Goal: Task Accomplishment & Management: Complete application form

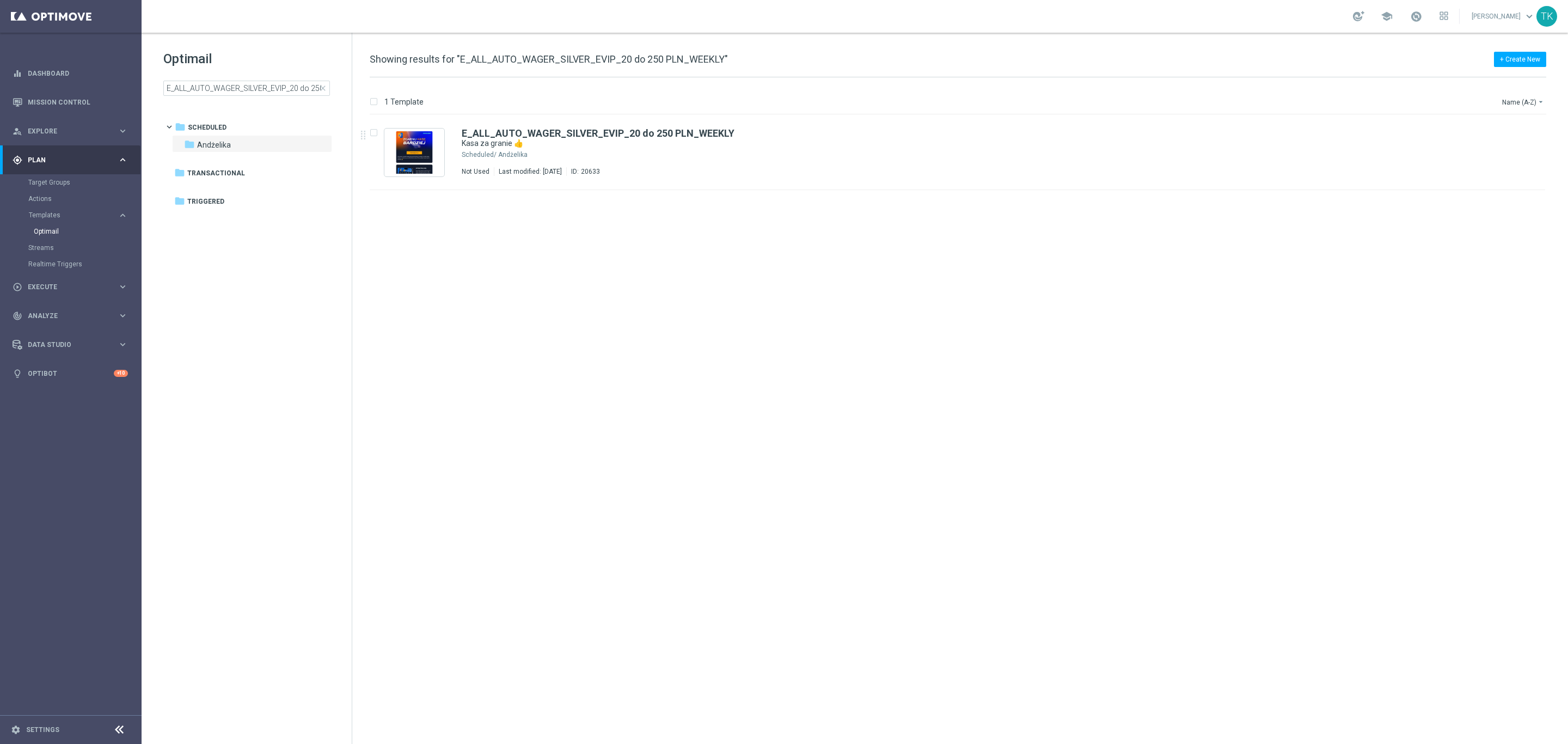
click at [1547, 21] on div "TK" at bounding box center [1547, 16] width 21 height 21
click at [1474, 164] on div "logout Logout" at bounding box center [1486, 162] width 108 height 19
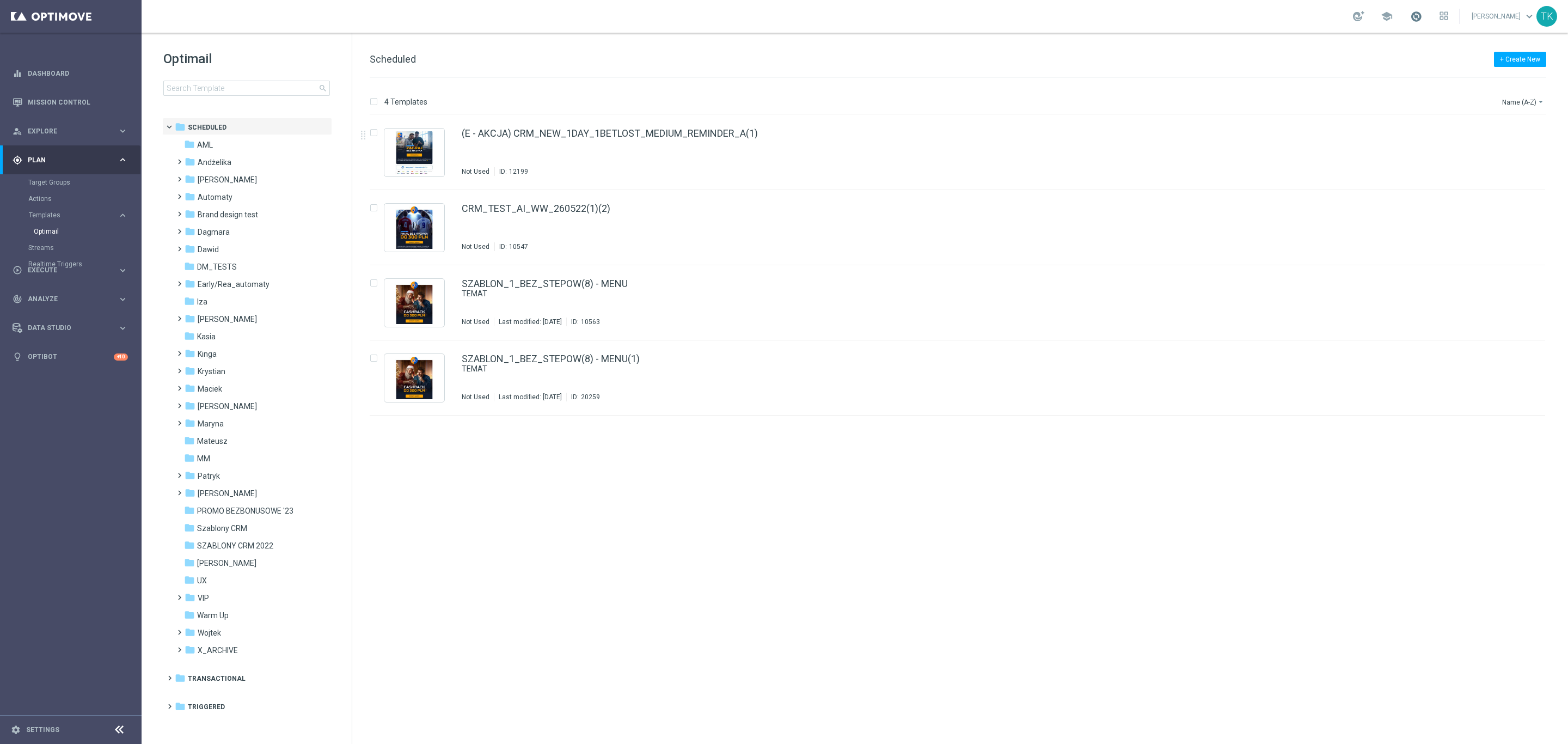
click at [1415, 17] on span at bounding box center [1416, 16] width 12 height 12
click at [1539, 18] on div "TK" at bounding box center [1547, 16] width 21 height 21
click at [41, 264] on div "play_circle_outline Execute keyboard_arrow_right" at bounding box center [70, 270] width 141 height 29
click at [55, 211] on link "Campaign Builder" at bounding box center [71, 211] width 85 height 9
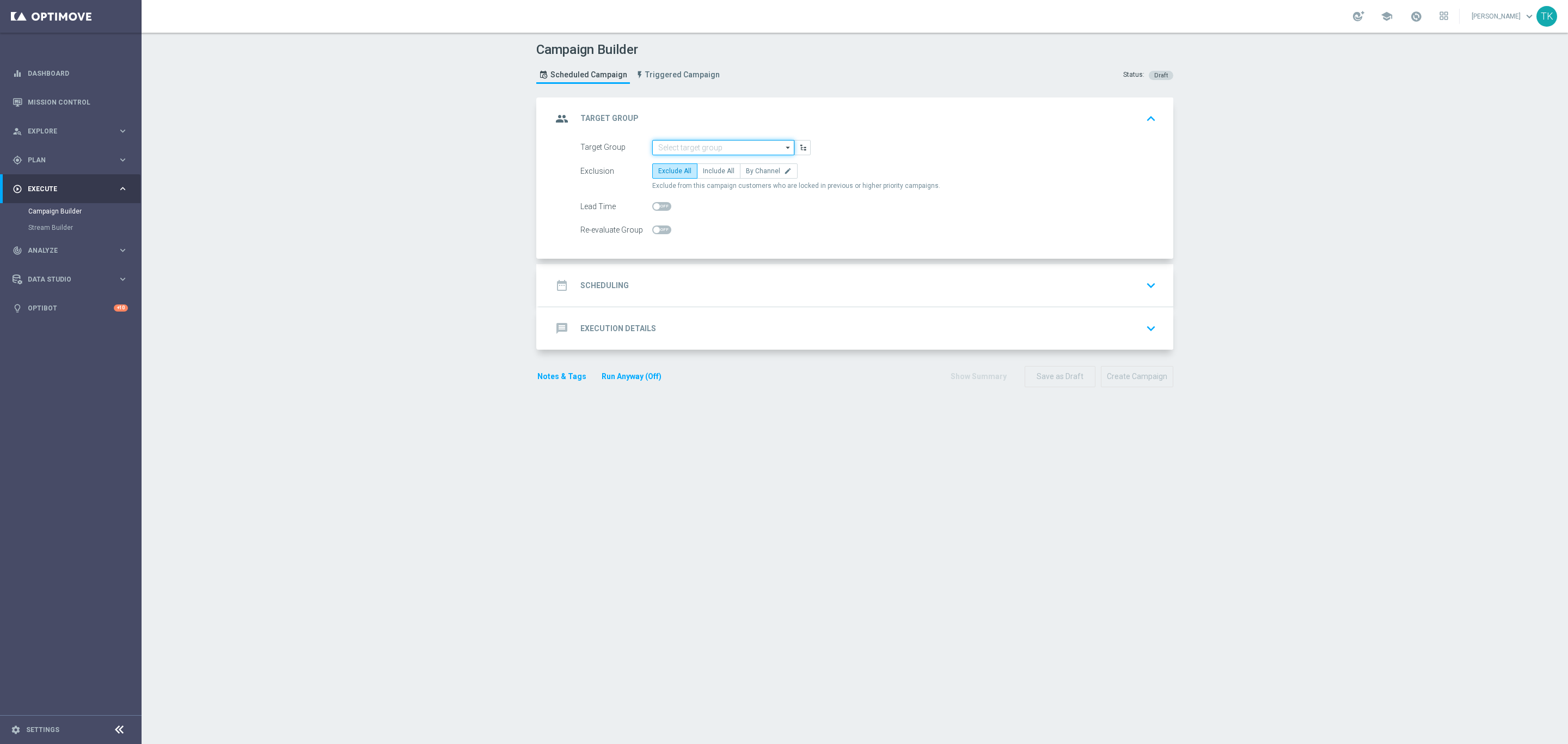
click at [671, 144] on input at bounding box center [723, 147] width 142 height 15
paste input "E_ALL_AUTO_CASHDROP_GOLD_EVIP_250 PLN_WEEKLY"
click at [680, 163] on div "E_ALL_AUTO_CASHDROP_GOLD_EVIP_250 PLN_WEEKLY" at bounding box center [723, 169] width 131 height 19
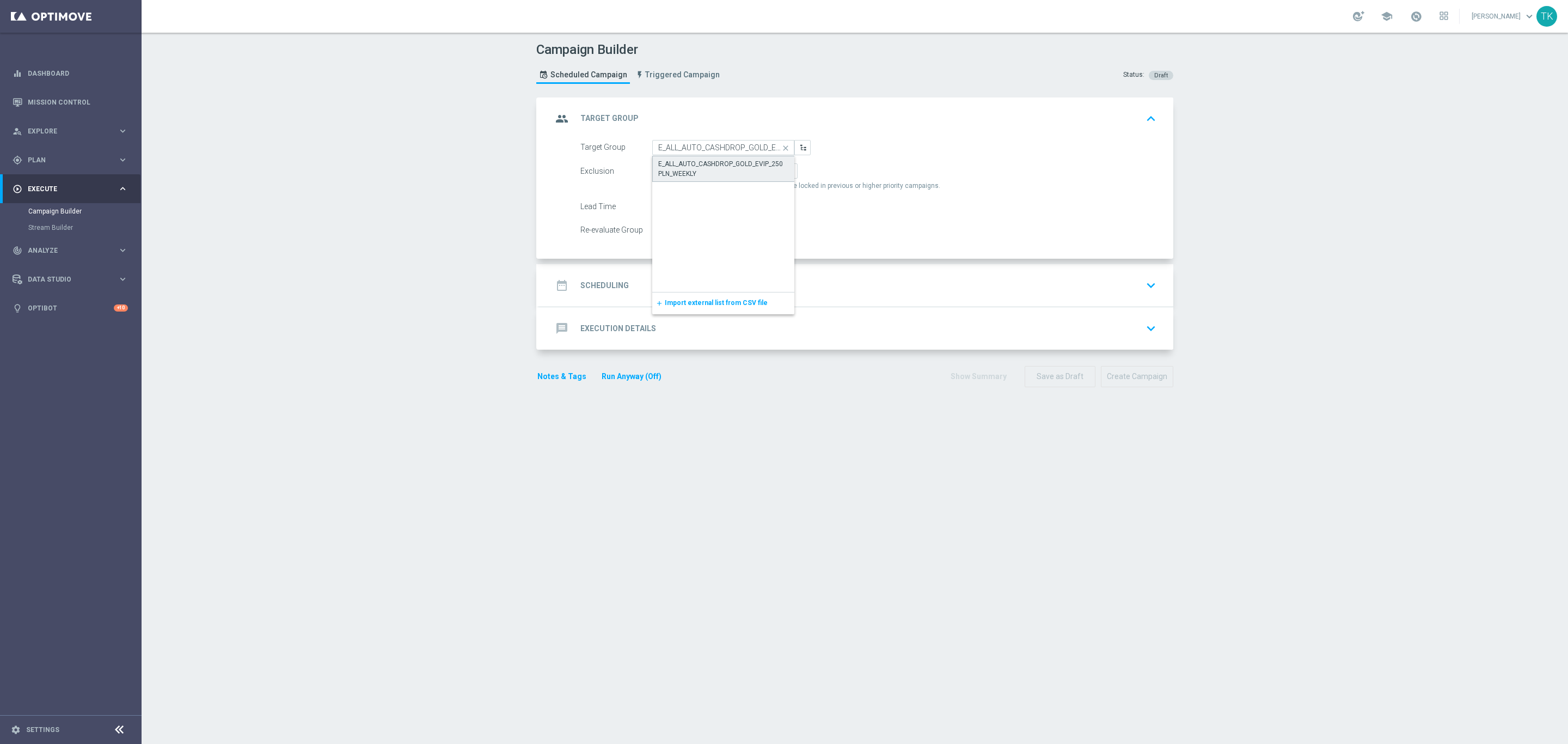
type input "E_ALL_AUTO_CASHDROP_GOLD_EVIP_250 PLN_WEEKLY"
click at [784, 167] on icon "edit" at bounding box center [788, 171] width 8 height 8
click at [753, 169] on input "By Channel edit" at bounding box center [749, 173] width 7 height 7
radio input "true"
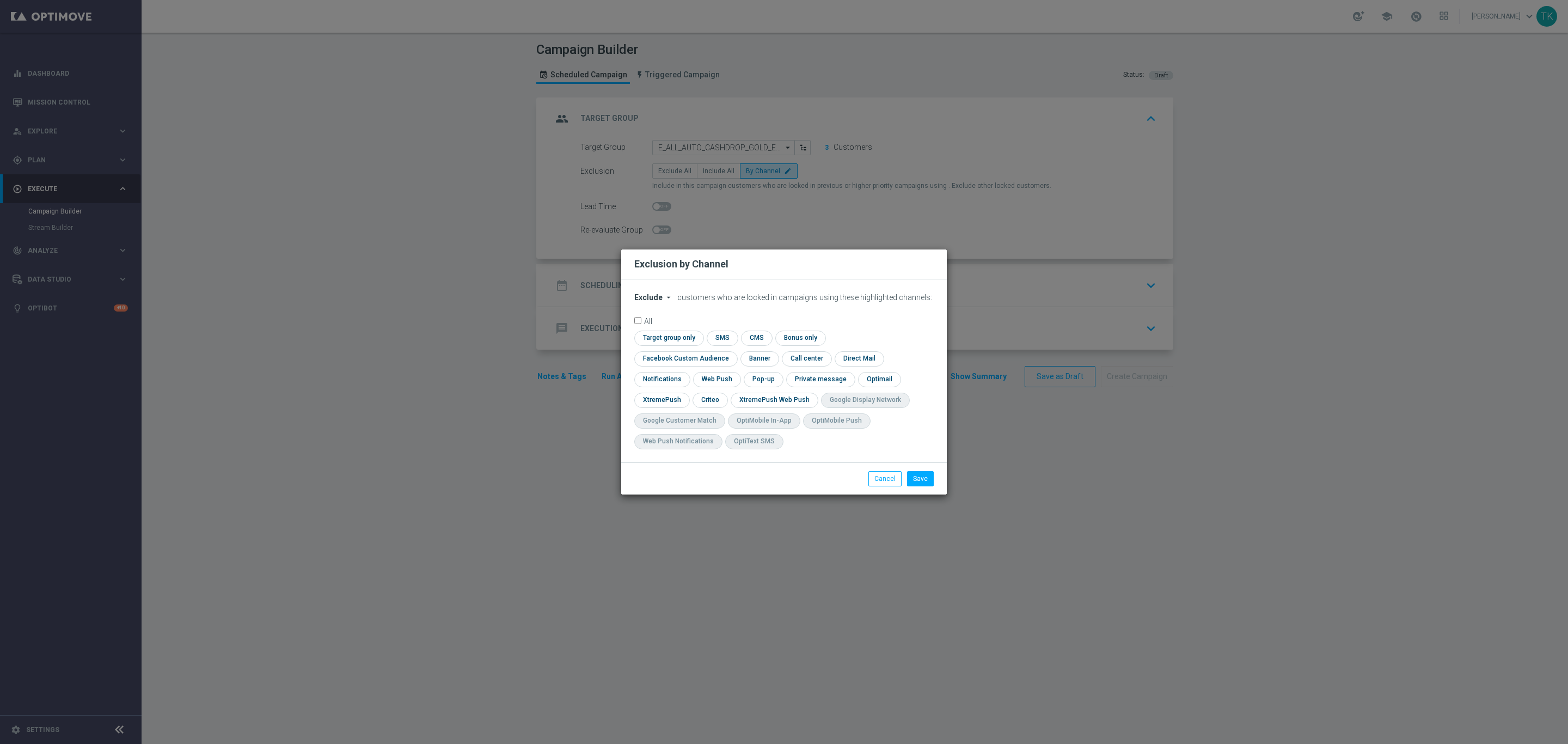
click at [649, 302] on span "Exclude" at bounding box center [648, 297] width 29 height 9
click at [0, 0] on span "Include" at bounding box center [0, 0] width 0 height 0
click at [672, 345] on input "checkbox" at bounding box center [667, 338] width 66 height 15
checkbox input "true"
click at [694, 355] on input "checkbox" at bounding box center [684, 359] width 99 height 15
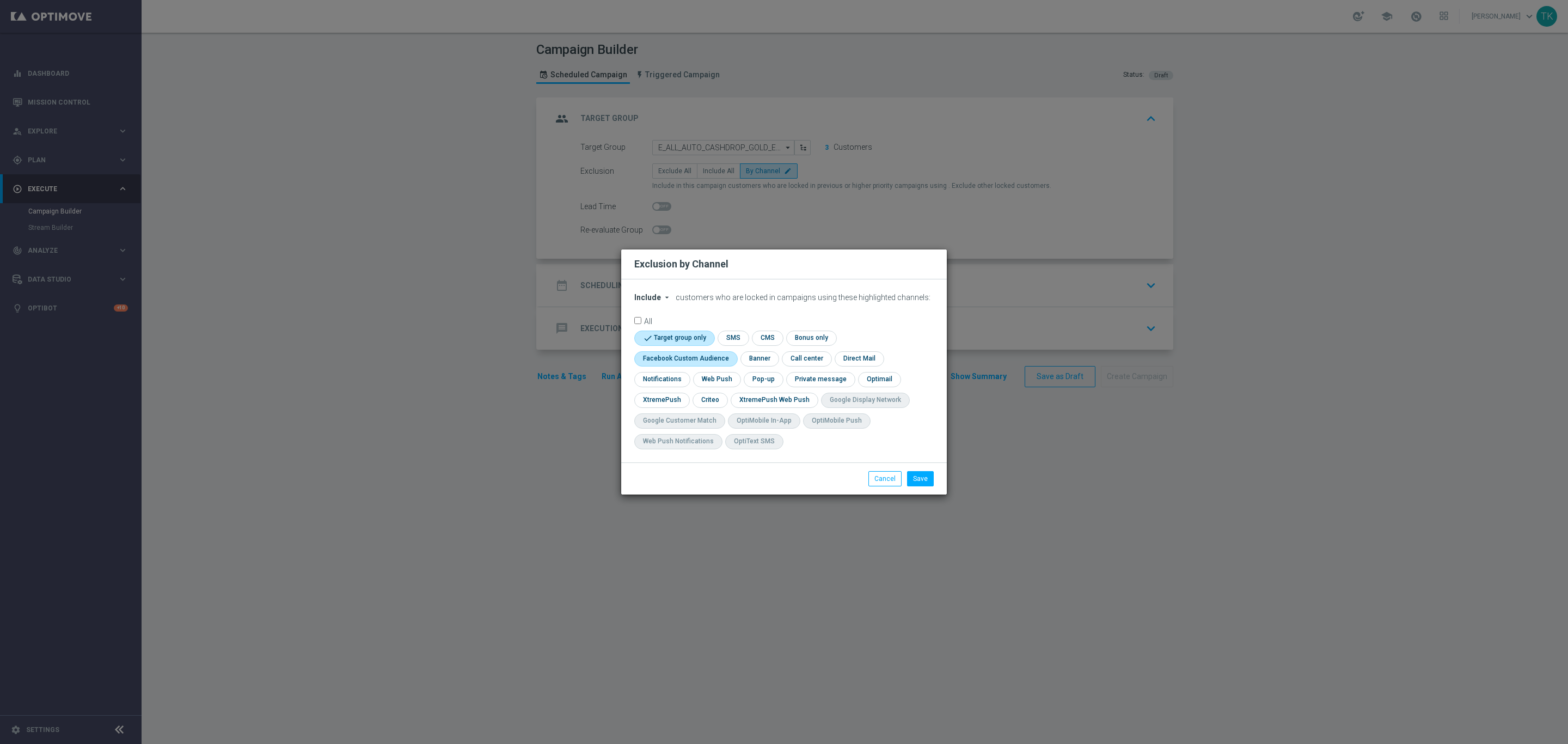
checkbox input "true"
click at [711, 404] on input "checkbox" at bounding box center [709, 400] width 33 height 15
checkbox input "true"
click at [760, 384] on input "checkbox" at bounding box center [763, 379] width 38 height 15
checkbox input "true"
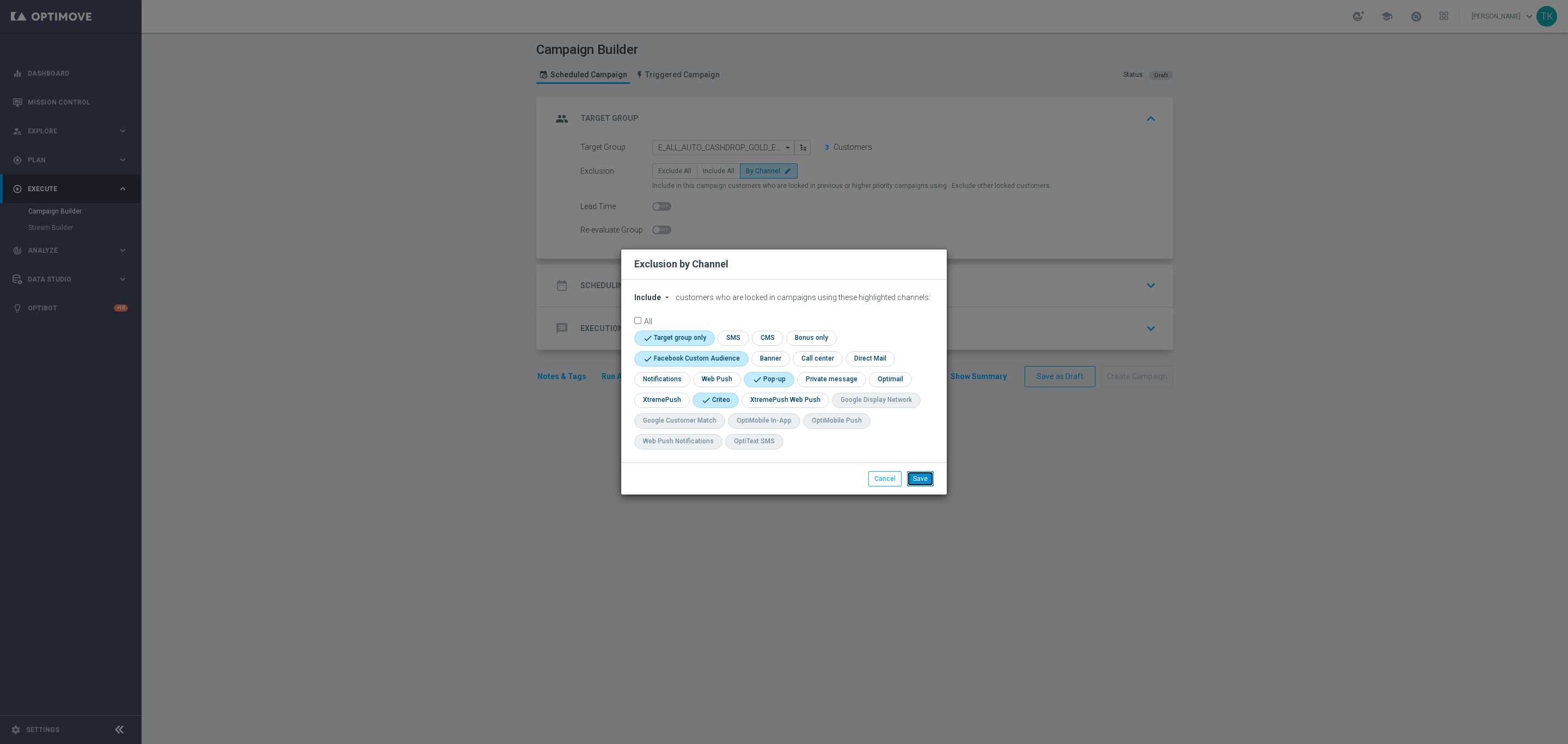
click at [928, 471] on button "Save" at bounding box center [920, 479] width 27 height 15
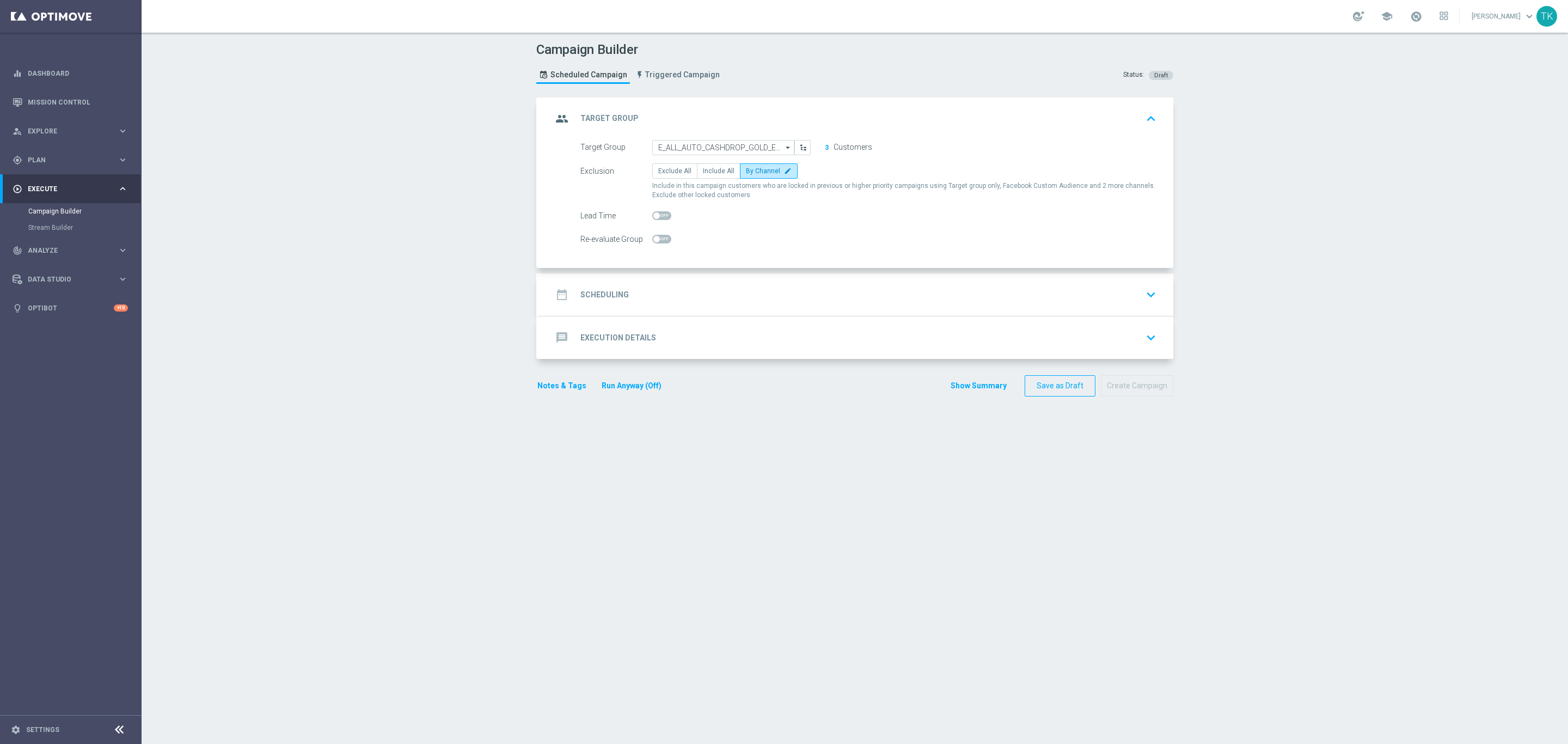
click at [776, 203] on form "Target Group E_ALL_AUTO_CASHDROP_GOLD_EVIP_250 PLN_WEEKLY E_ALL_AUTO_CASHDROP_G…" at bounding box center [868, 193] width 576 height 107
click at [705, 172] on span "Include All" at bounding box center [719, 171] width 32 height 8
click at [705, 172] on input "Include All" at bounding box center [707, 173] width 7 height 7
radio input "true"
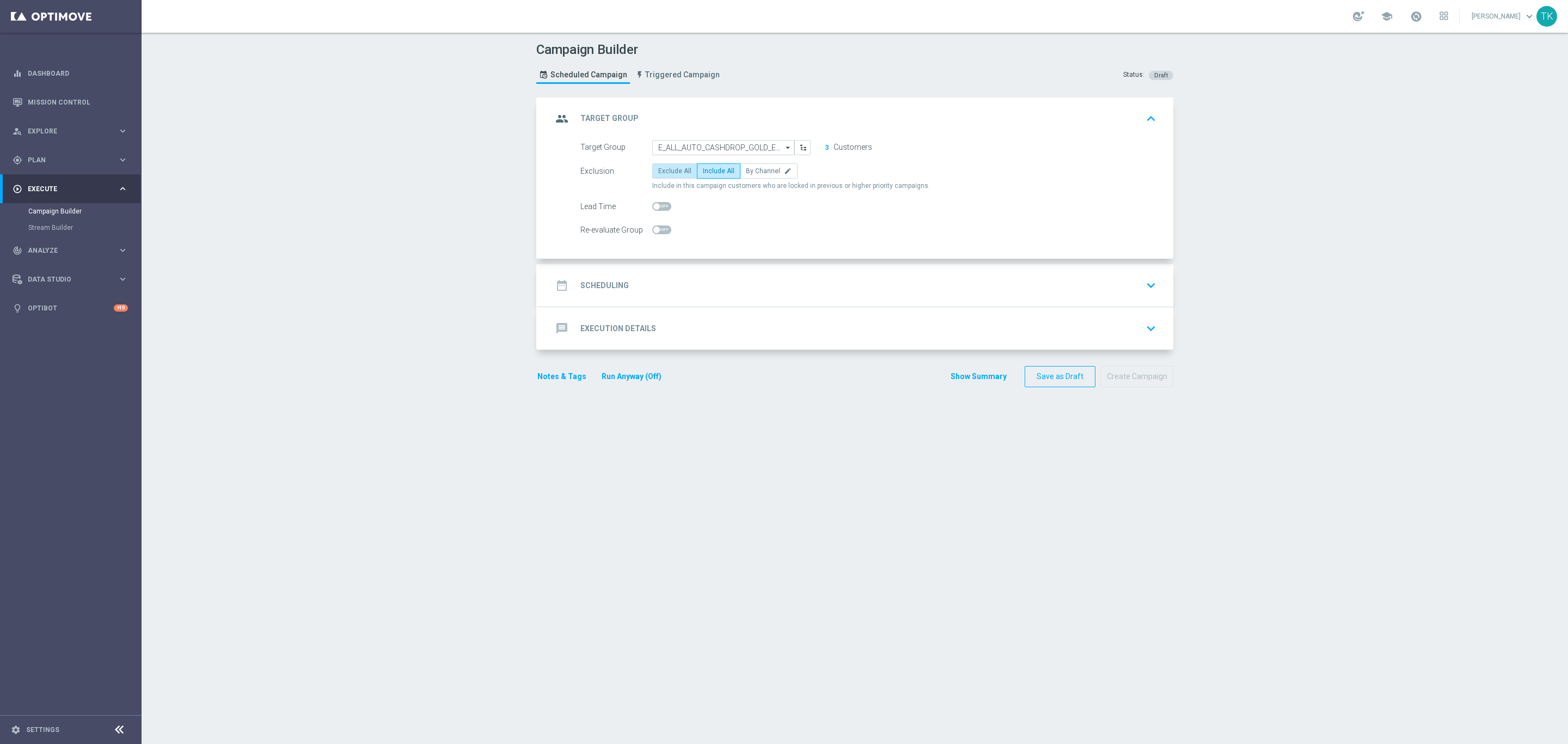
click at [672, 167] on span "Exclude All" at bounding box center [674, 171] width 33 height 8
click at [665, 169] on input "Exclude All" at bounding box center [662, 173] width 7 height 7
radio input "true"
click at [754, 167] on span "By Channel" at bounding box center [763, 171] width 34 height 8
click at [753, 169] on input "By Channel edit" at bounding box center [749, 173] width 7 height 7
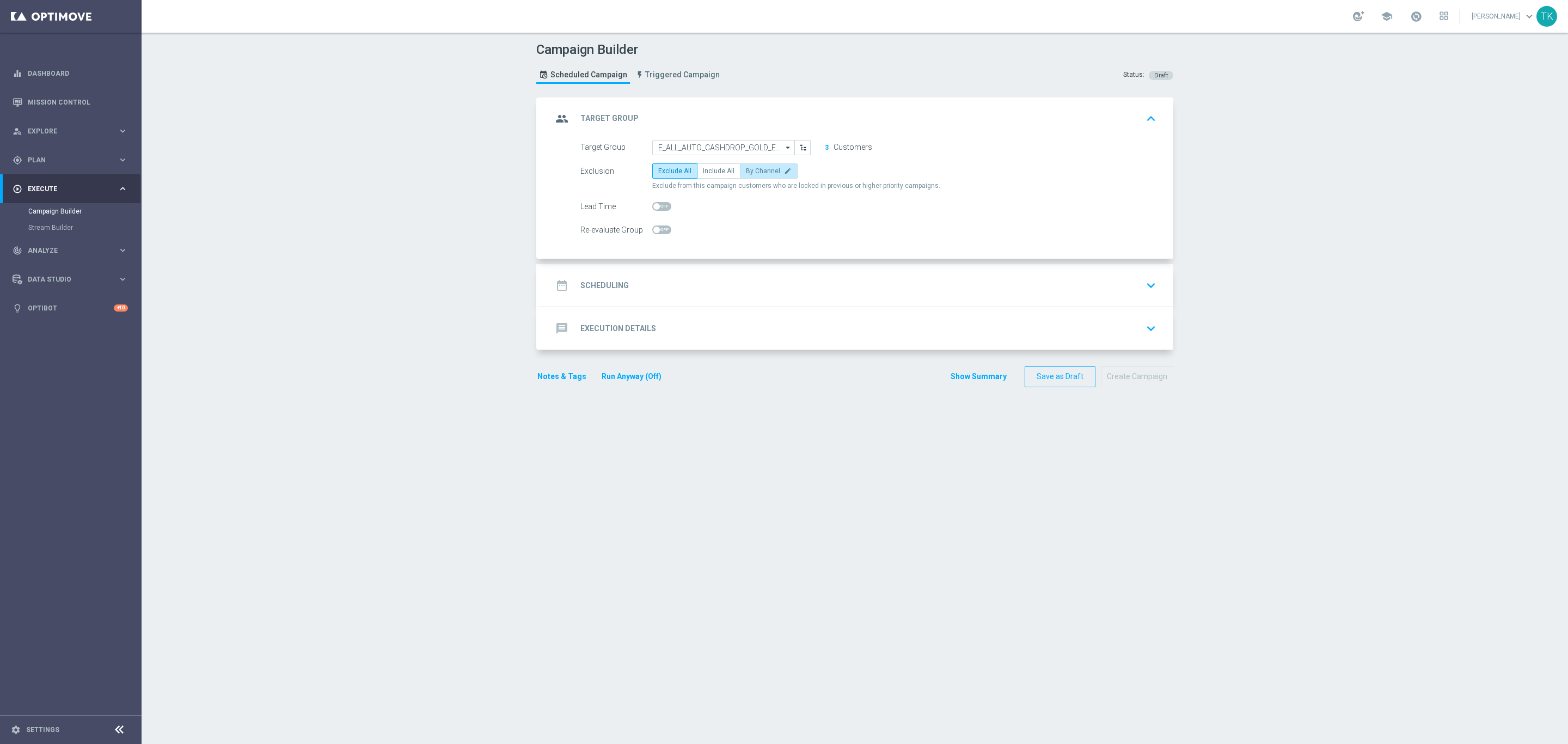
radio input "true"
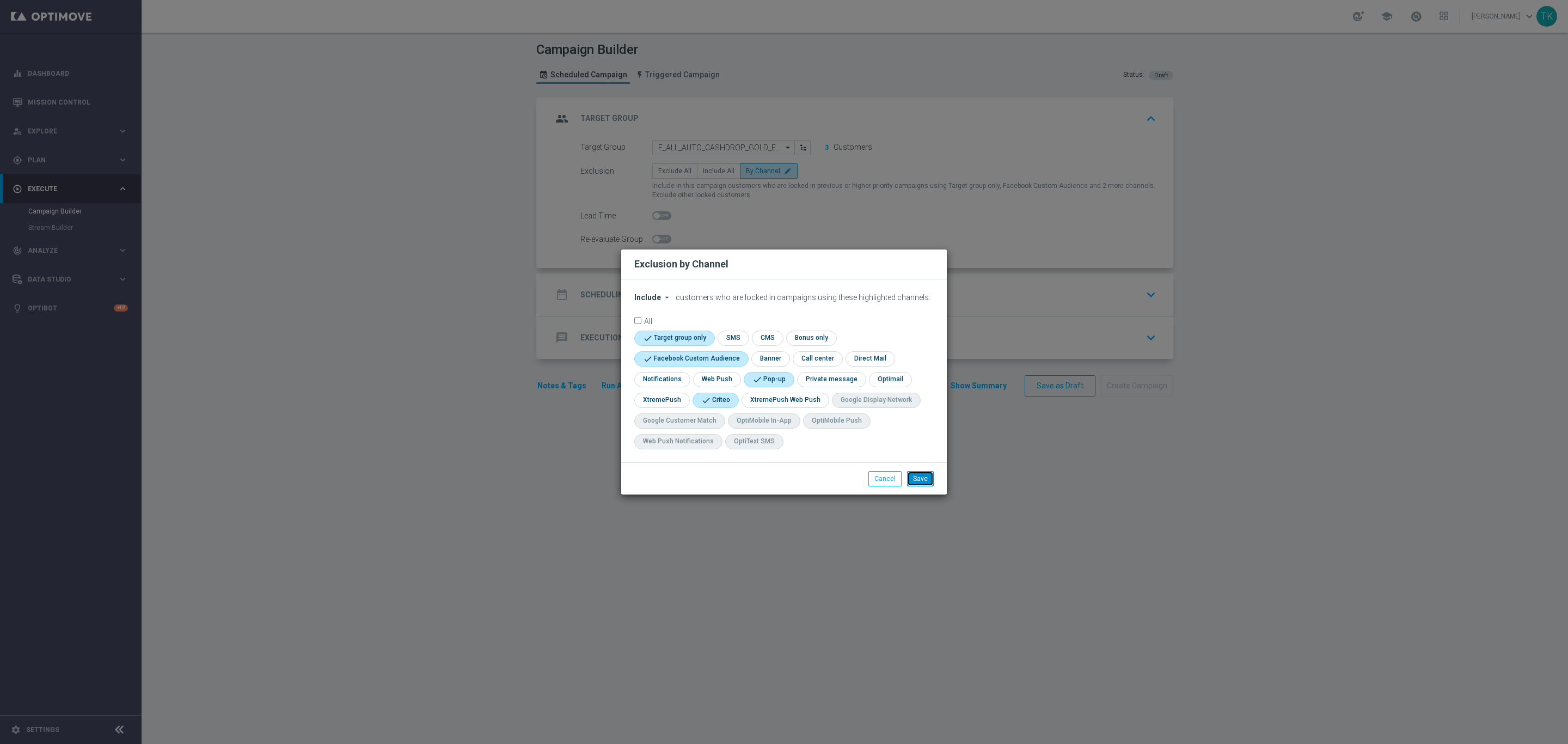
click at [931, 484] on button "Save" at bounding box center [920, 479] width 27 height 15
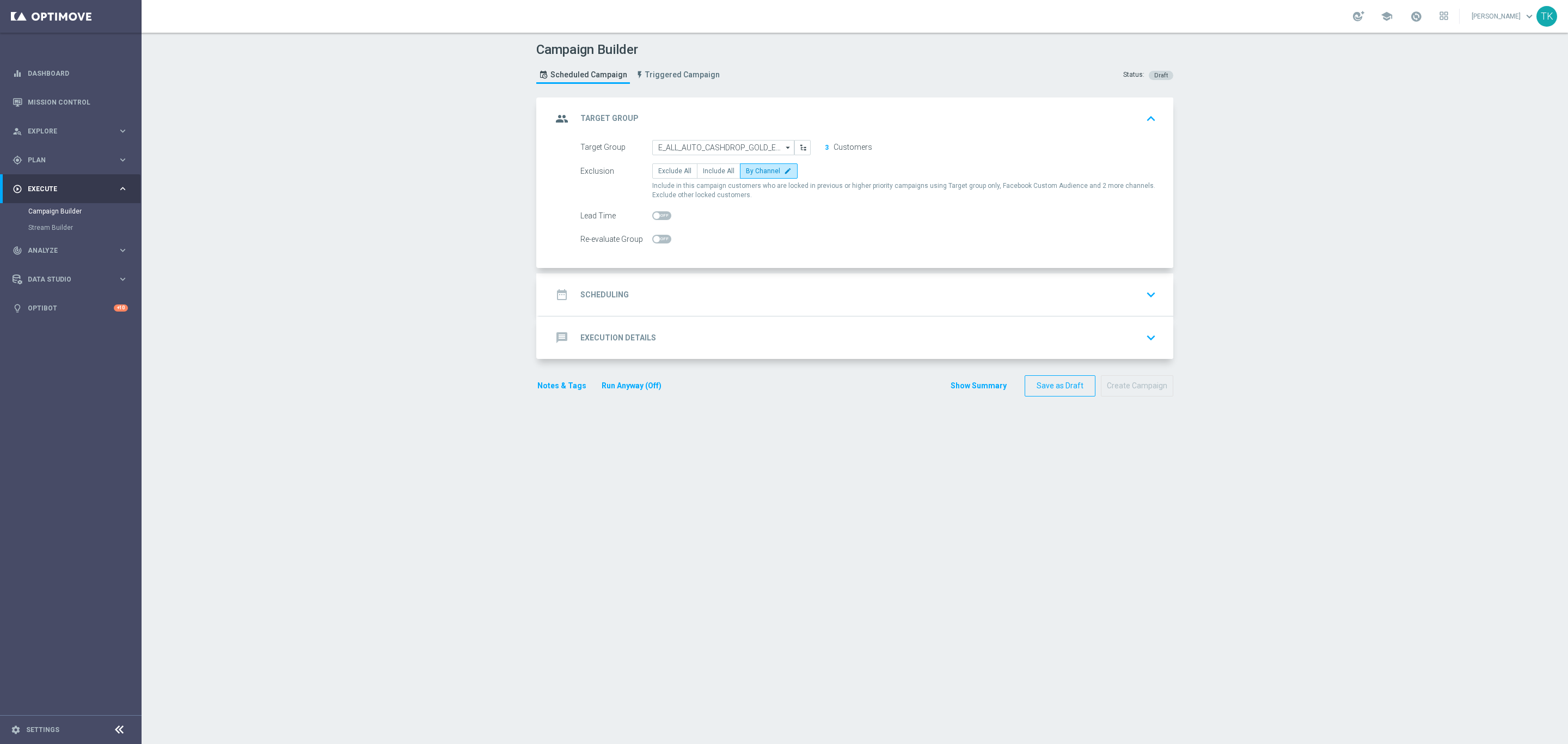
click at [760, 292] on div "date_range Scheduling keyboard_arrow_down" at bounding box center [856, 295] width 608 height 21
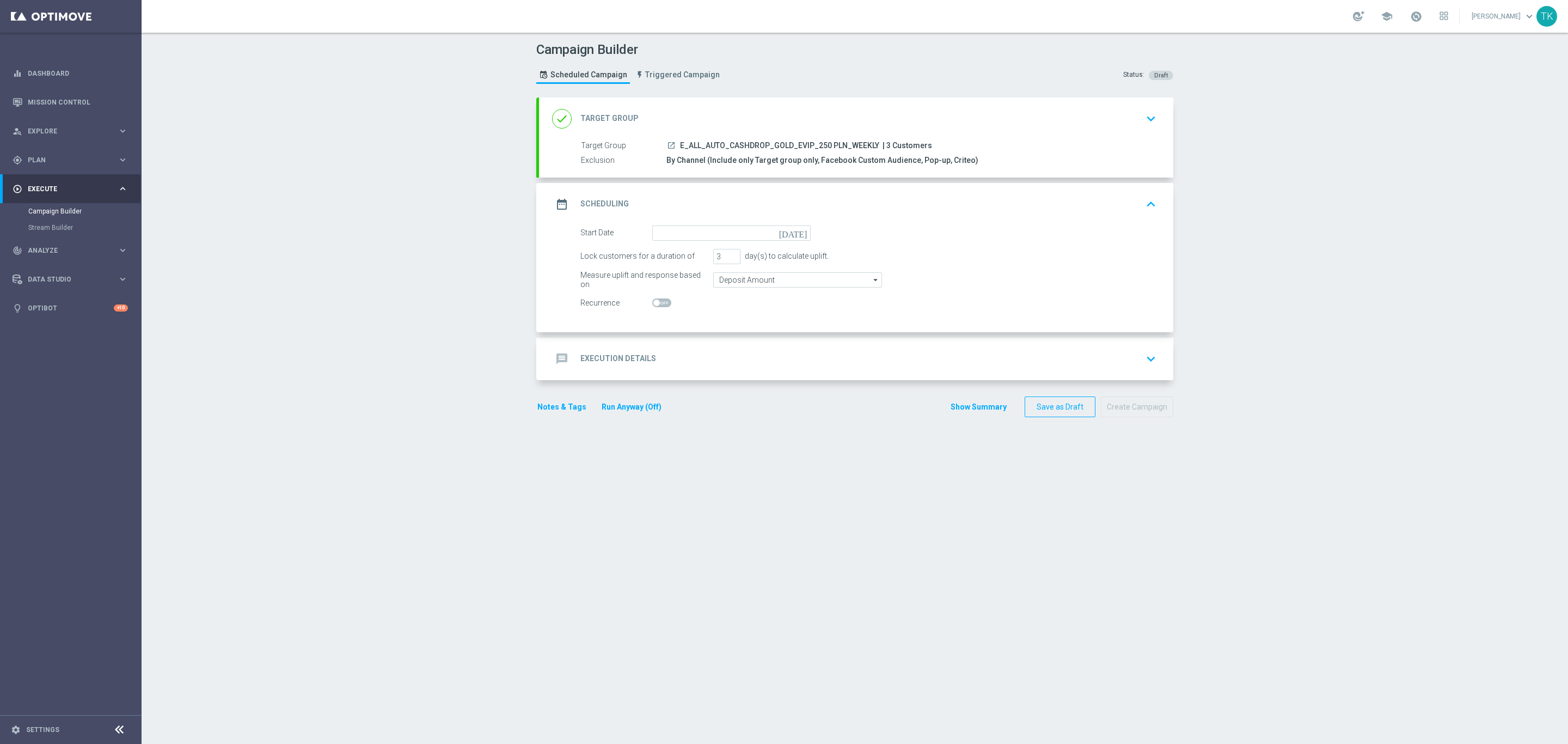
click at [952, 216] on div "date_range Scheduling keyboard_arrow_up" at bounding box center [856, 205] width 634 height 43
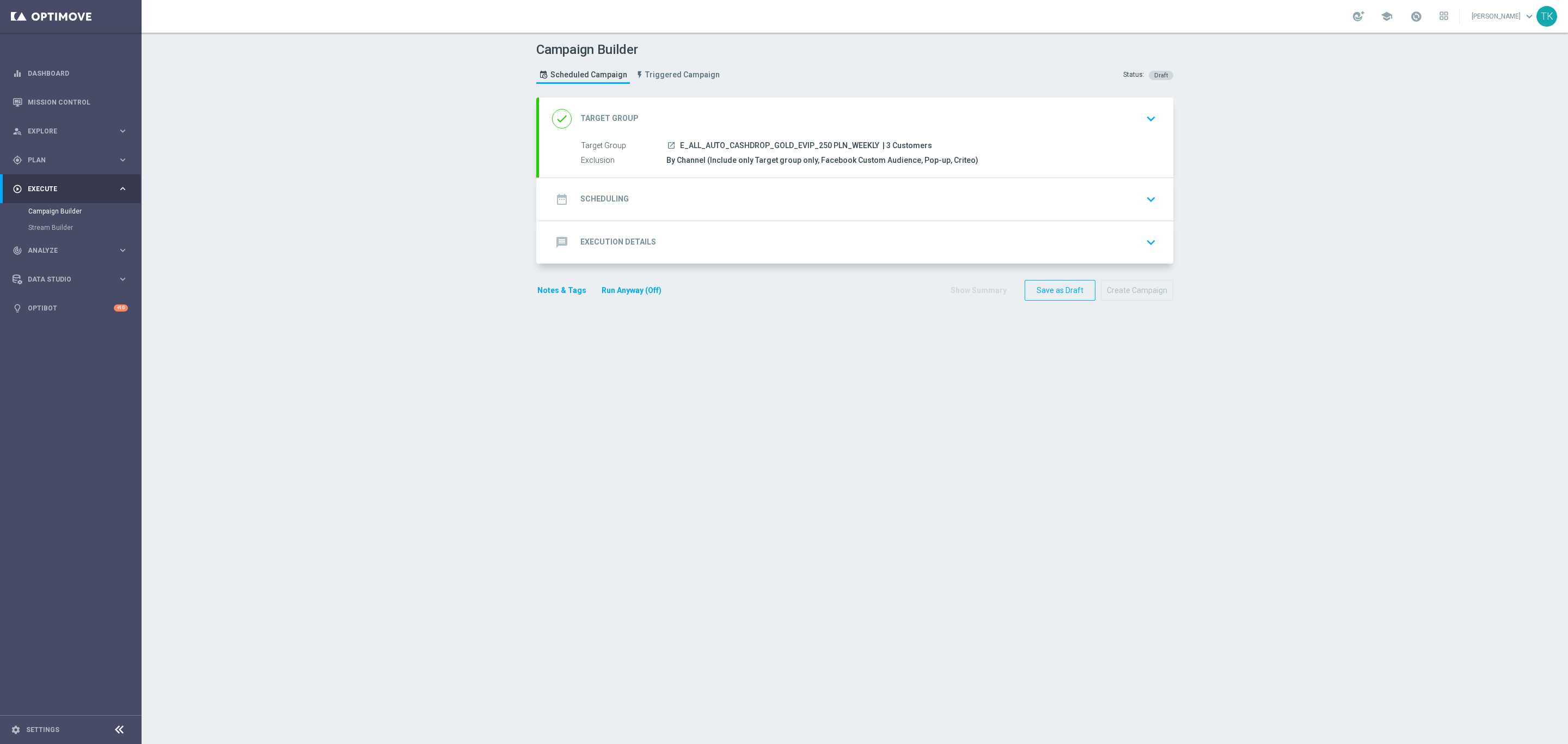
click at [885, 188] on div "date_range Scheduling keyboard_arrow_down" at bounding box center [856, 199] width 634 height 43
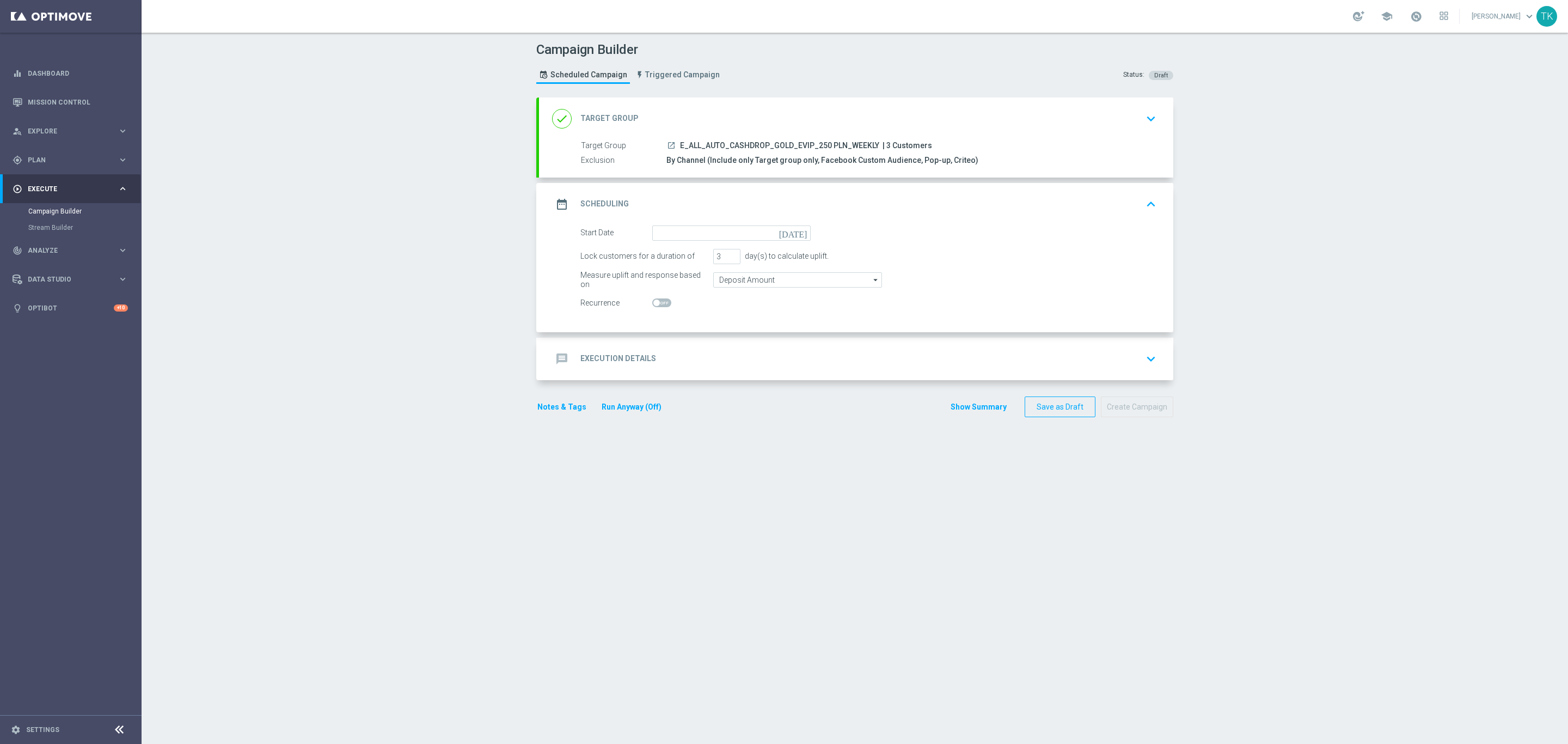
click at [696, 107] on div "done Target Group keyboard_arrow_down" at bounding box center [856, 119] width 634 height 43
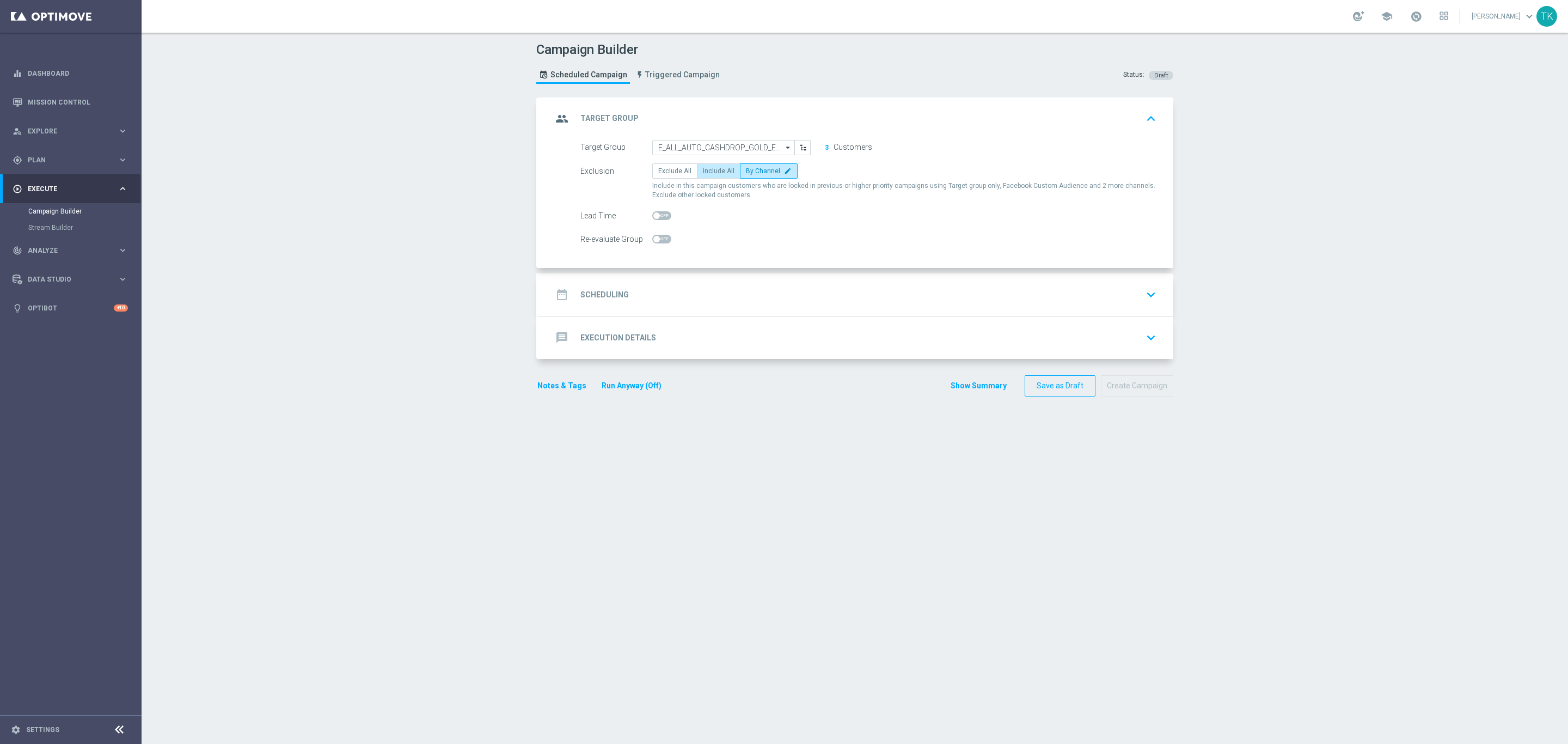
click at [709, 170] on span "Include All" at bounding box center [719, 171] width 32 height 8
click at [709, 170] on input "Include All" at bounding box center [707, 173] width 7 height 7
radio input "true"
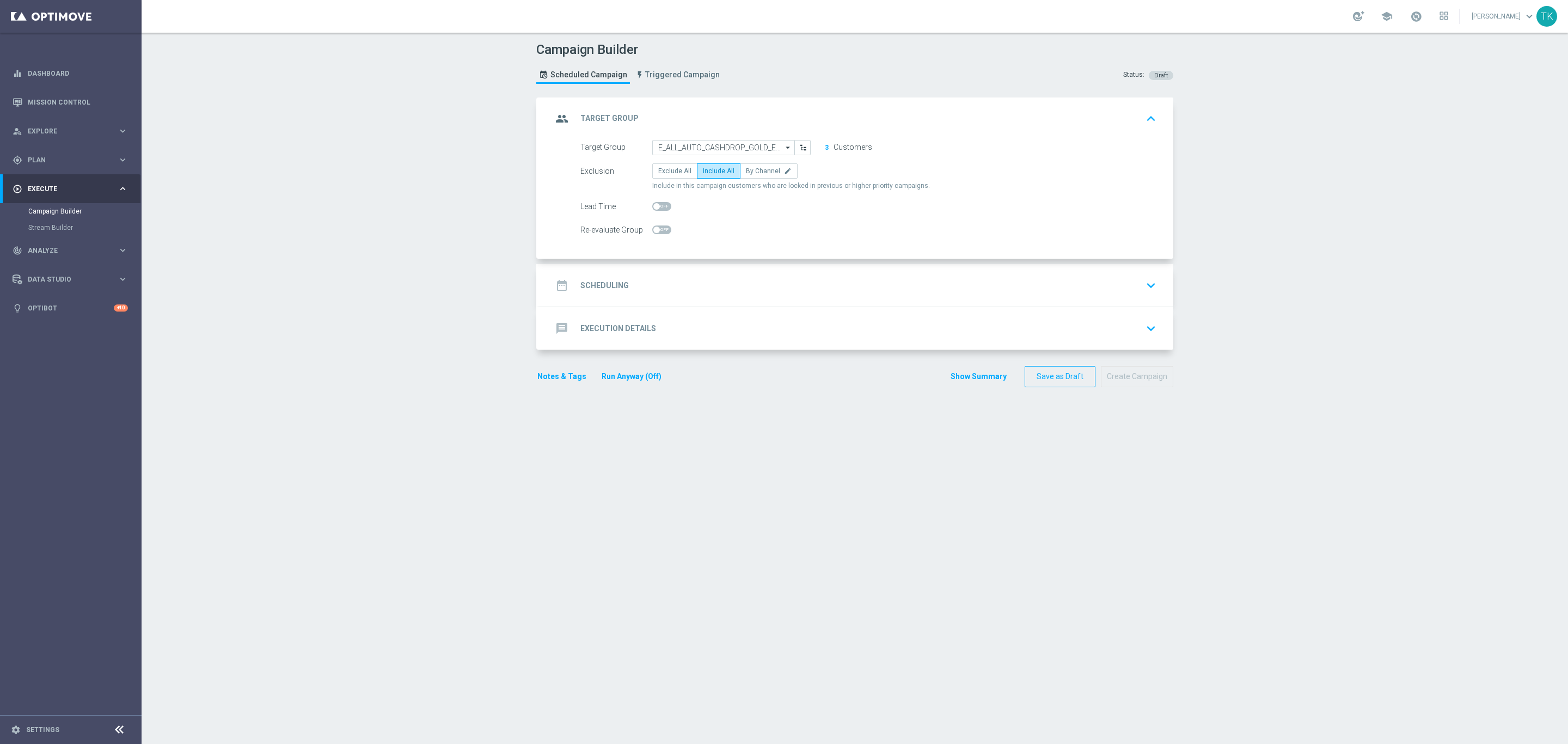
click at [715, 289] on div "date_range Scheduling keyboard_arrow_down" at bounding box center [856, 286] width 608 height 21
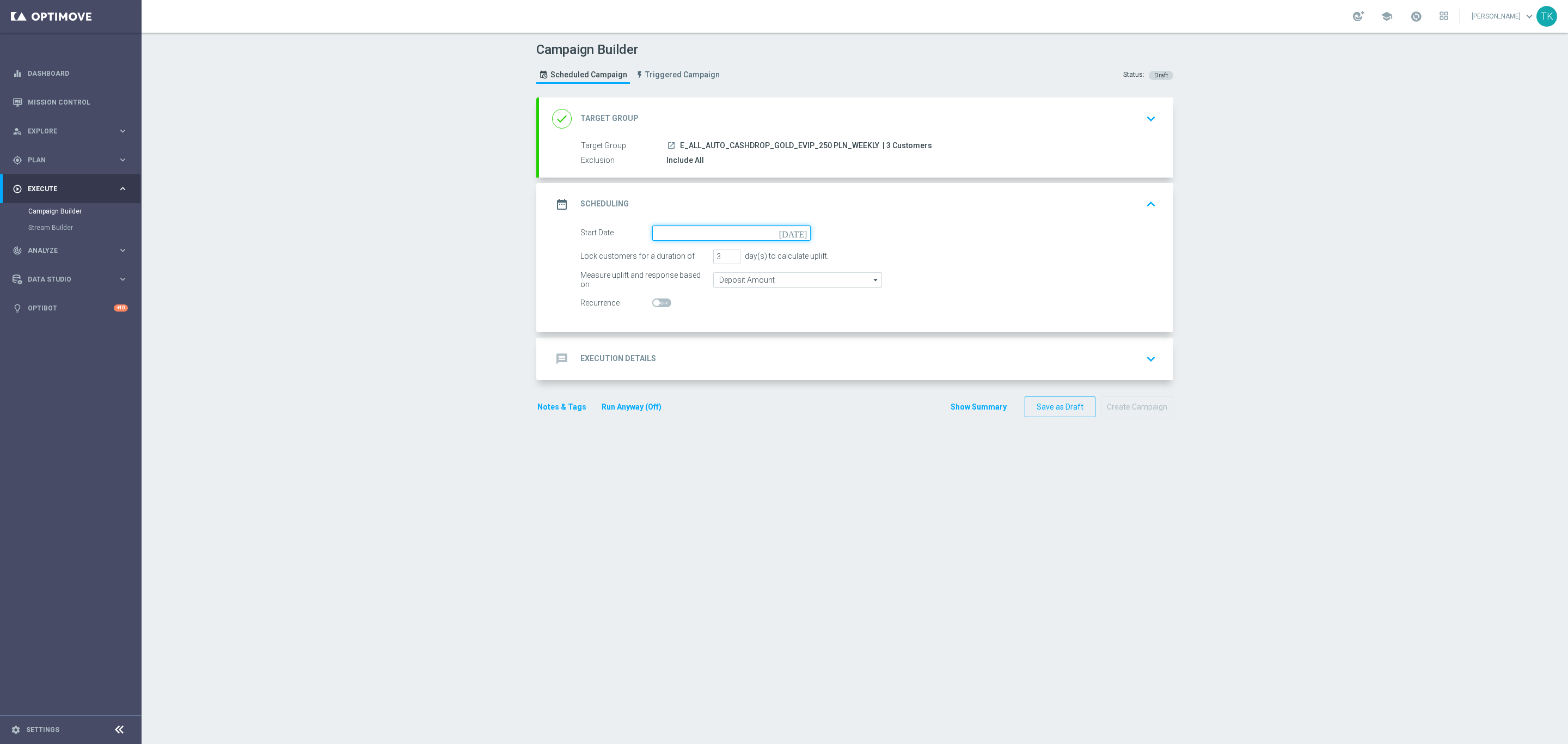
click at [657, 234] on input at bounding box center [732, 233] width 158 height 15
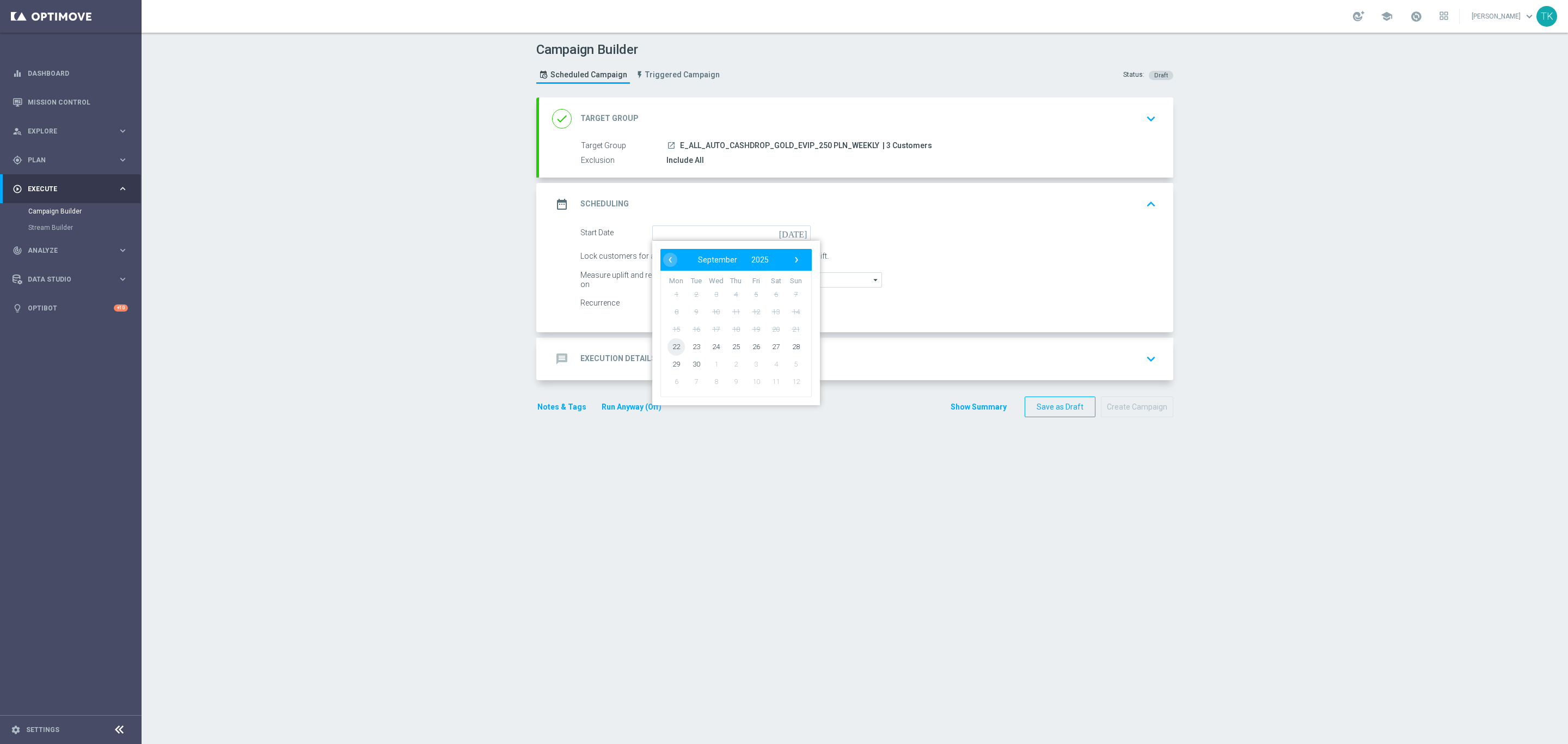
click at [668, 351] on span "22" at bounding box center [676, 346] width 18 height 18
type input "22 Sep 2025"
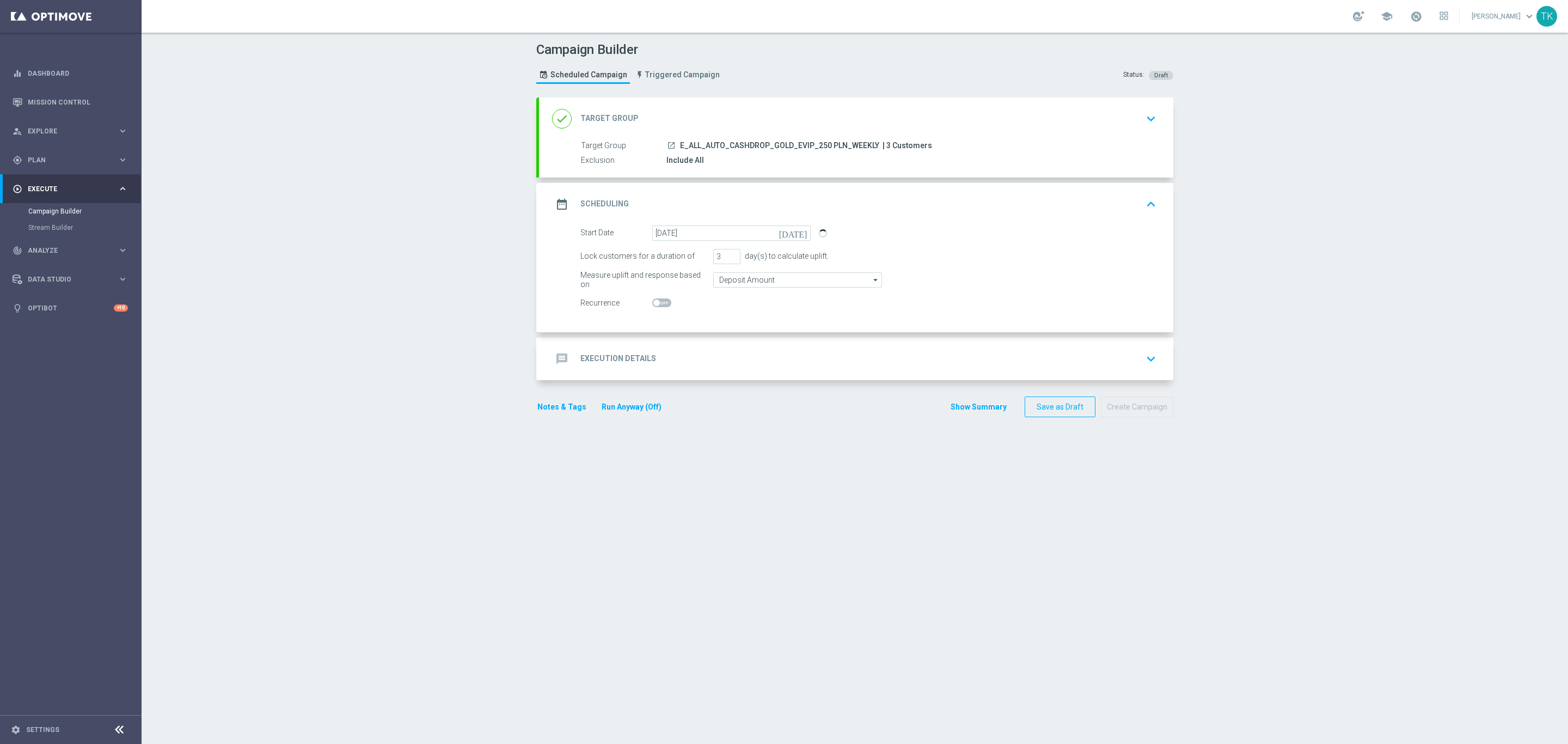
click at [715, 123] on div "done Target Group keyboard_arrow_down" at bounding box center [856, 119] width 608 height 21
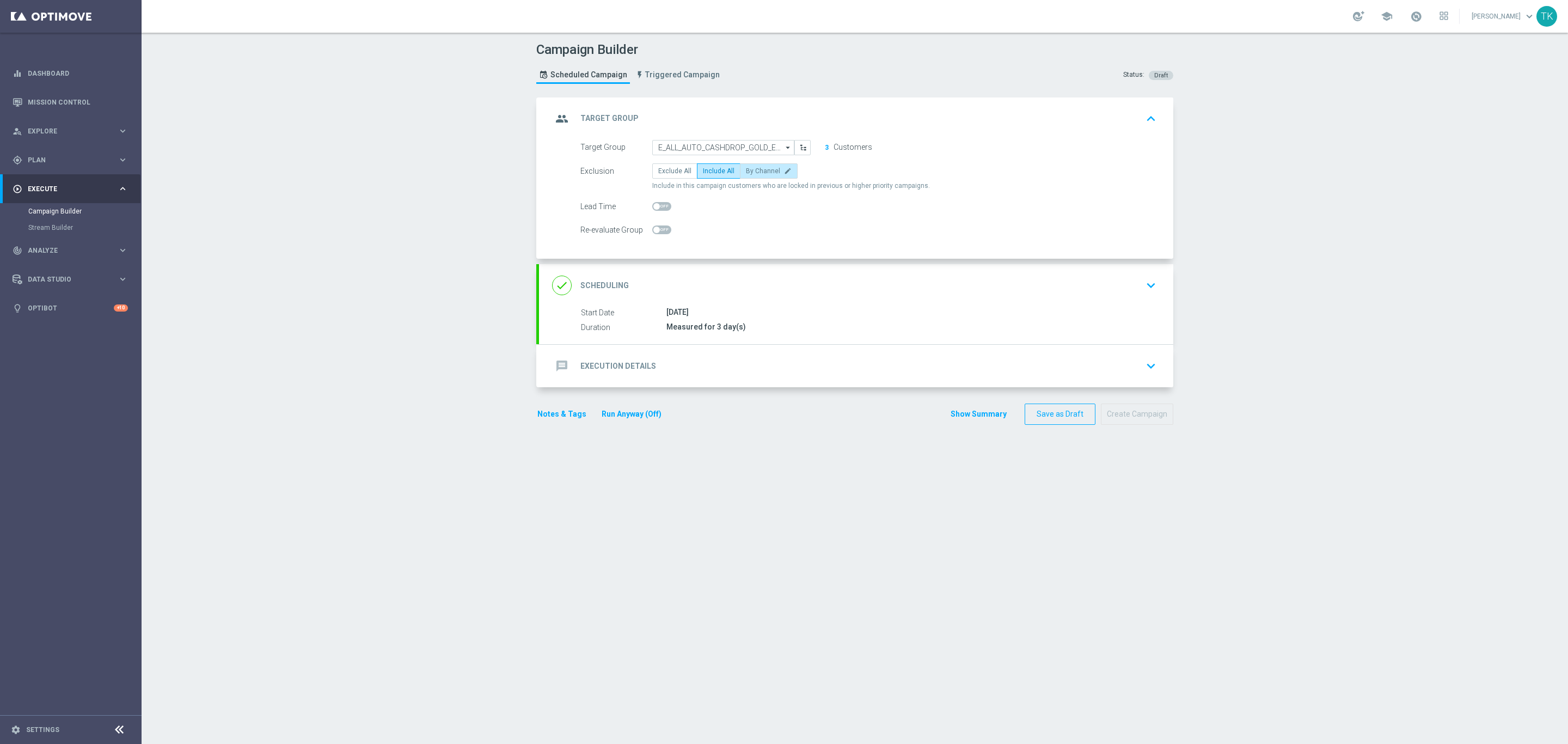
click at [761, 169] on span "By Channel" at bounding box center [763, 171] width 34 height 8
click at [753, 169] on input "By Channel edit" at bounding box center [749, 173] width 7 height 7
radio input "true"
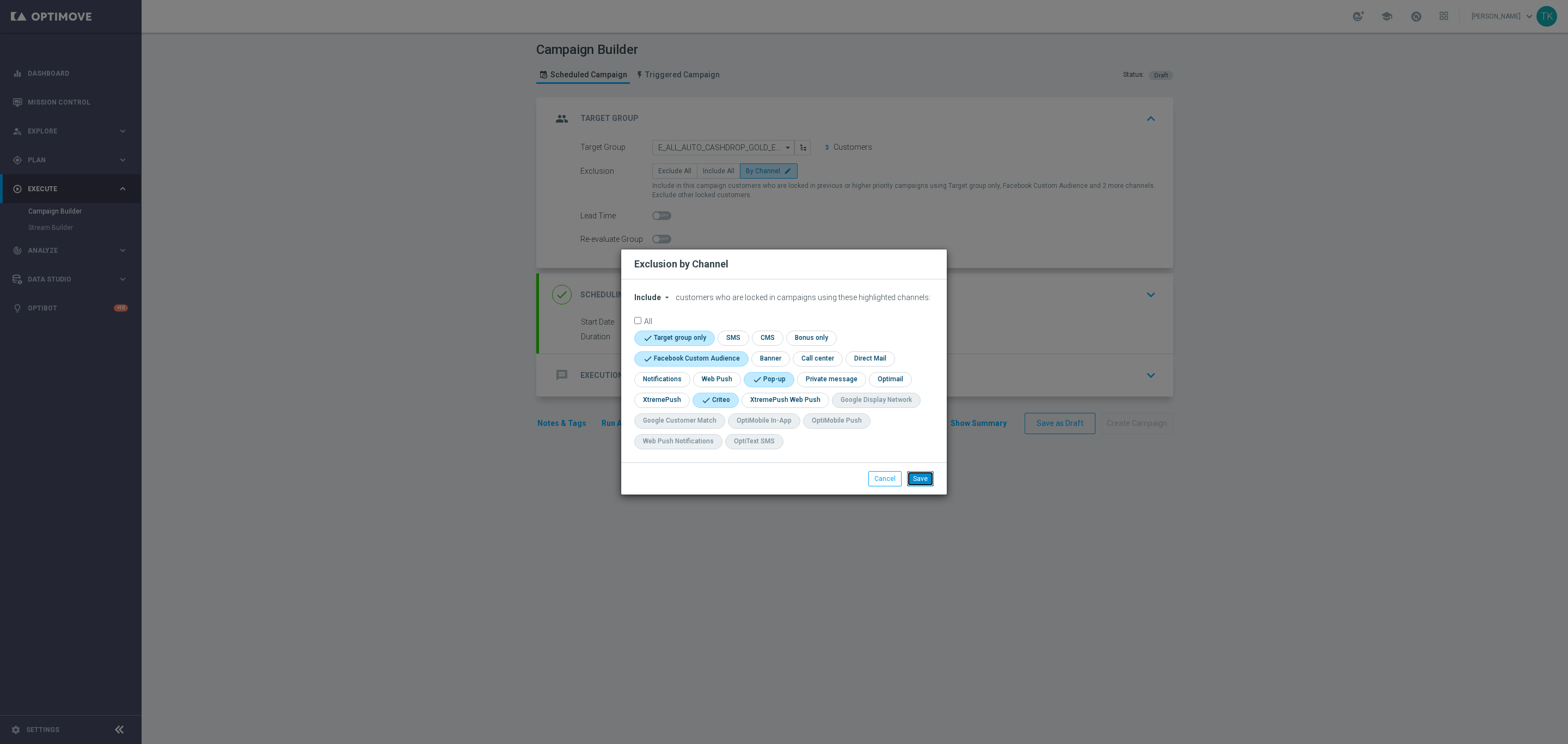
click at [920, 476] on button "Save" at bounding box center [920, 479] width 27 height 15
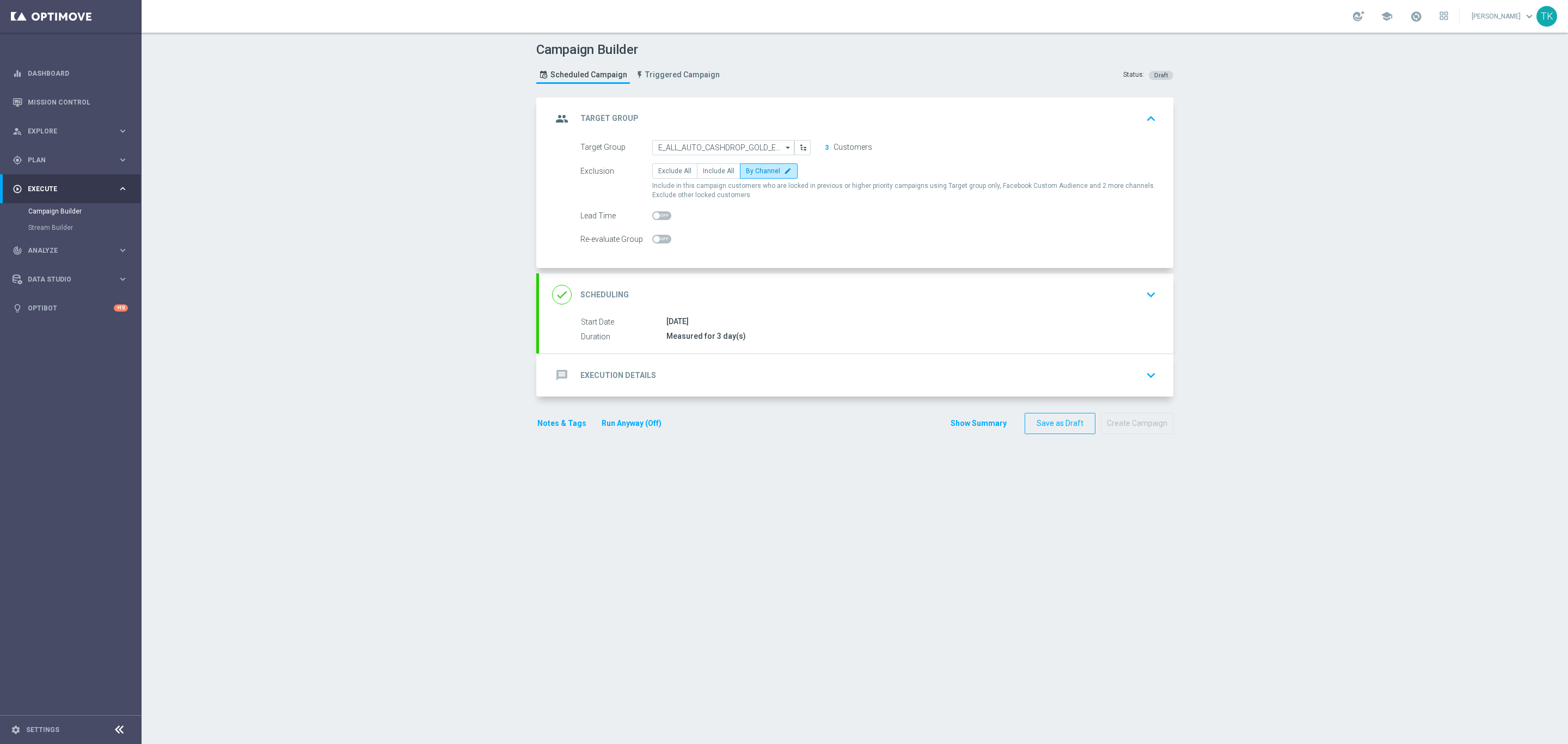
click at [769, 304] on div "done Scheduling keyboard_arrow_down" at bounding box center [856, 295] width 608 height 21
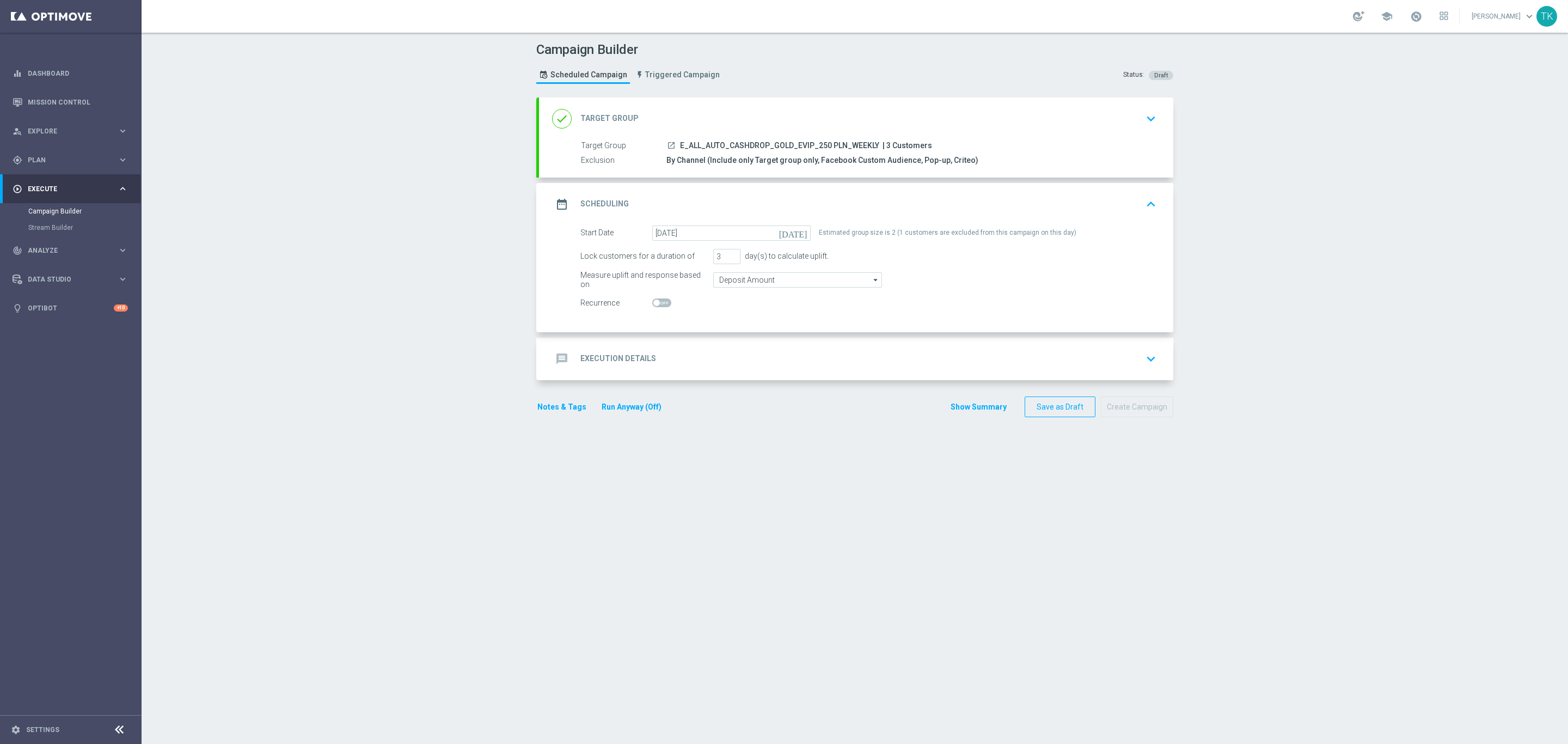
click at [713, 364] on div "message Execution Details keyboard_arrow_down" at bounding box center [856, 359] width 608 height 21
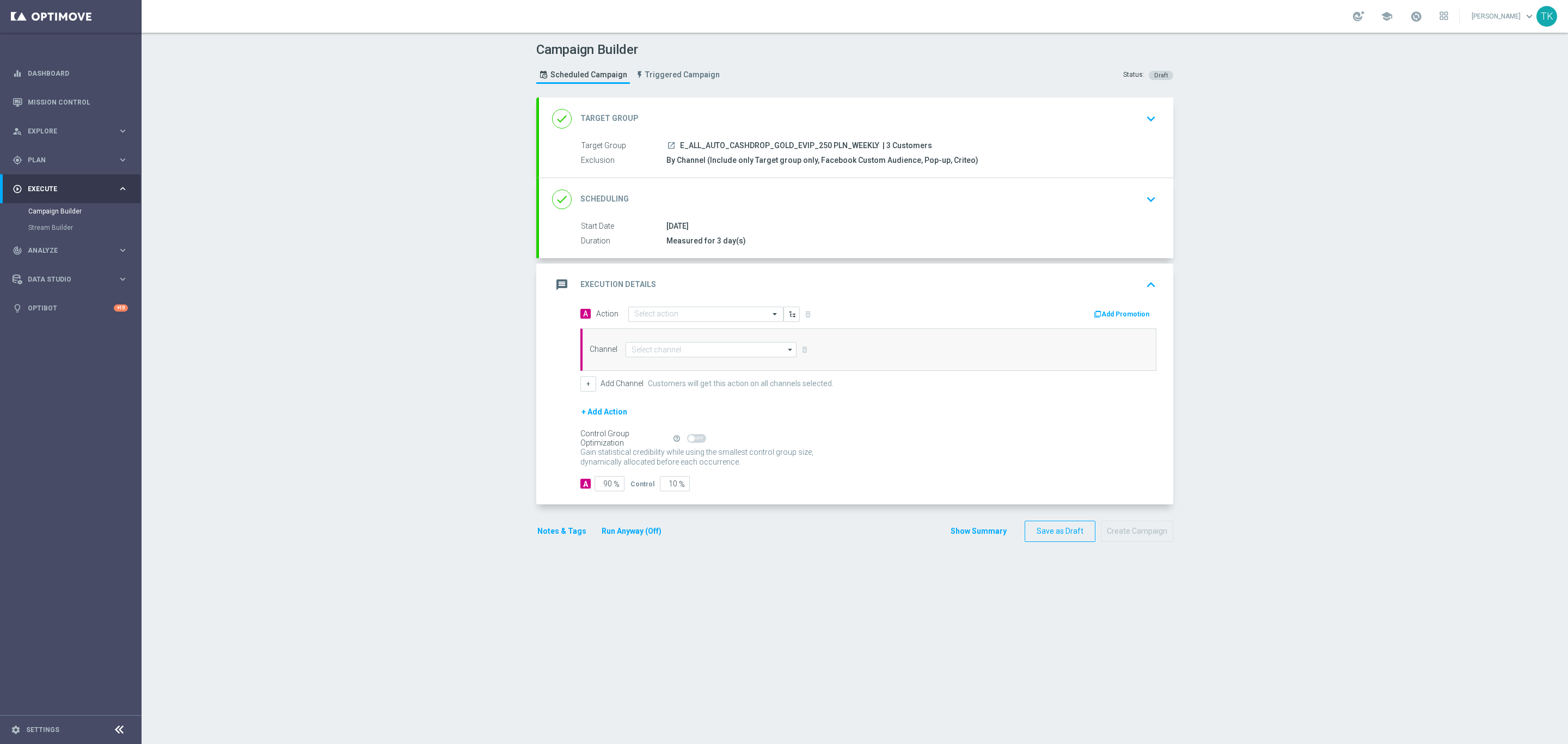
click at [746, 144] on span "E_ALL_AUTO_CASHDROP_GOLD_EVIP_250 PLN_WEEKLY" at bounding box center [779, 146] width 199 height 10
copy div "E_ALL_AUTO_CASHDROP_GOLD_EVIP_250 PLN_WEEKLY"
click at [658, 314] on input "text" at bounding box center [695, 314] width 121 height 9
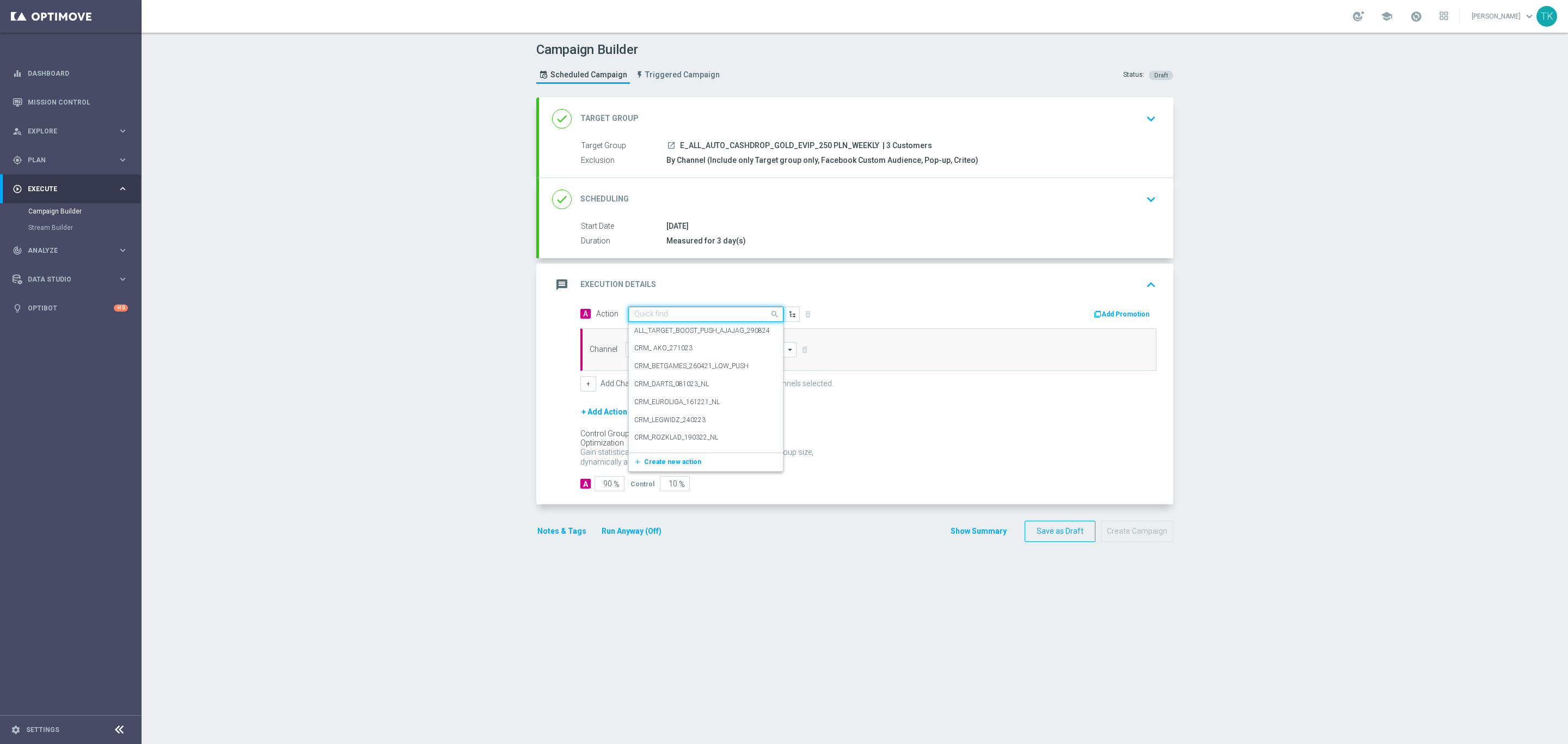
paste input "E_ALL_AUTO_CASHDROP_GOLD_EVIP_250 PLN_WEEKLY"
type input "E_ALL_AUTO_CASHDROP_GOLD_EVIP_250 PLN_WEEKLY"
click at [663, 352] on span "Create new action" at bounding box center [673, 348] width 57 height 8
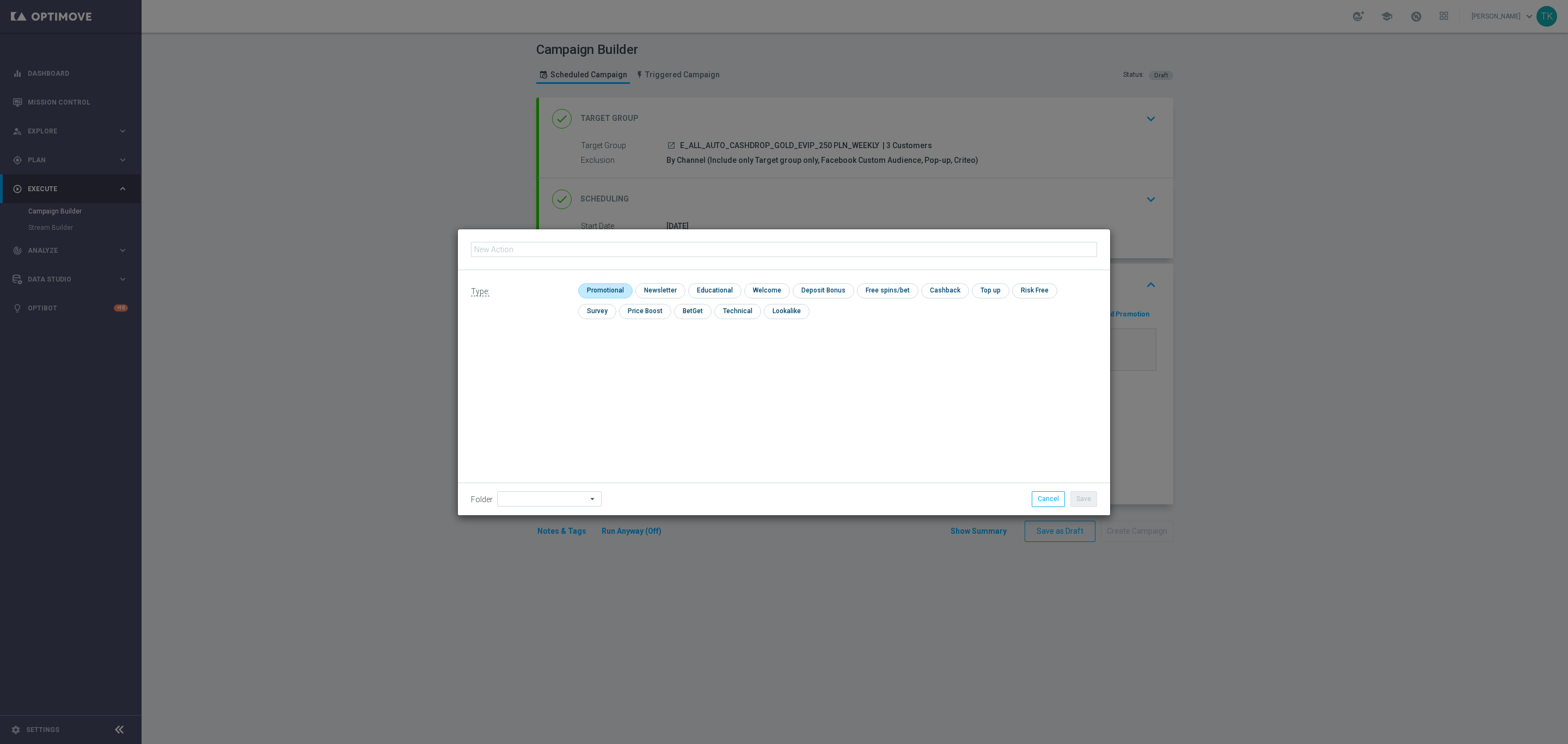
click at [593, 293] on input "checkbox" at bounding box center [604, 290] width 52 height 15
checkbox input "true"
click at [538, 242] on input "text" at bounding box center [784, 249] width 626 height 15
paste input "E_ALL_AUTO_CASHDROP_GOLD_EVIP_250 PLN_WEEKLY"
type input "E_ALL_AUTO_CASHDROP_GOLD_EVIP_250 PLN_WEEKLY"
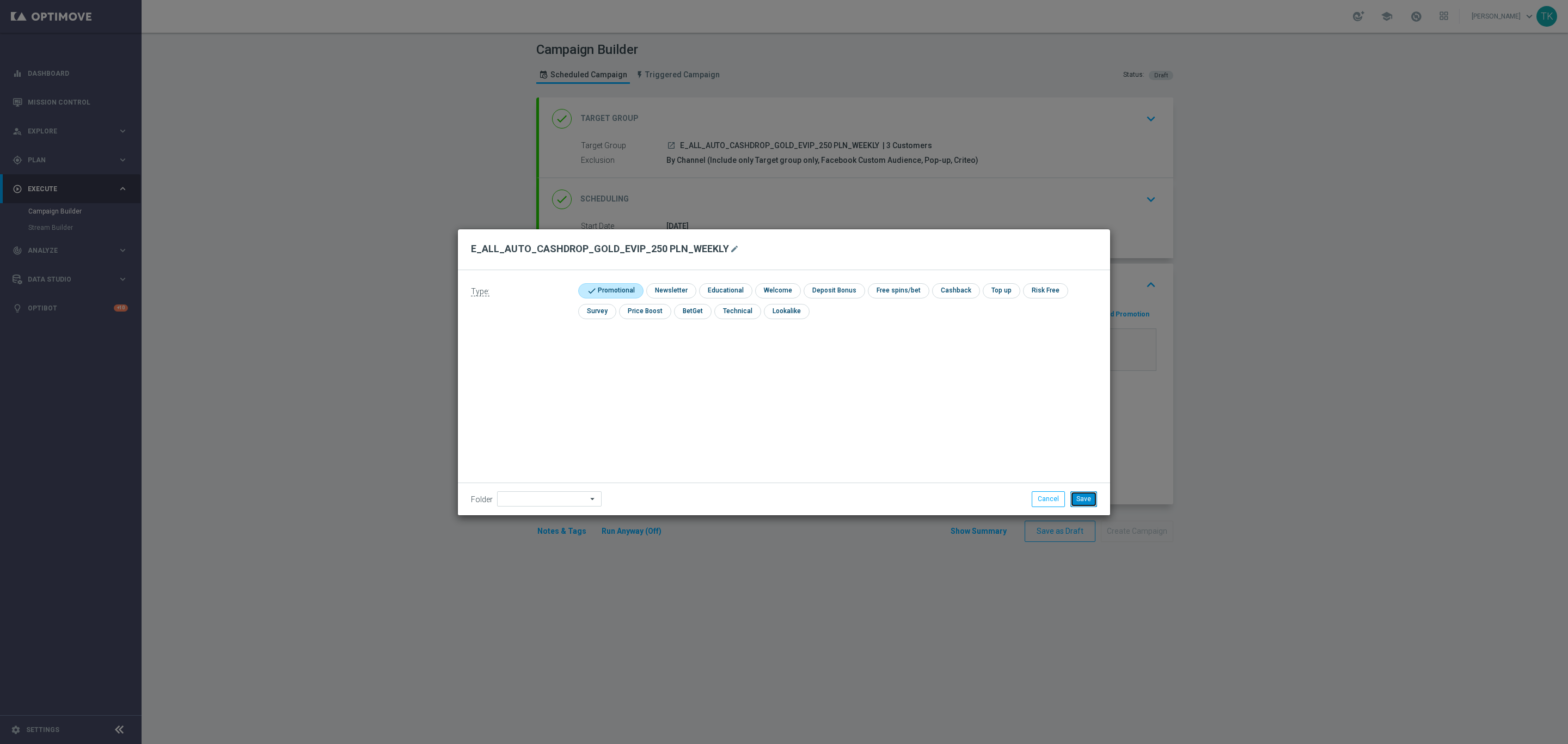
click at [1086, 503] on button "Save" at bounding box center [1083, 499] width 27 height 15
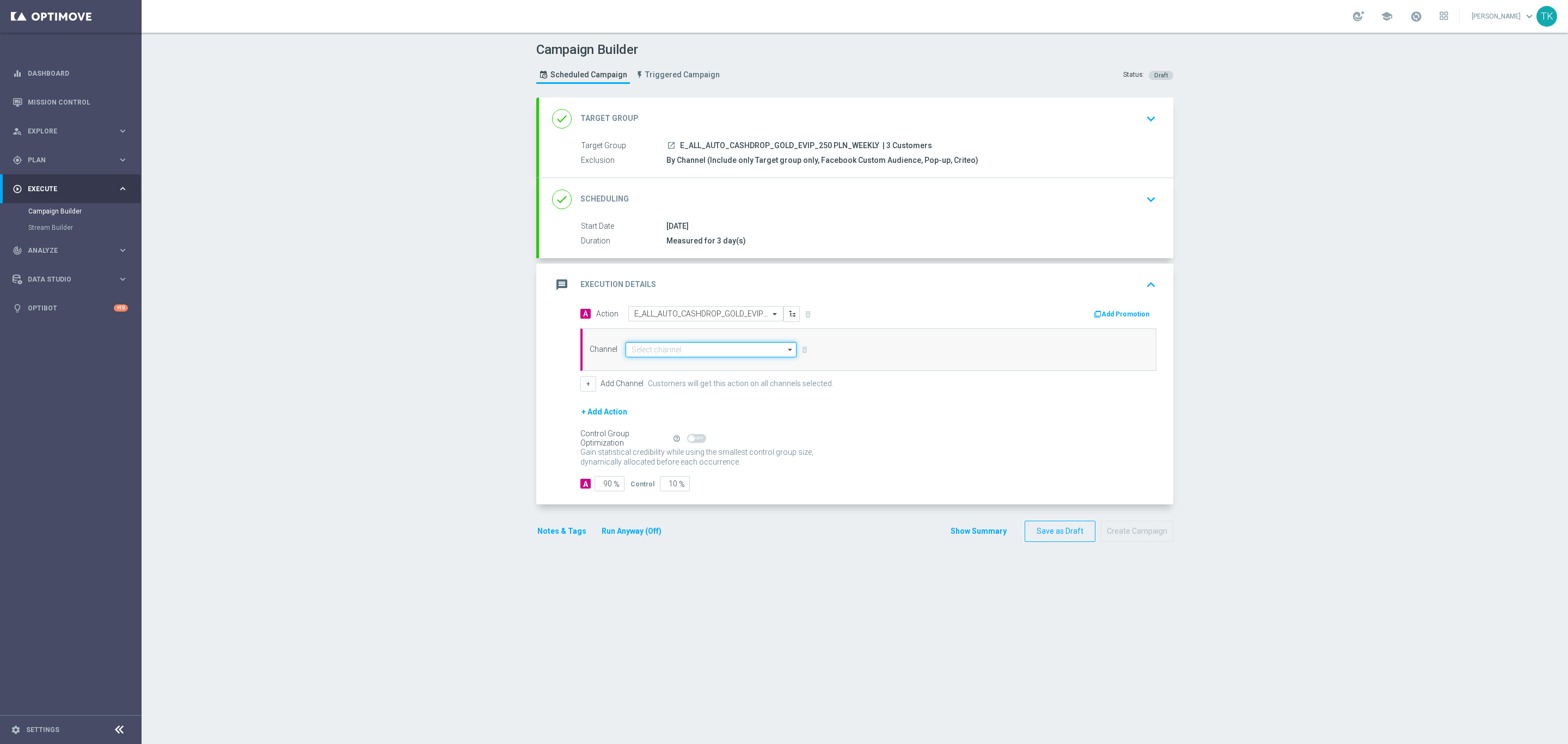
click at [632, 355] on input at bounding box center [711, 349] width 171 height 15
click at [673, 368] on div "Private message" at bounding box center [711, 365] width 171 height 15
type input "Private message"
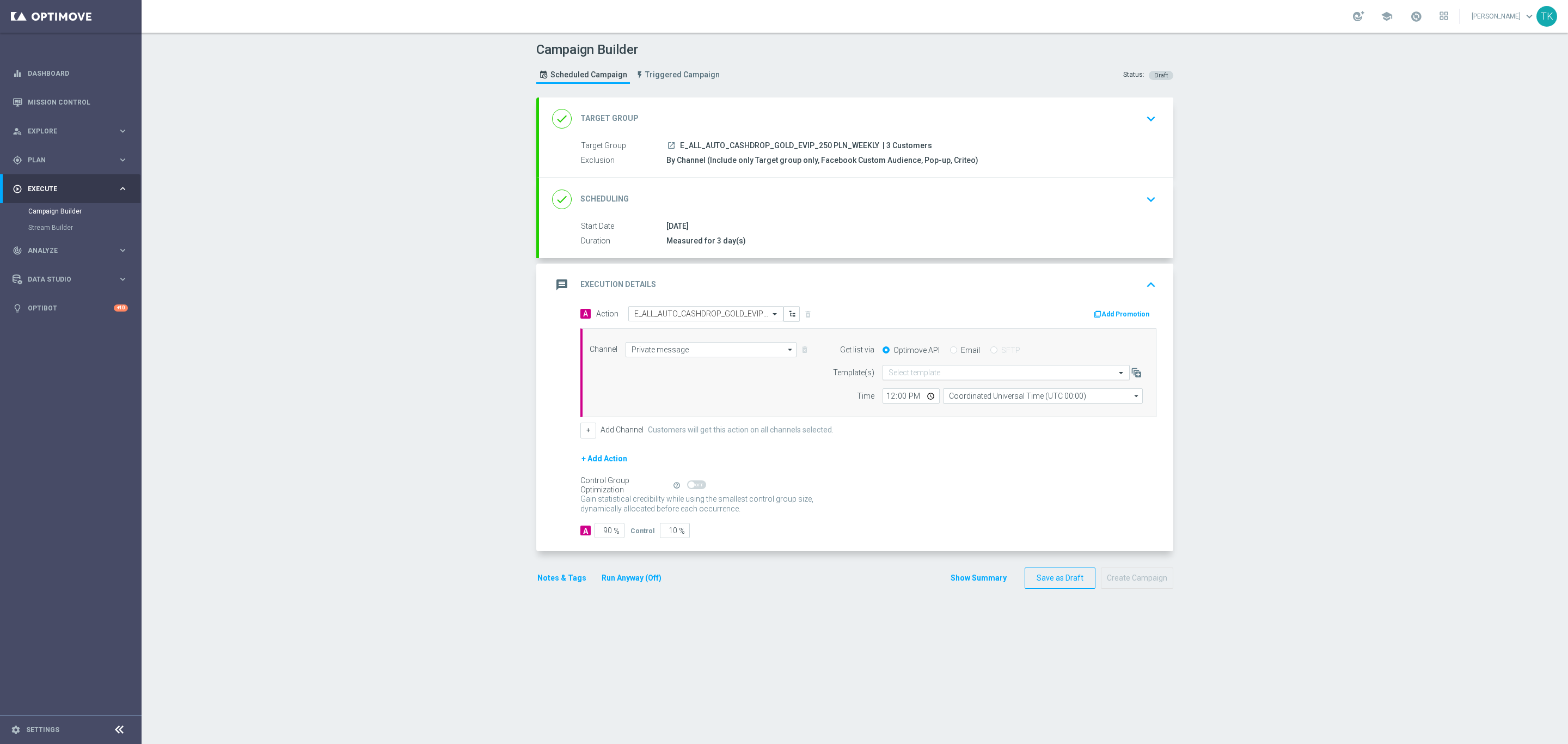
click at [901, 377] on input "text" at bounding box center [995, 373] width 214 height 9
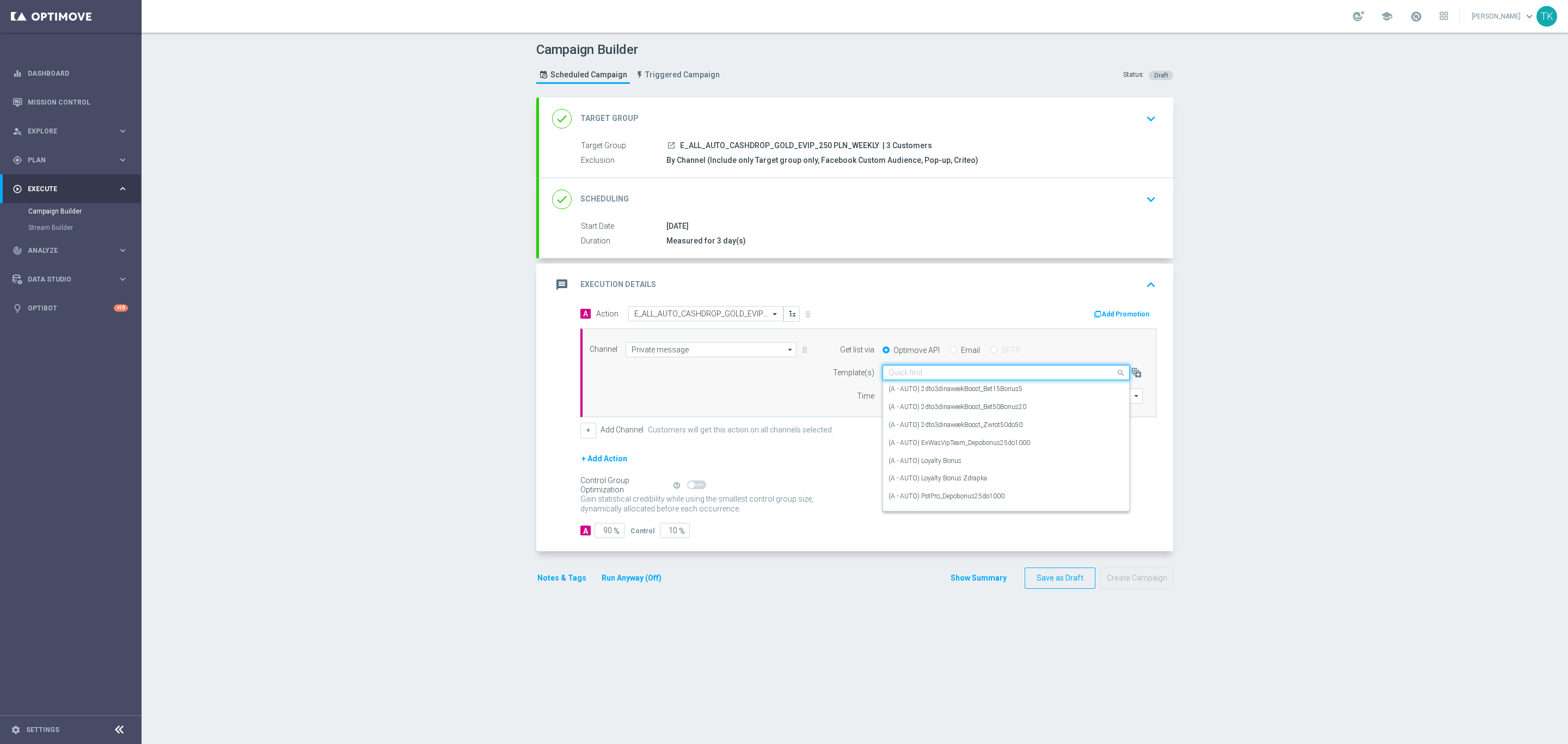
paste input "E_ALL_AUTO_CASHDROP_GOLD_EVIP_250 PLN_WEEKLY"
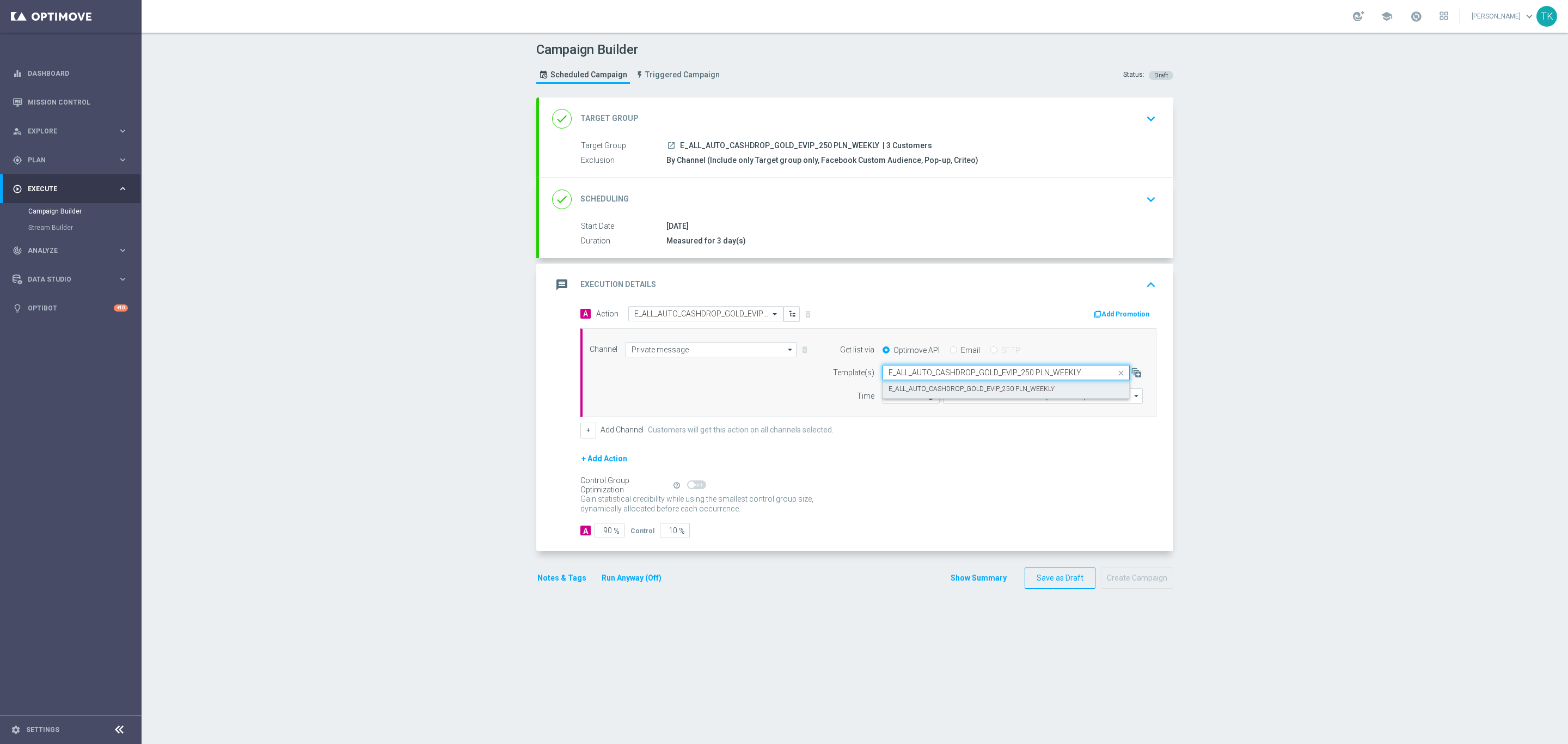
click at [902, 387] on label "E_ALL_AUTO_CASHDROP_GOLD_EVIP_250 PLN_WEEKLY" at bounding box center [971, 388] width 166 height 9
type input "E_ALL_AUTO_CASHDROP_GOLD_EVIP_250 PLN_WEEKLY"
click at [580, 429] on button "+" at bounding box center [588, 430] width 16 height 15
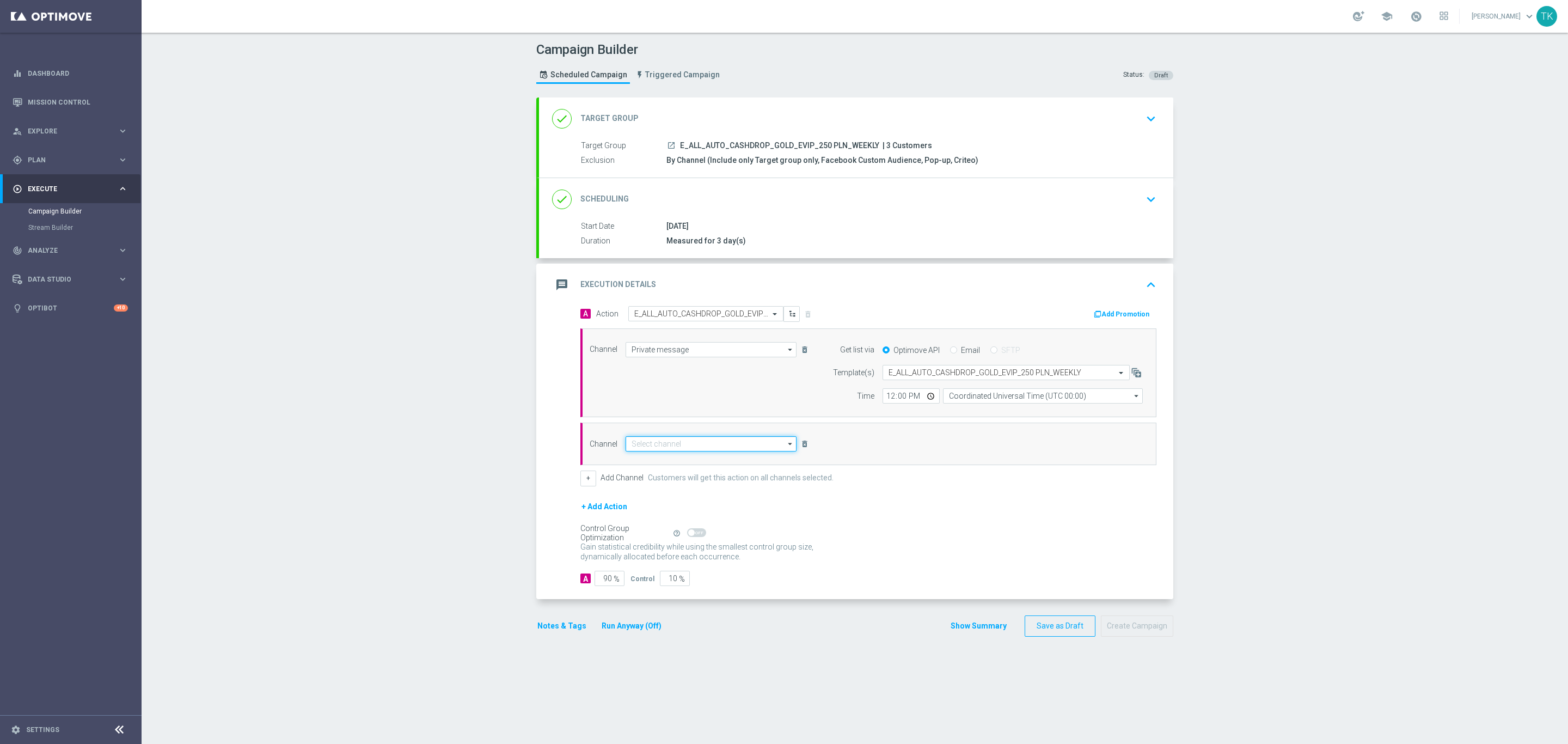
click at [639, 443] on input at bounding box center [711, 443] width 171 height 15
click at [659, 461] on div "Optimail" at bounding box center [711, 459] width 171 height 15
type input "Optimail"
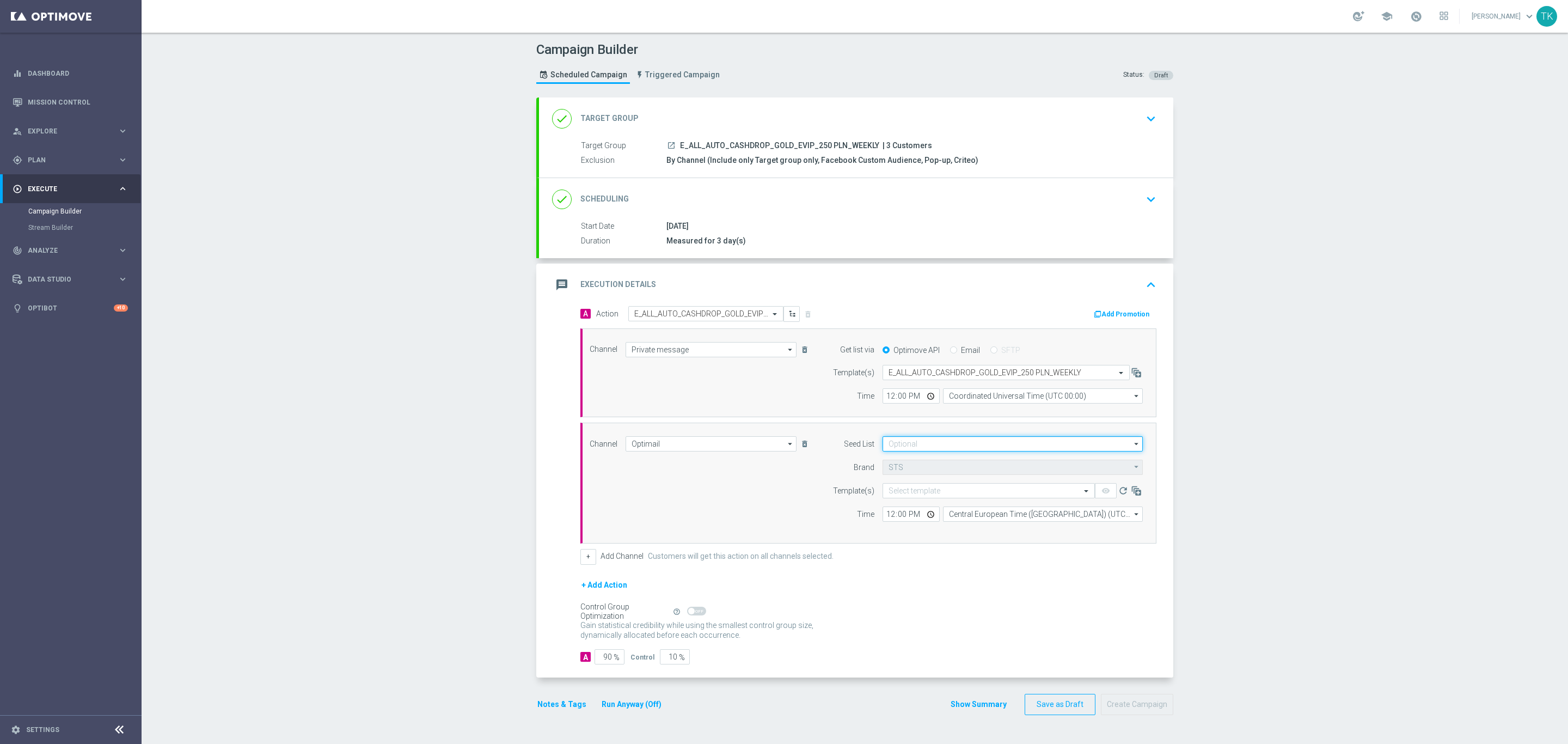
click at [892, 446] on input at bounding box center [1013, 443] width 261 height 15
click at [909, 502] on div "Brand design" at bounding box center [919, 500] width 40 height 10
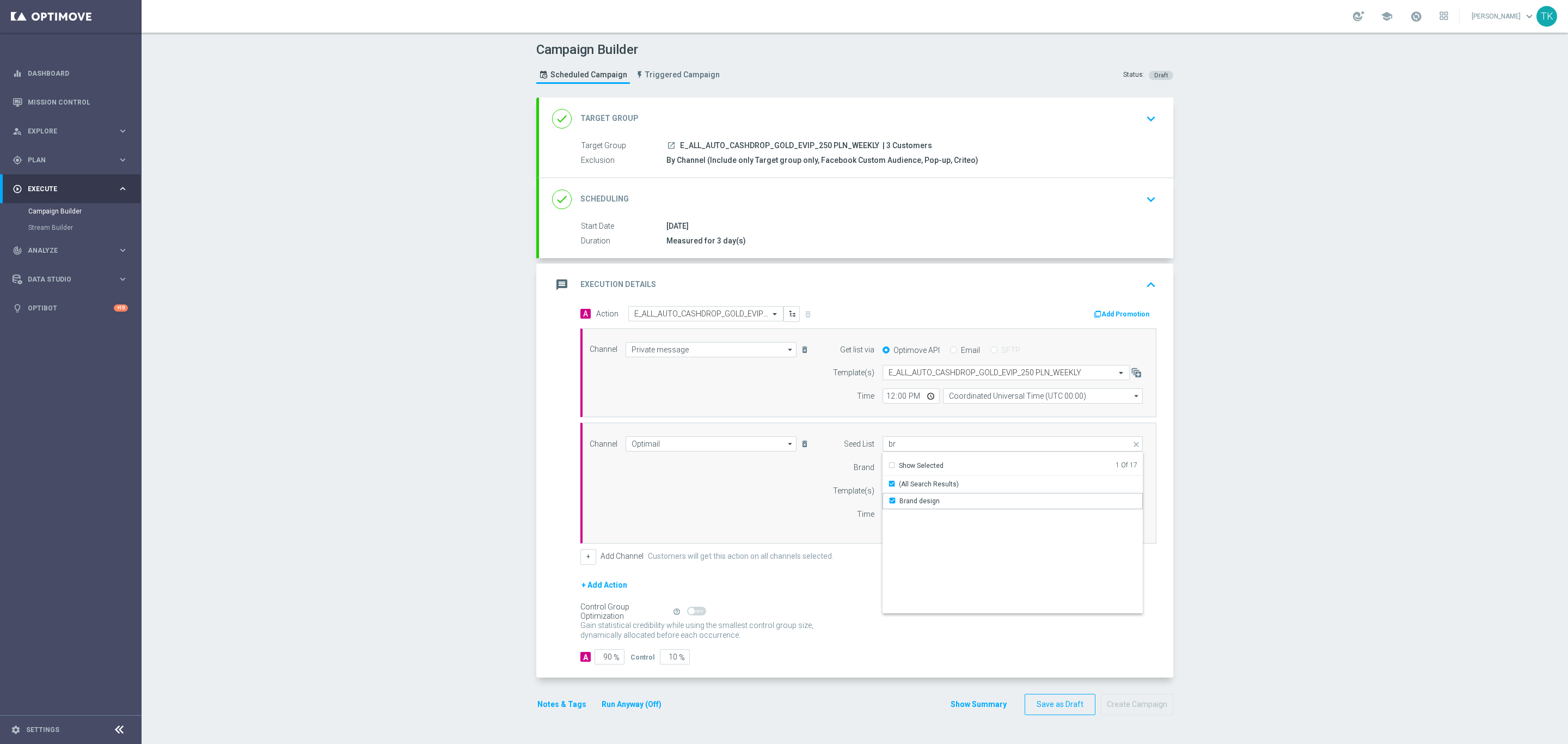
click at [765, 496] on div "Channel Optimail Optimail arrow_drop_down Drag here to set row groups Drag here…" at bounding box center [866, 483] width 570 height 94
type input "Brand design"
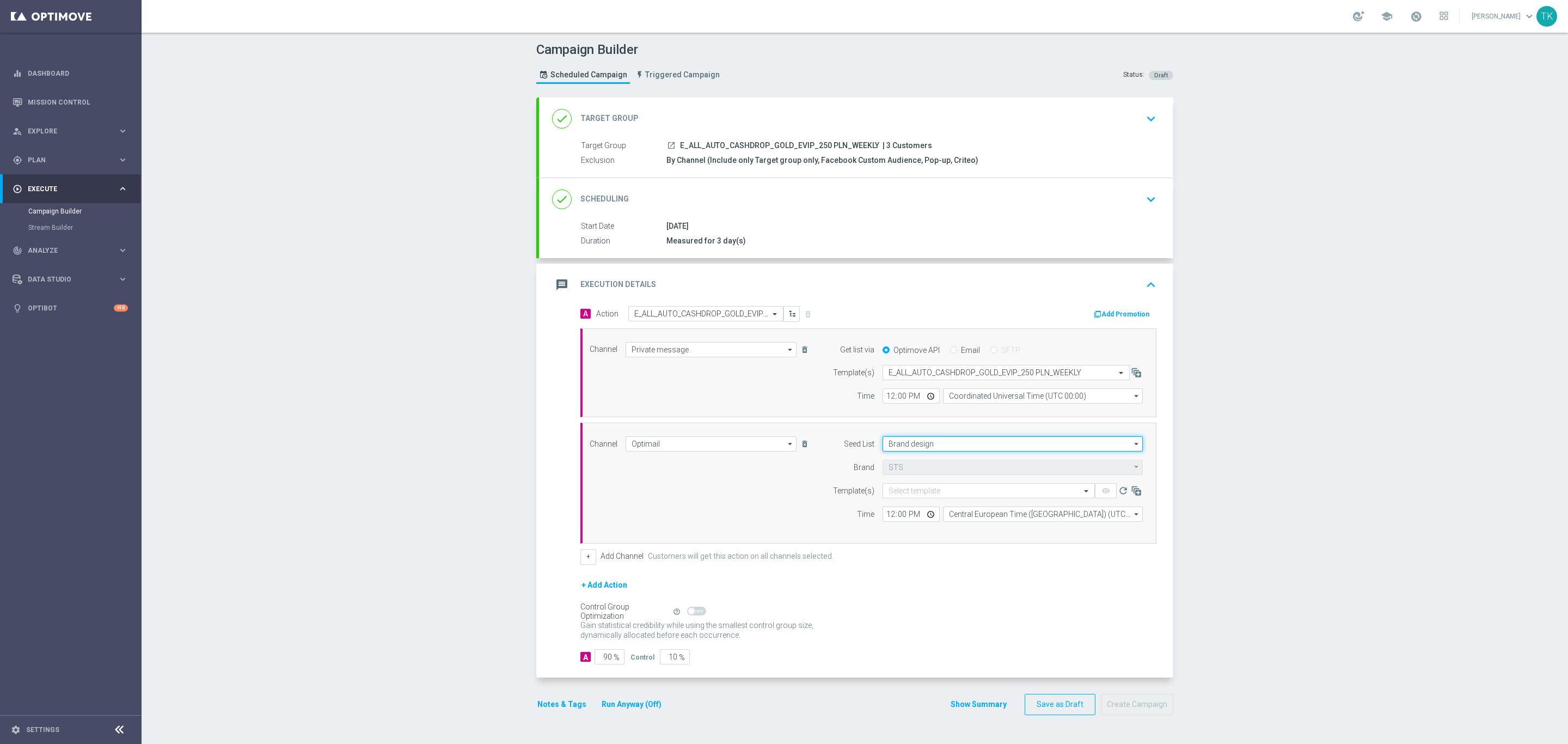
click at [941, 450] on input "Brand design" at bounding box center [1013, 443] width 261 height 15
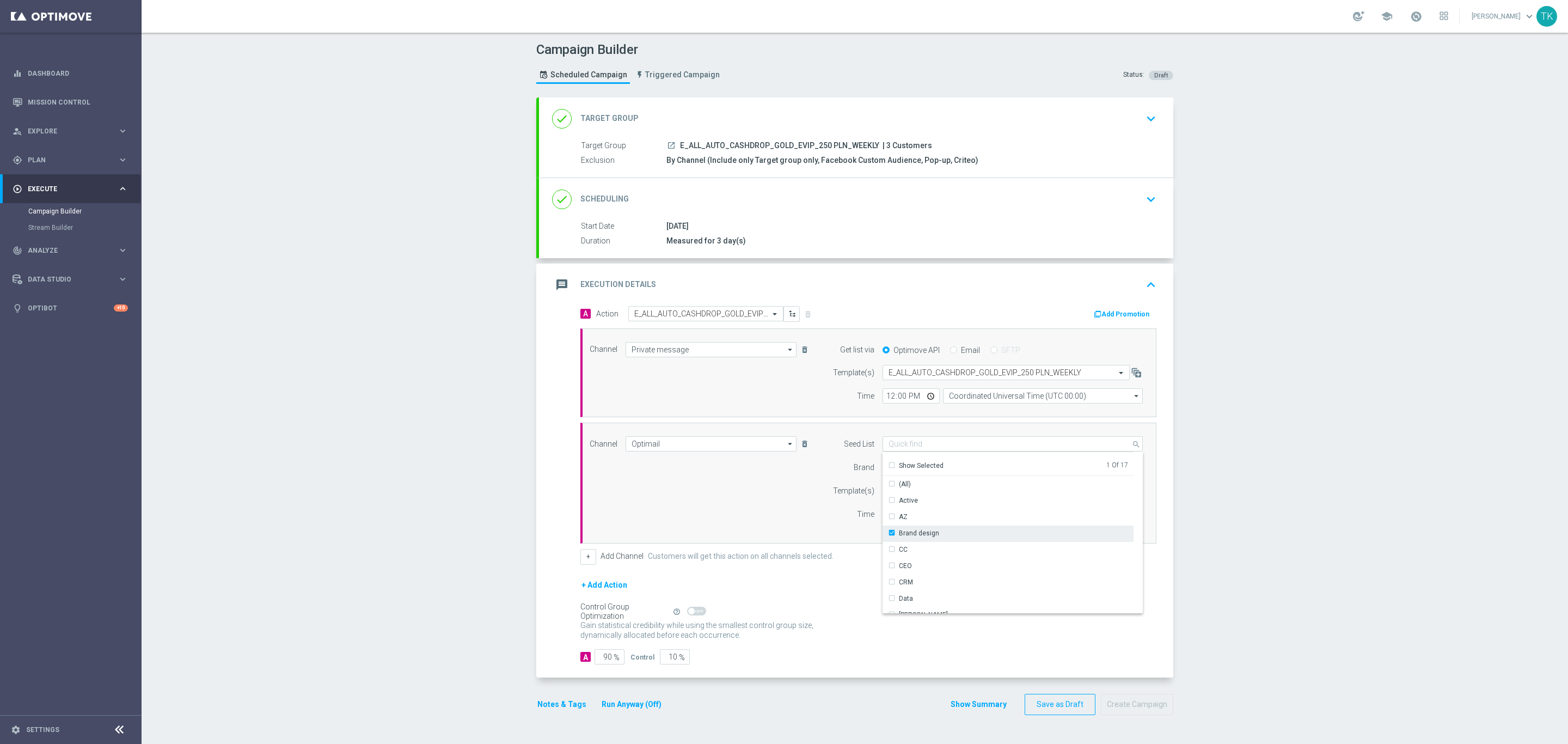
click at [888, 533] on div "Brand design" at bounding box center [914, 533] width 51 height 10
click at [791, 510] on div "Channel Optimail Optimail arrow_drop_down Drag here to set row groups Drag here…" at bounding box center [866, 483] width 570 height 94
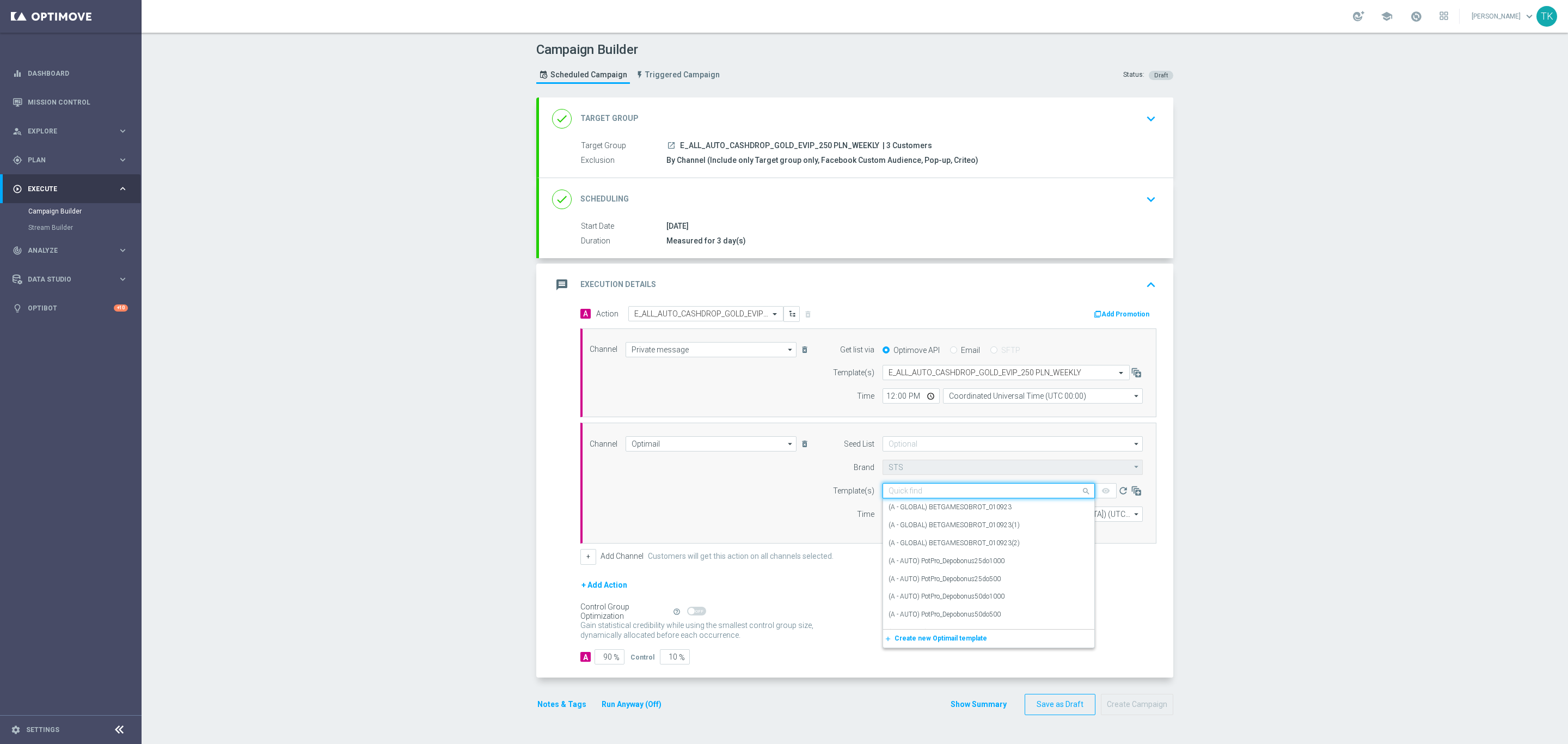
click at [892, 494] on input "text" at bounding box center [978, 491] width 178 height 9
paste input "E_ALL_AUTO_CASHDROP_GOLD_EVIP_250 PLN_WEEKLY"
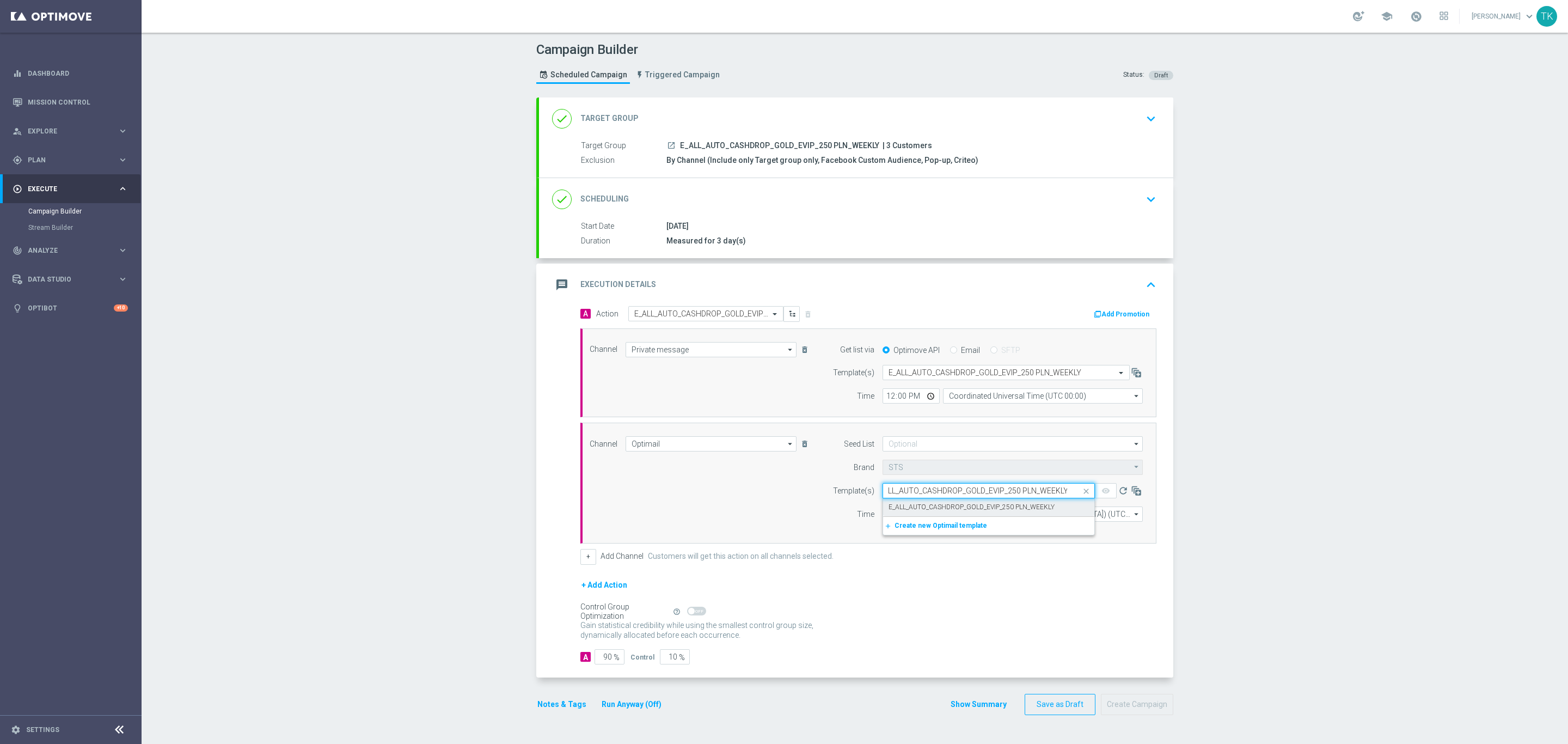
click at [898, 505] on label "E_ALL_AUTO_CASHDROP_GOLD_EVIP_250 PLN_WEEKLY" at bounding box center [971, 507] width 166 height 9
type input "E_ALL_AUTO_CASHDROP_GOLD_EVIP_250 PLN_WEEKLY"
click at [884, 522] on input "12:00" at bounding box center [911, 514] width 57 height 15
type input "14:02"
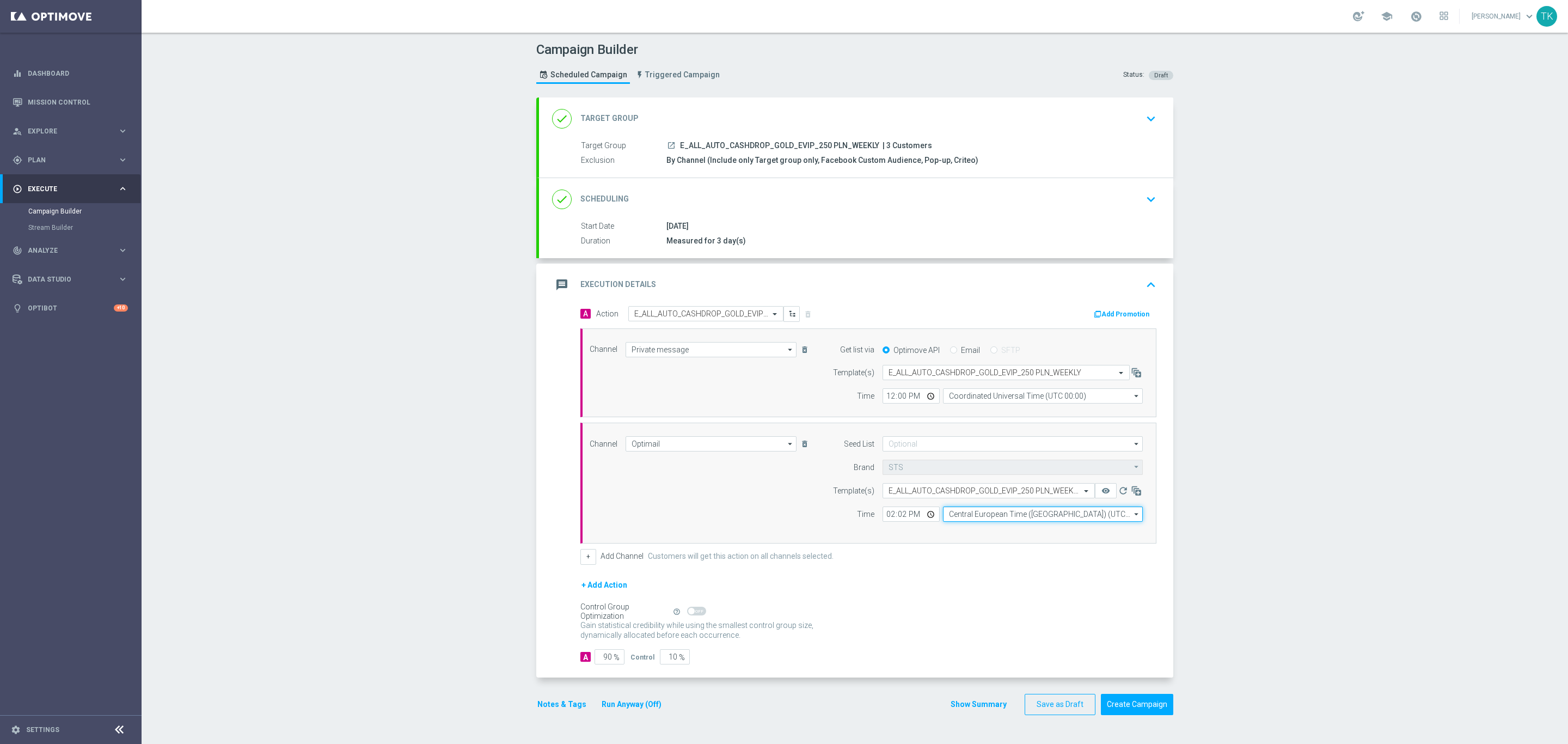
click at [950, 522] on input "Central European Time (Warsaw) (UTC +02:00)" at bounding box center [1043, 514] width 200 height 15
click at [957, 532] on div "Central European Time (Warsaw) (UTC +02:00)" at bounding box center [1037, 530] width 178 height 10
type input "Central European Time (Warsaw) (UTC +02:00)"
click at [972, 519] on input "Central European Time (Warsaw) (UTC +02:00)" at bounding box center [1043, 514] width 200 height 15
click at [980, 531] on div "Central European Time (Warsaw) (UTC +02:00)" at bounding box center [1038, 530] width 178 height 10
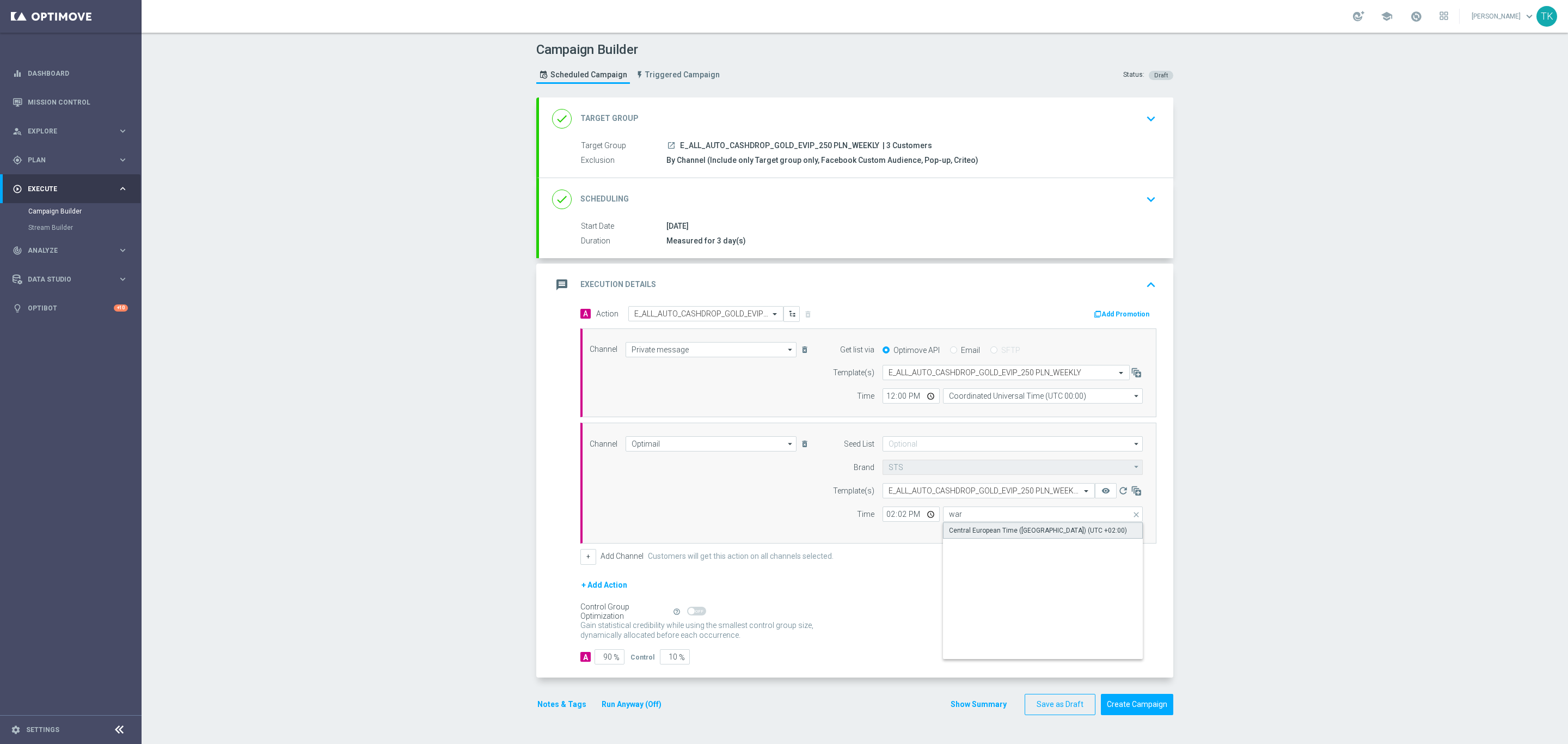
type input "Central European Time (Warsaw) (UTC +02:00)"
click at [978, 402] on input "Coordinated Universal Time (UTC 00:00)" at bounding box center [1043, 396] width 200 height 15
click at [953, 399] on input at bounding box center [1043, 396] width 200 height 15
click at [964, 417] on div "Central European Time (Warsaw) (UTC +02:00)" at bounding box center [1038, 412] width 178 height 10
type input "Central European Time (Warsaw) (UTC +02:00)"
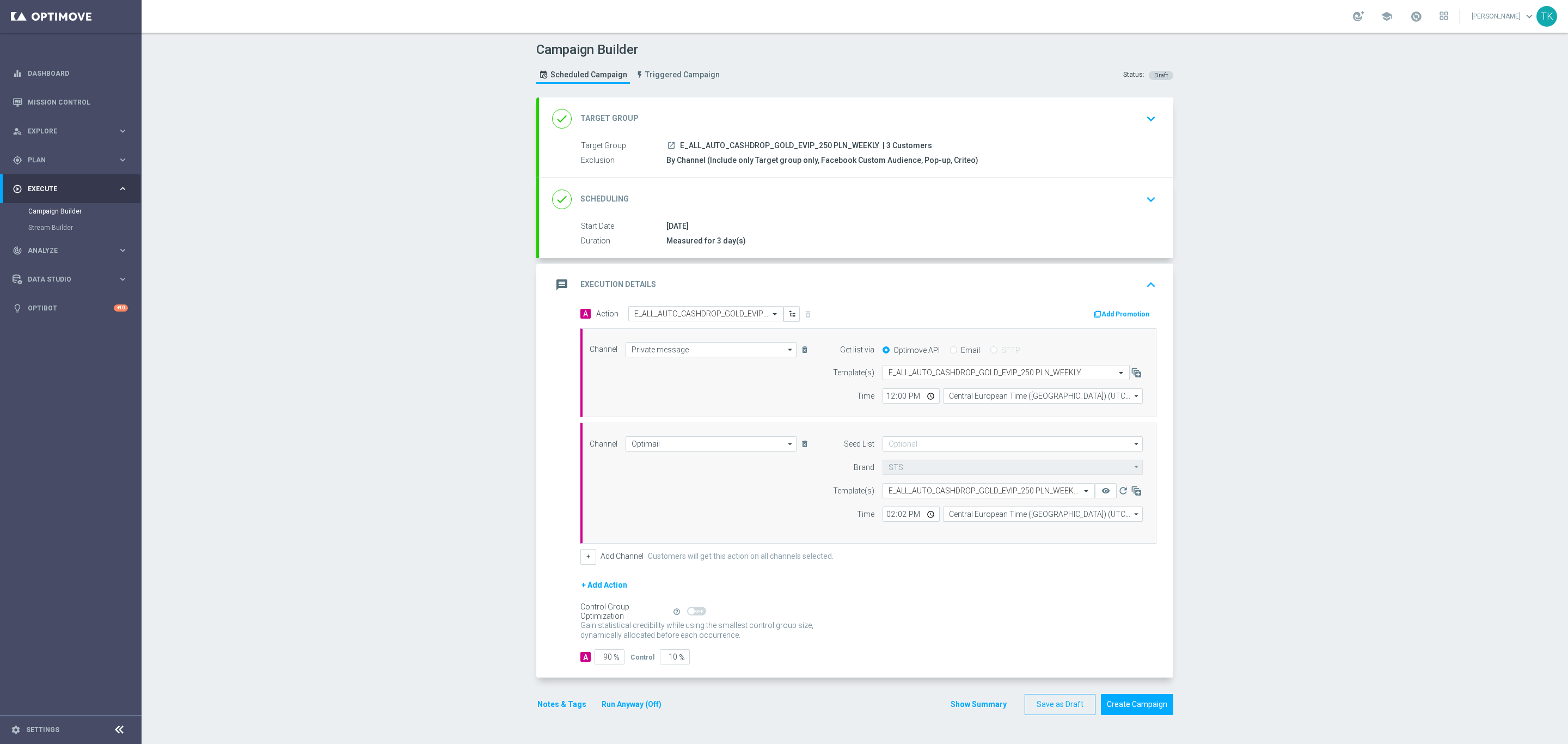
click at [1111, 317] on button "Add Promotion" at bounding box center [1122, 314] width 60 height 12
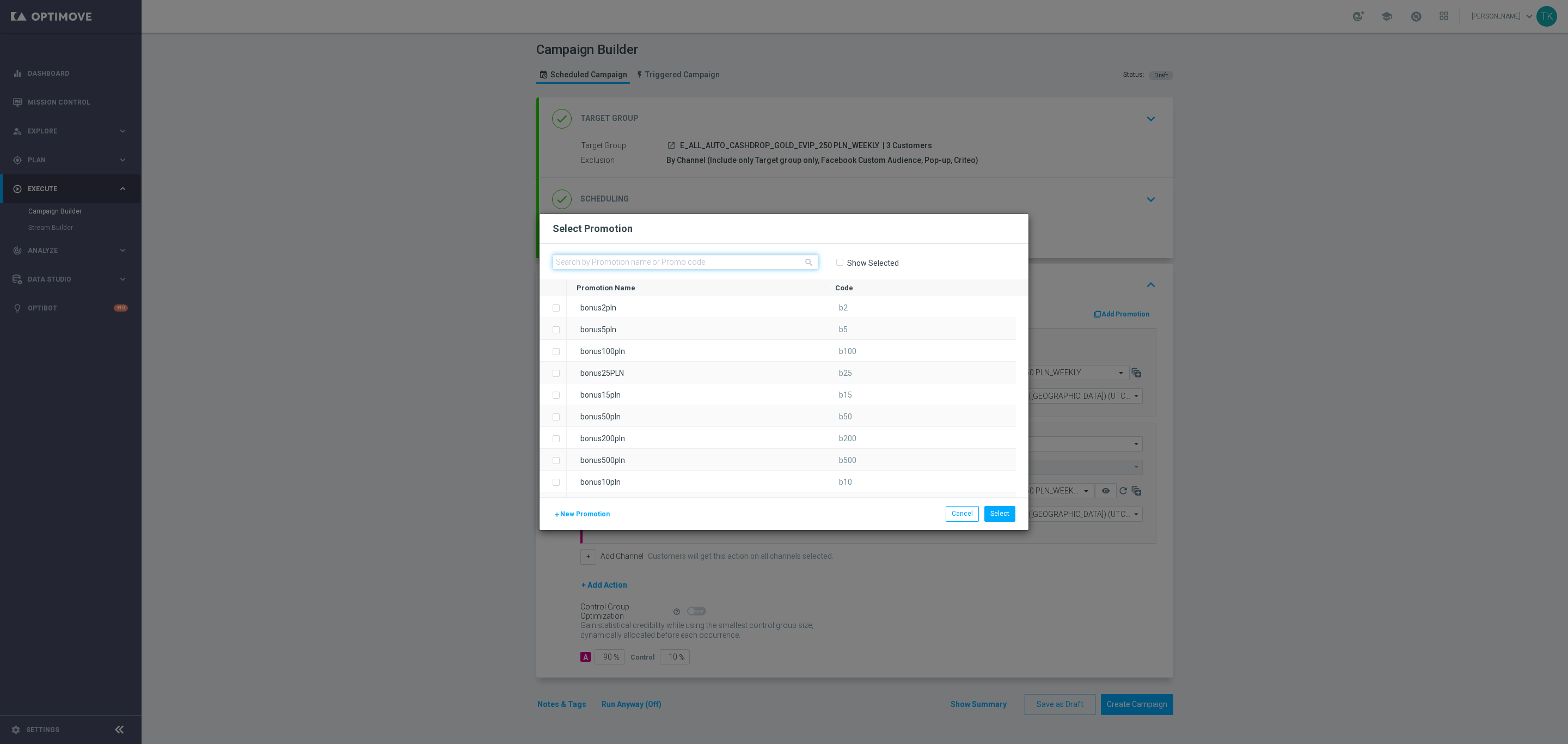
click at [562, 261] on input "text" at bounding box center [685, 262] width 265 height 15
type input "6"
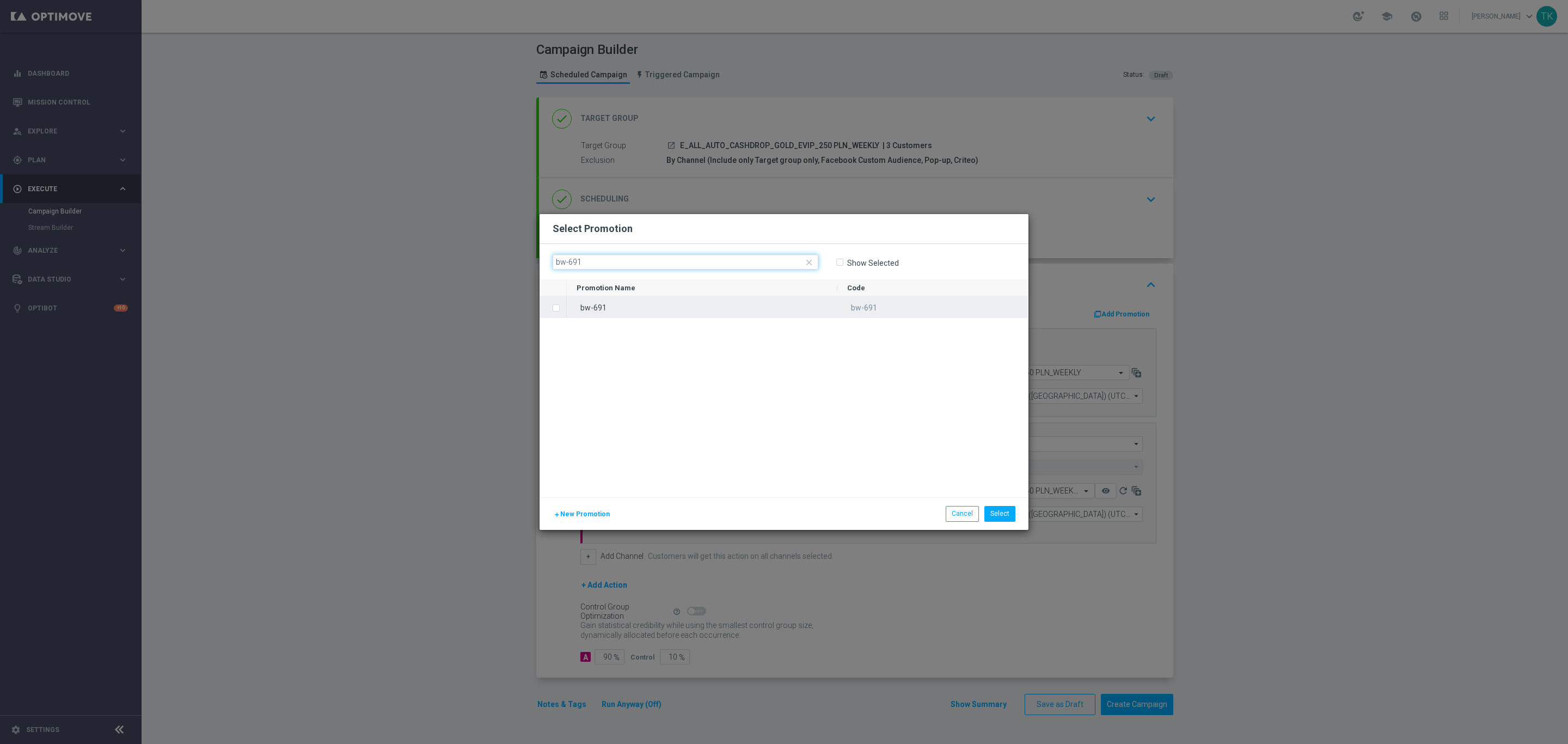
type input "bw-691"
click at [627, 309] on div "bw-691" at bounding box center [702, 307] width 271 height 21
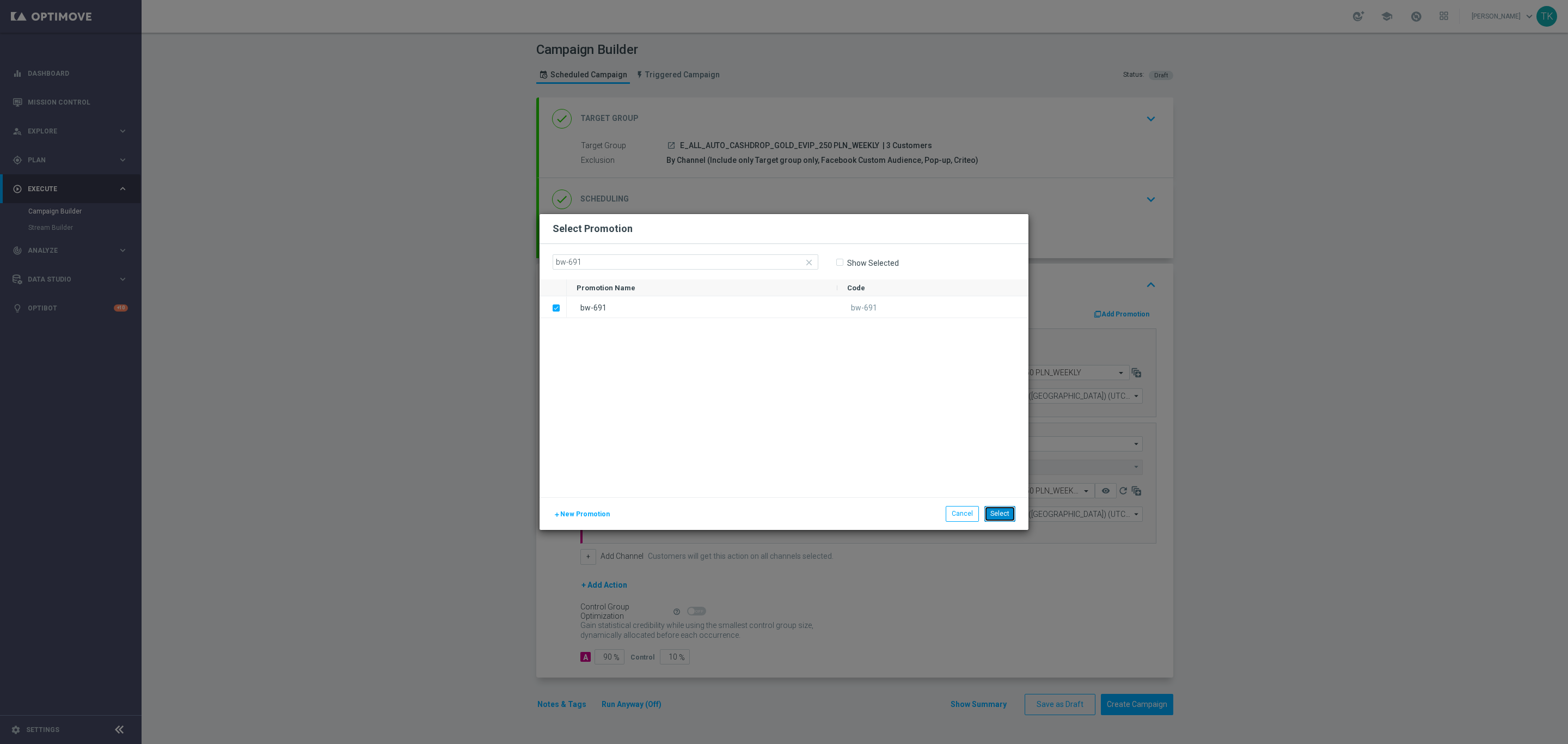
click at [998, 512] on button "Select" at bounding box center [999, 513] width 31 height 15
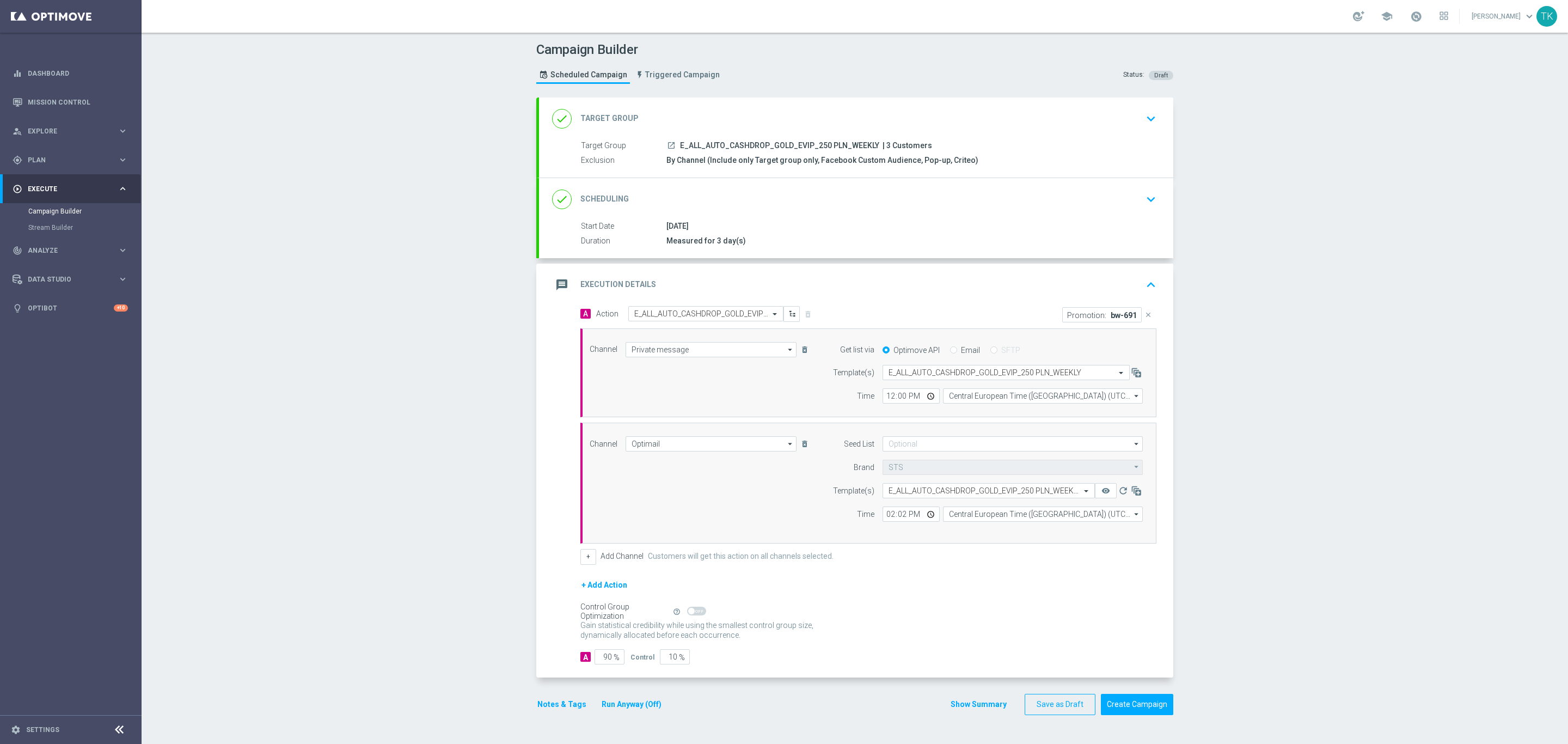
click at [1144, 318] on icon "close" at bounding box center [1148, 315] width 8 height 8
click at [1109, 312] on button "Add Promotion" at bounding box center [1122, 314] width 60 height 12
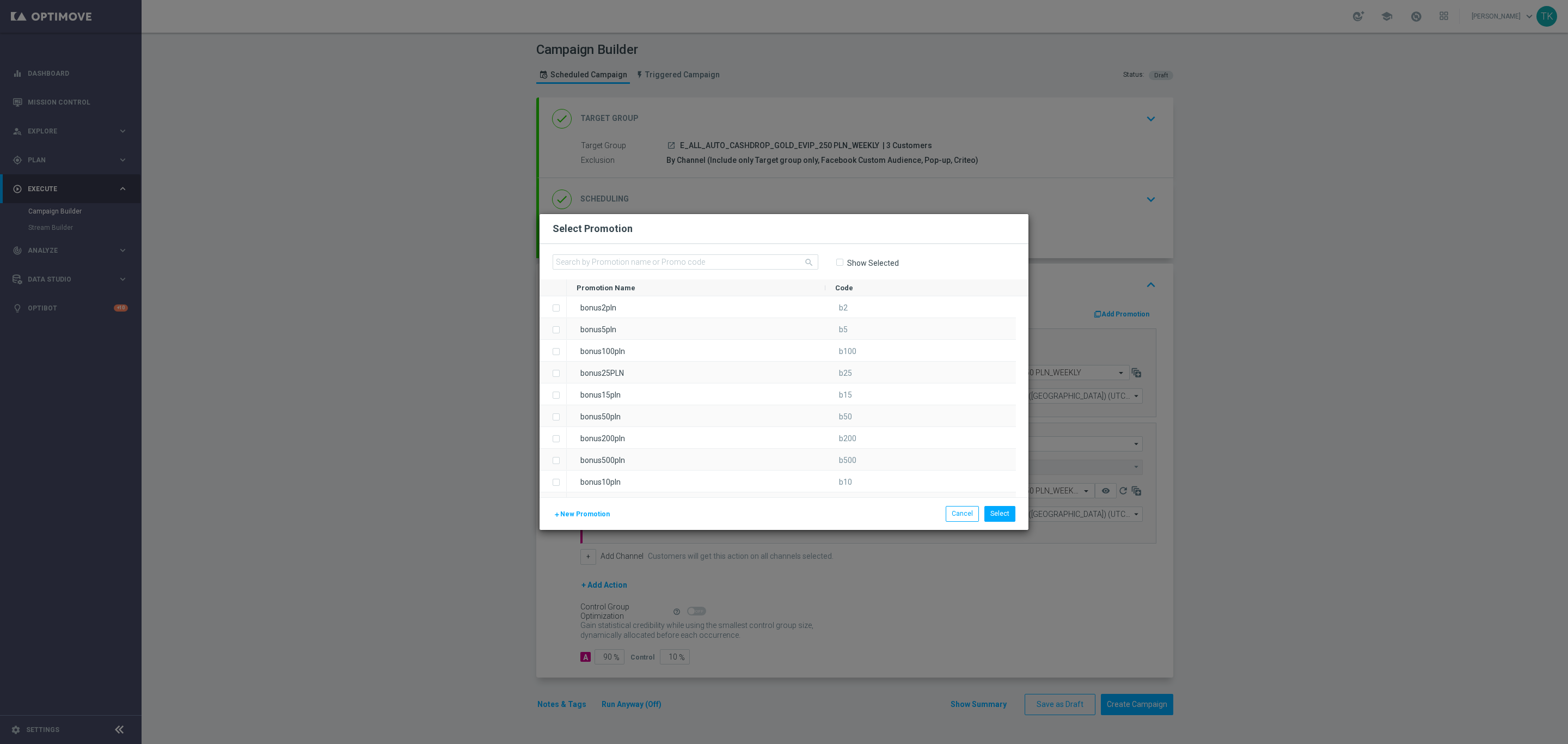
click at [598, 251] on div "search Show Selected" at bounding box center [783, 262] width 489 height 35
click at [584, 267] on input "text" at bounding box center [685, 262] width 265 height 15
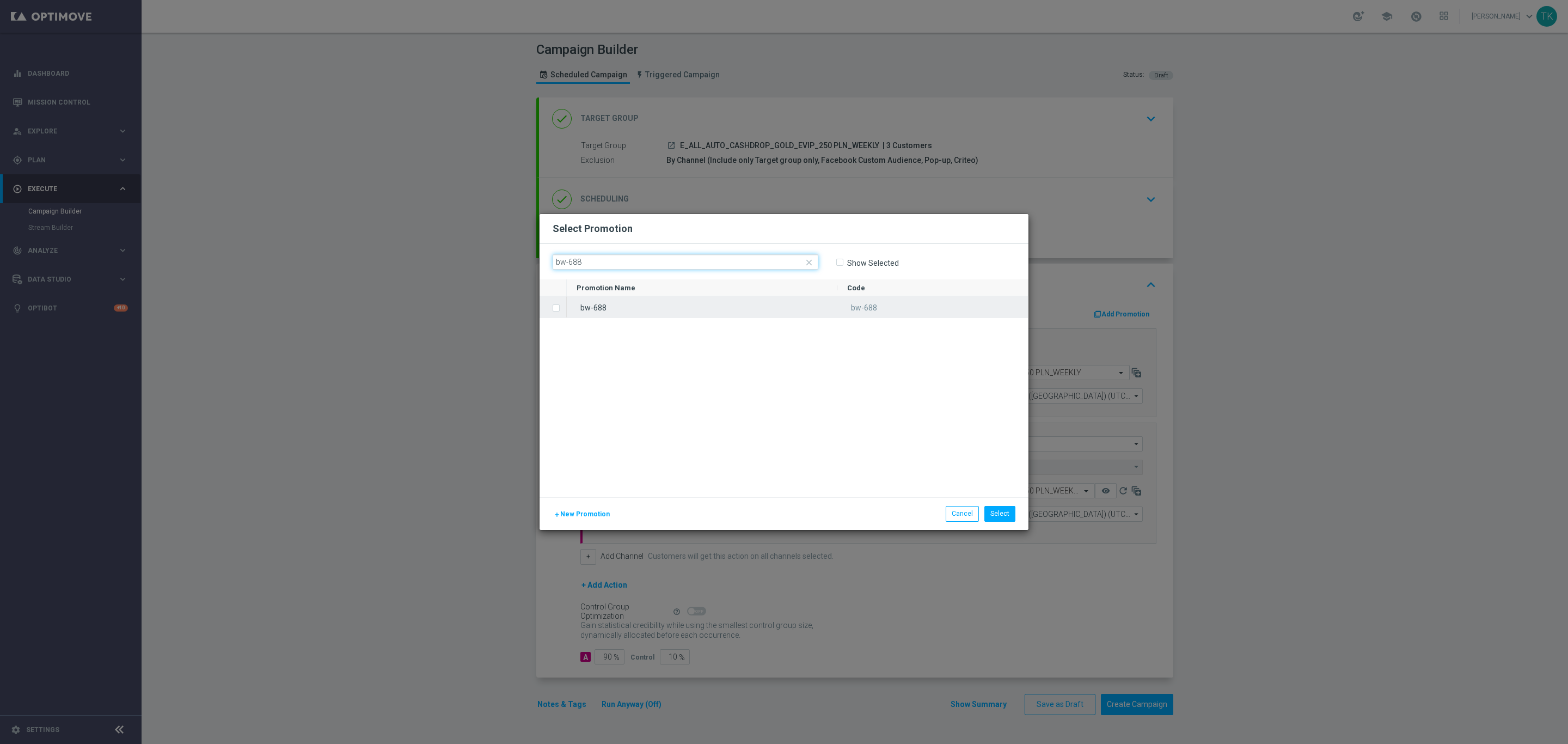
type input "bw-688"
click at [598, 307] on div "bw-688" at bounding box center [702, 307] width 271 height 21
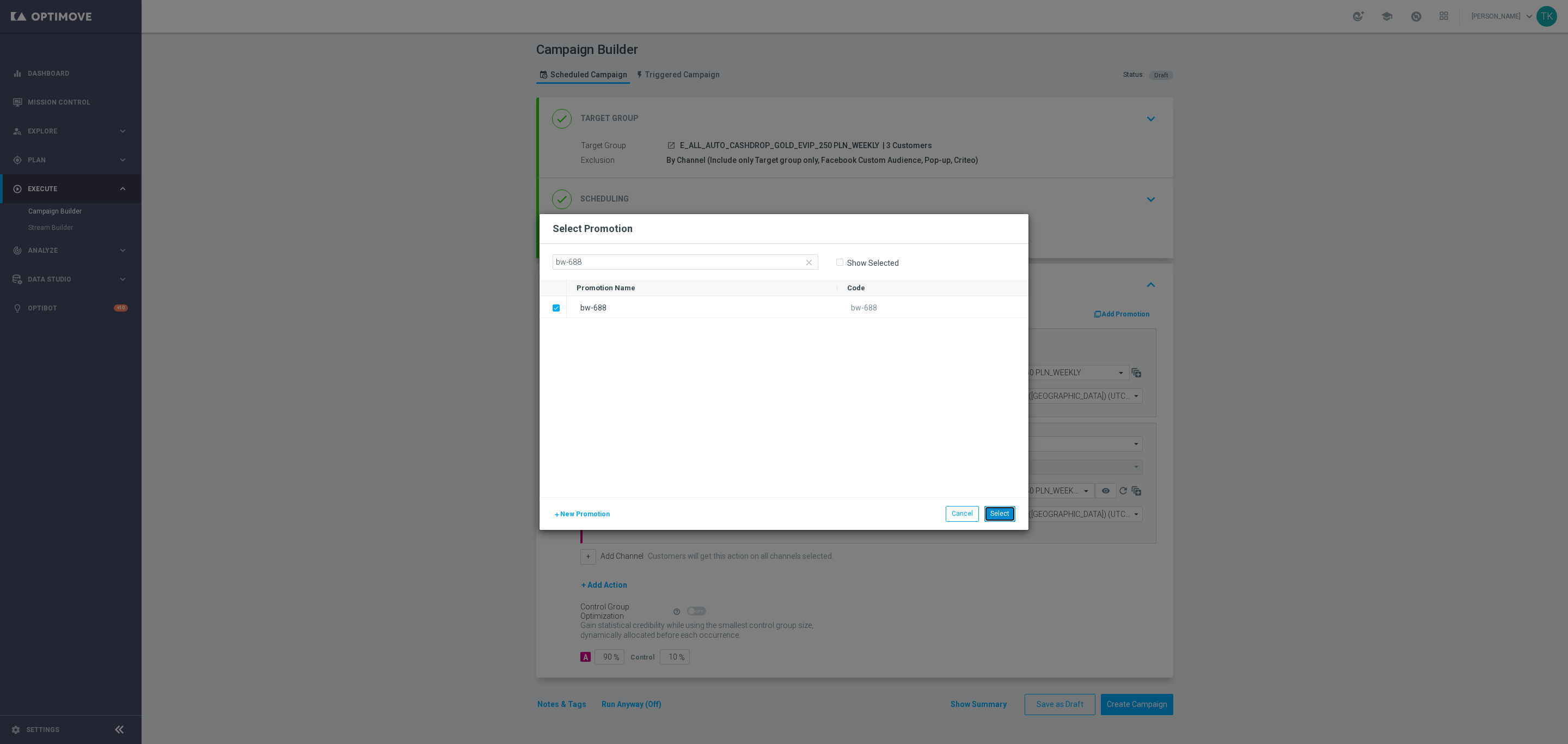
click at [1000, 511] on button "Select" at bounding box center [999, 513] width 31 height 15
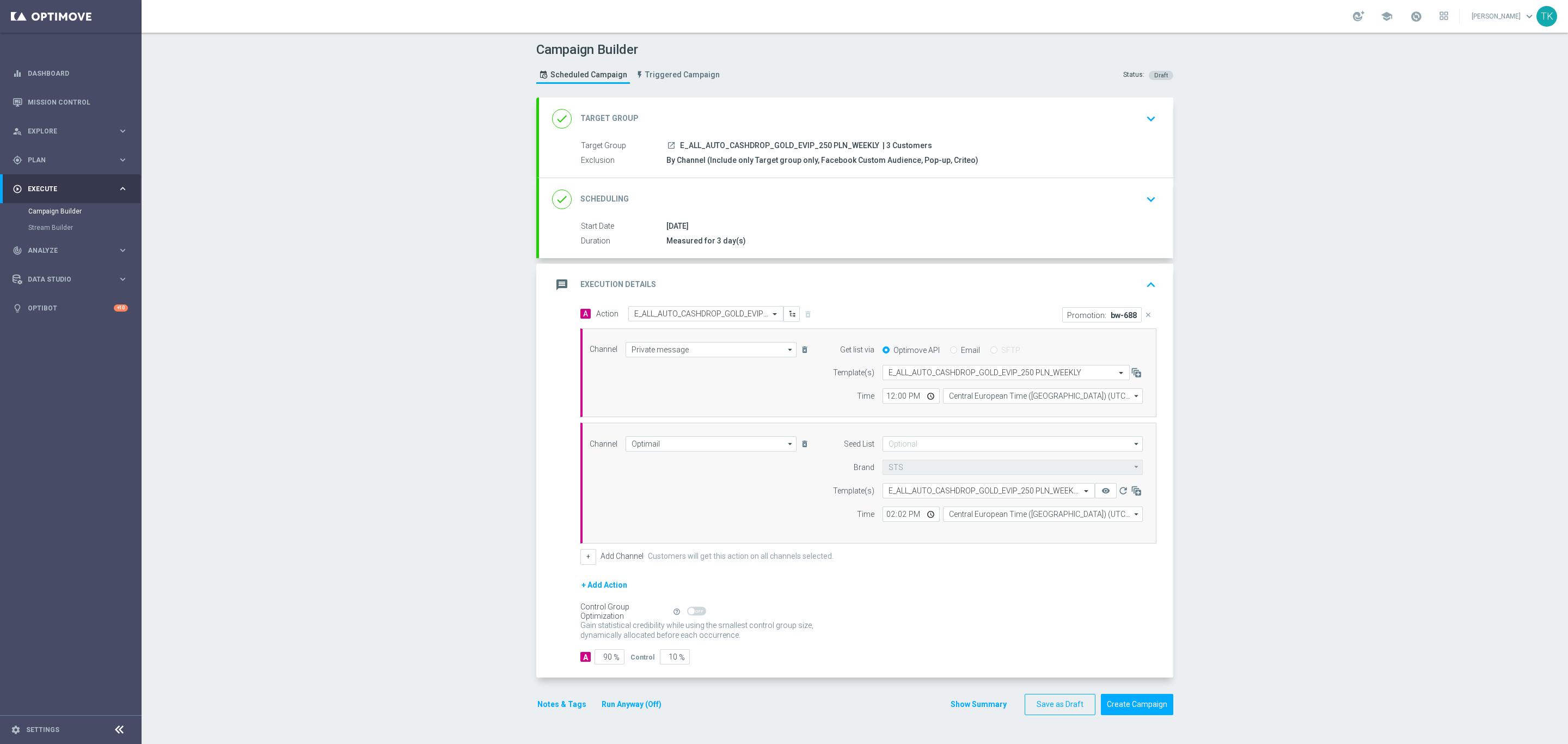
click at [977, 715] on div "Show Summary Save as Draft Create Campaign" at bounding box center [1062, 704] width 223 height 21
click at [972, 711] on button "Show Summary" at bounding box center [979, 704] width 57 height 13
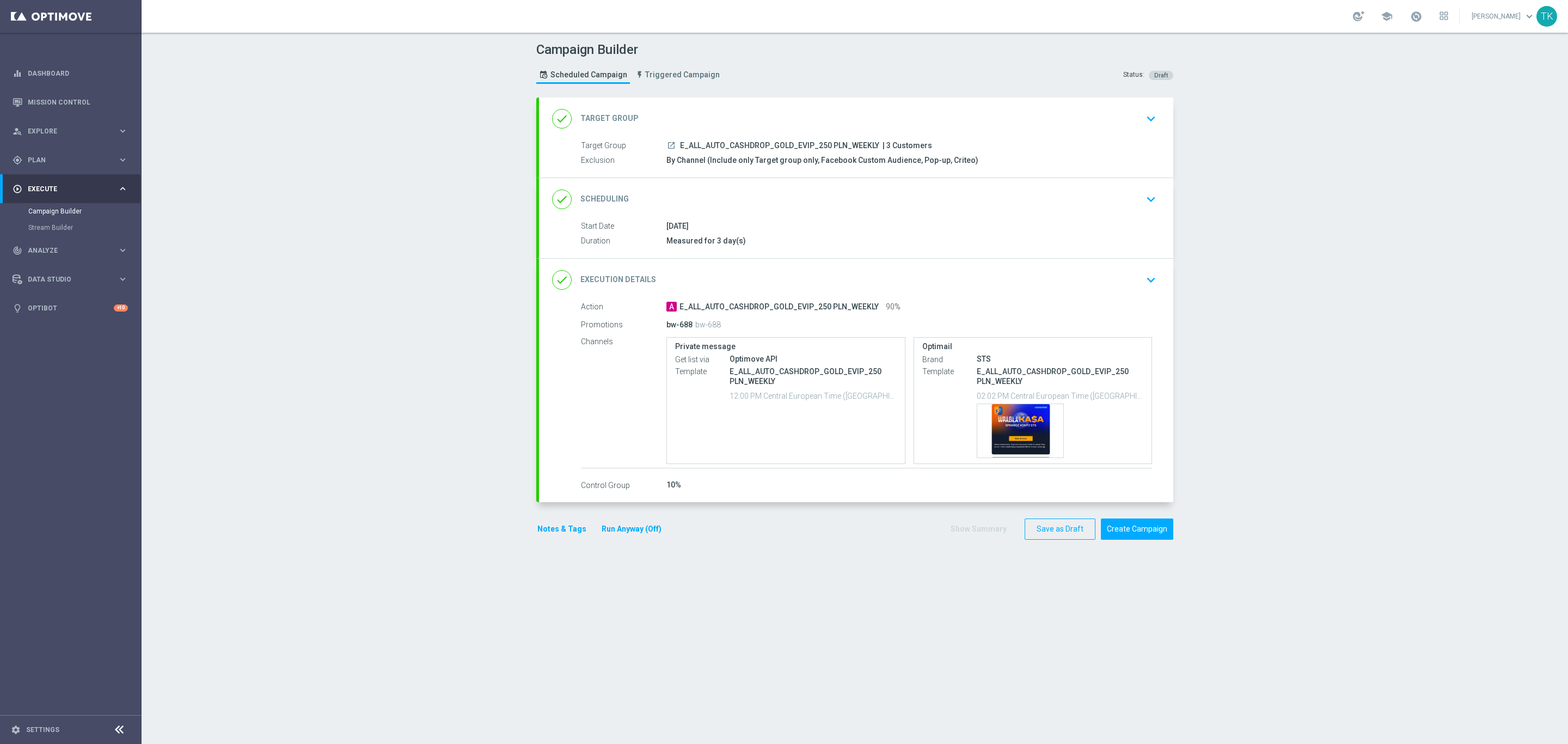
click at [737, 142] on span "E_ALL_AUTO_CASHDROP_GOLD_EVIP_250 PLN_WEEKLY" at bounding box center [779, 146] width 199 height 10
click at [737, 141] on span "E_ALL_AUTO_CASHDROP_GOLD_EVIP_250 PLN_WEEKLY" at bounding box center [779, 146] width 199 height 10
copy div "E_ALL_AUTO_CASHDROP_GOLD_EVIP_250 PLN_WEEKLY"
click at [789, 77] on div "Campaign Builder Scheduled Campaign Triggered Campaign Status: Draft" at bounding box center [855, 64] width 653 height 50
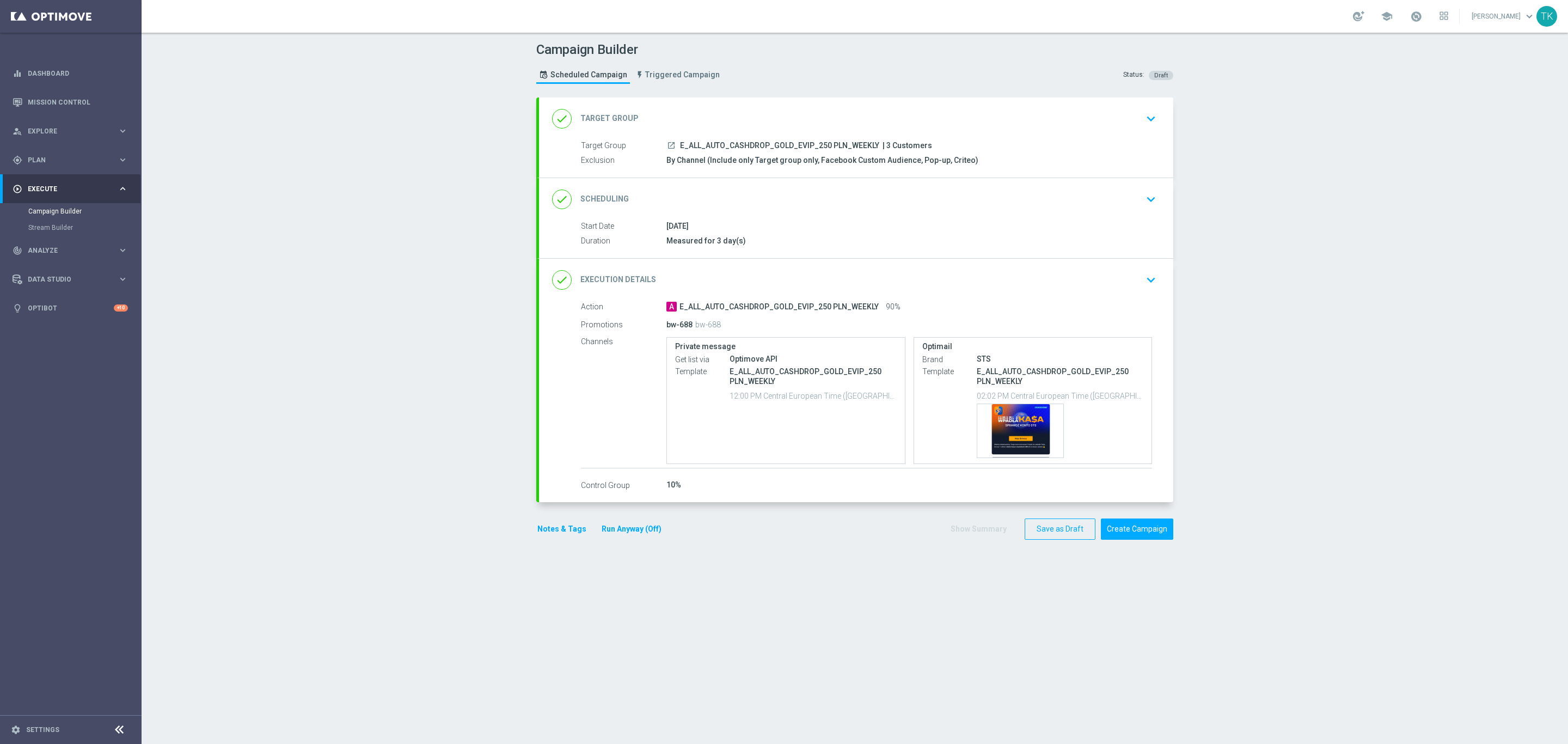
click at [553, 531] on button "Notes & Tags" at bounding box center [562, 529] width 51 height 13
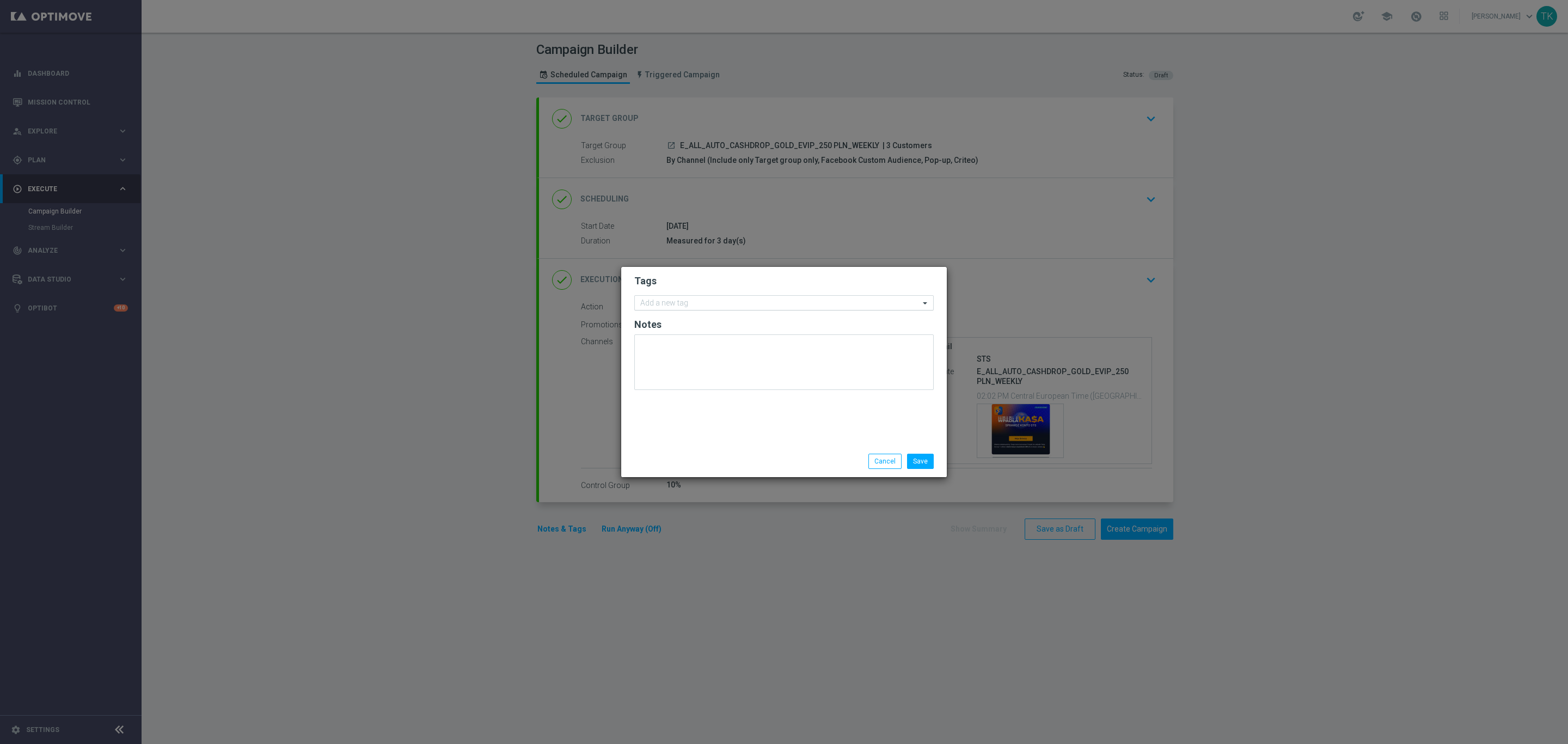
click at [662, 299] on input "text" at bounding box center [780, 303] width 279 height 9
type input "e"
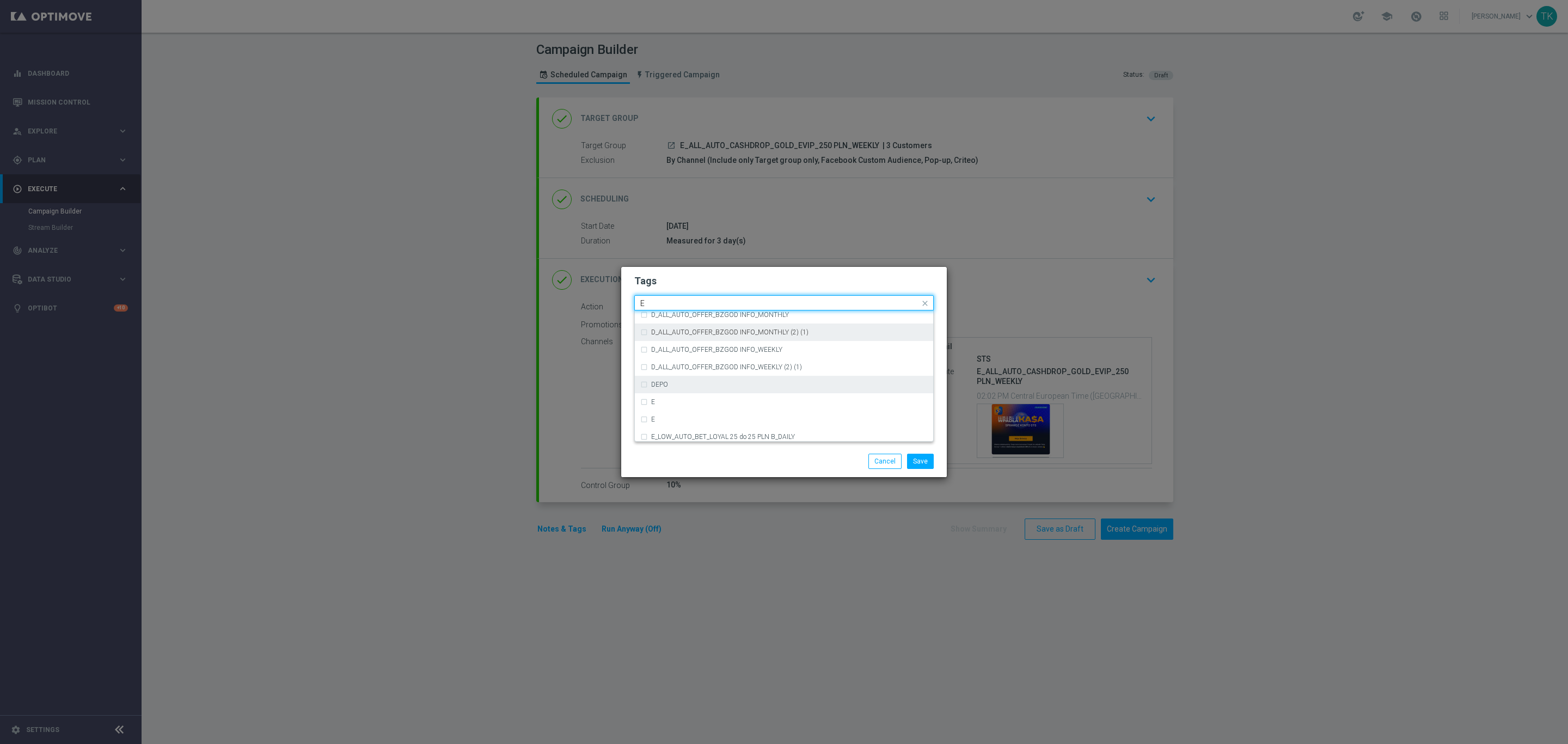
scroll to position [1514, 0]
click at [715, 382] on div "E" at bounding box center [784, 390] width 287 height 18
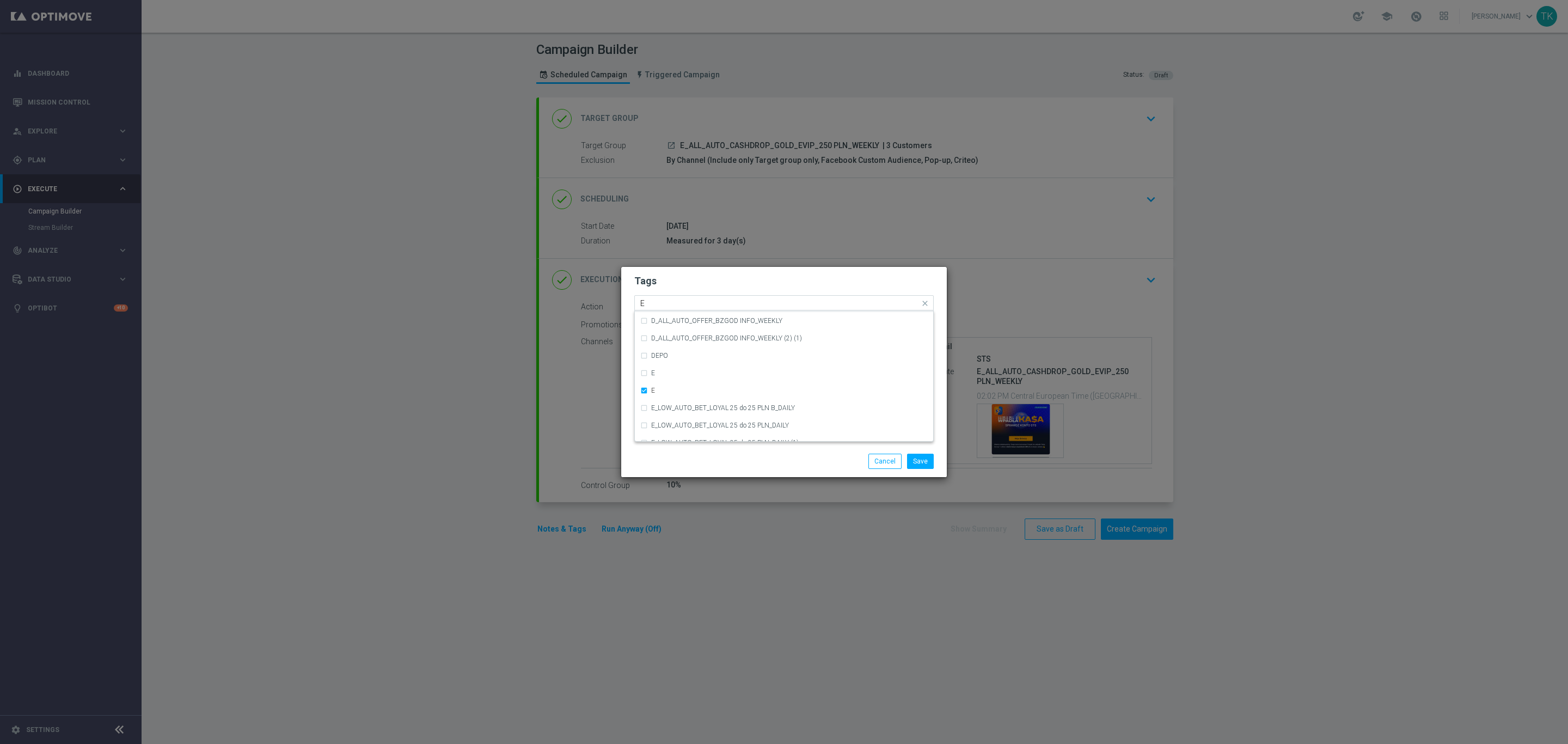
click at [670, 306] on input "E" at bounding box center [780, 303] width 279 height 9
click at [665, 312] on div "ALL" at bounding box center [784, 319] width 287 height 18
click at [667, 301] on input "ALL" at bounding box center [780, 303] width 279 height 9
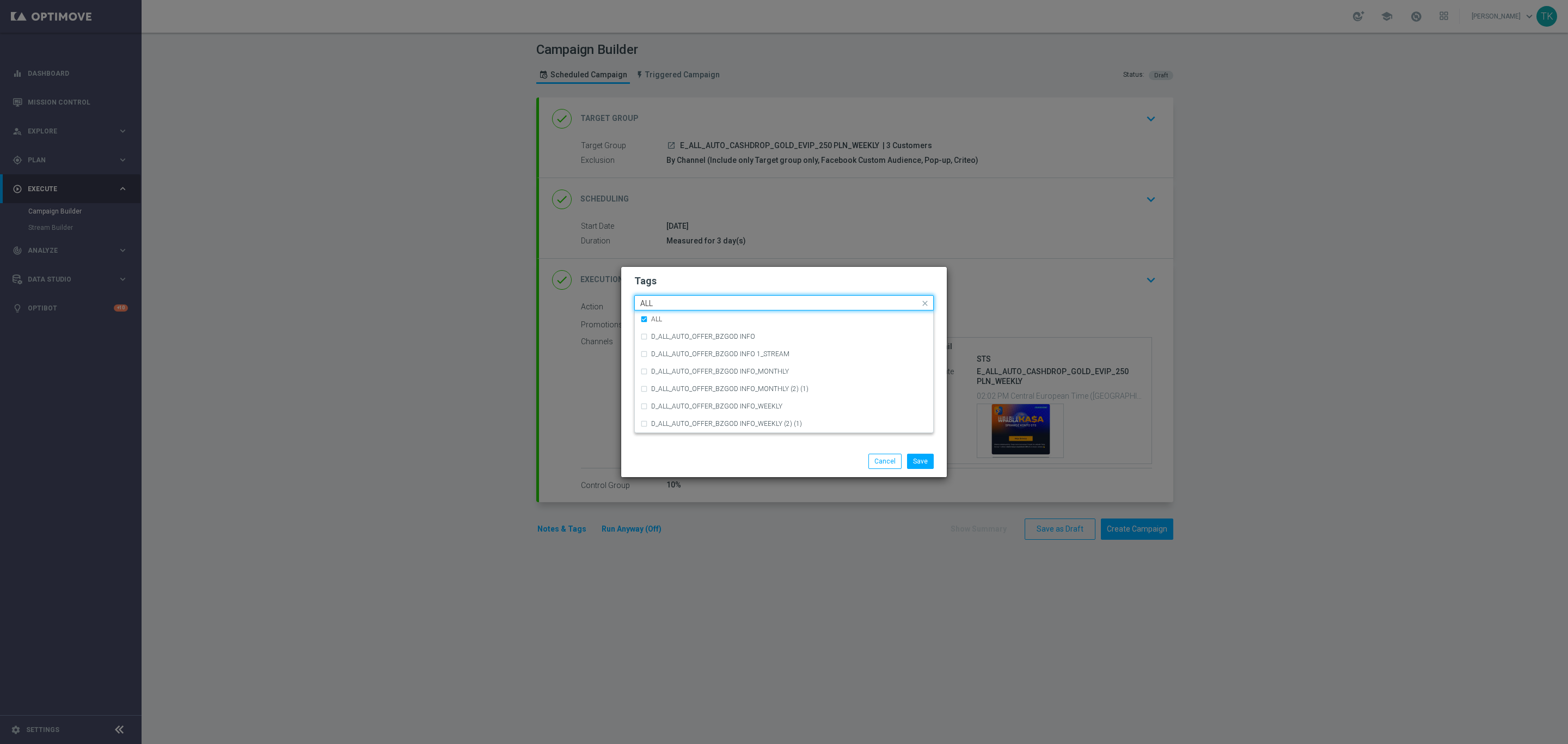
click at [667, 301] on input "ALL" at bounding box center [780, 303] width 279 height 9
click at [658, 432] on label "AUTO" at bounding box center [660, 435] width 18 height 7
click at [658, 304] on input "AUTO" at bounding box center [780, 303] width 279 height 9
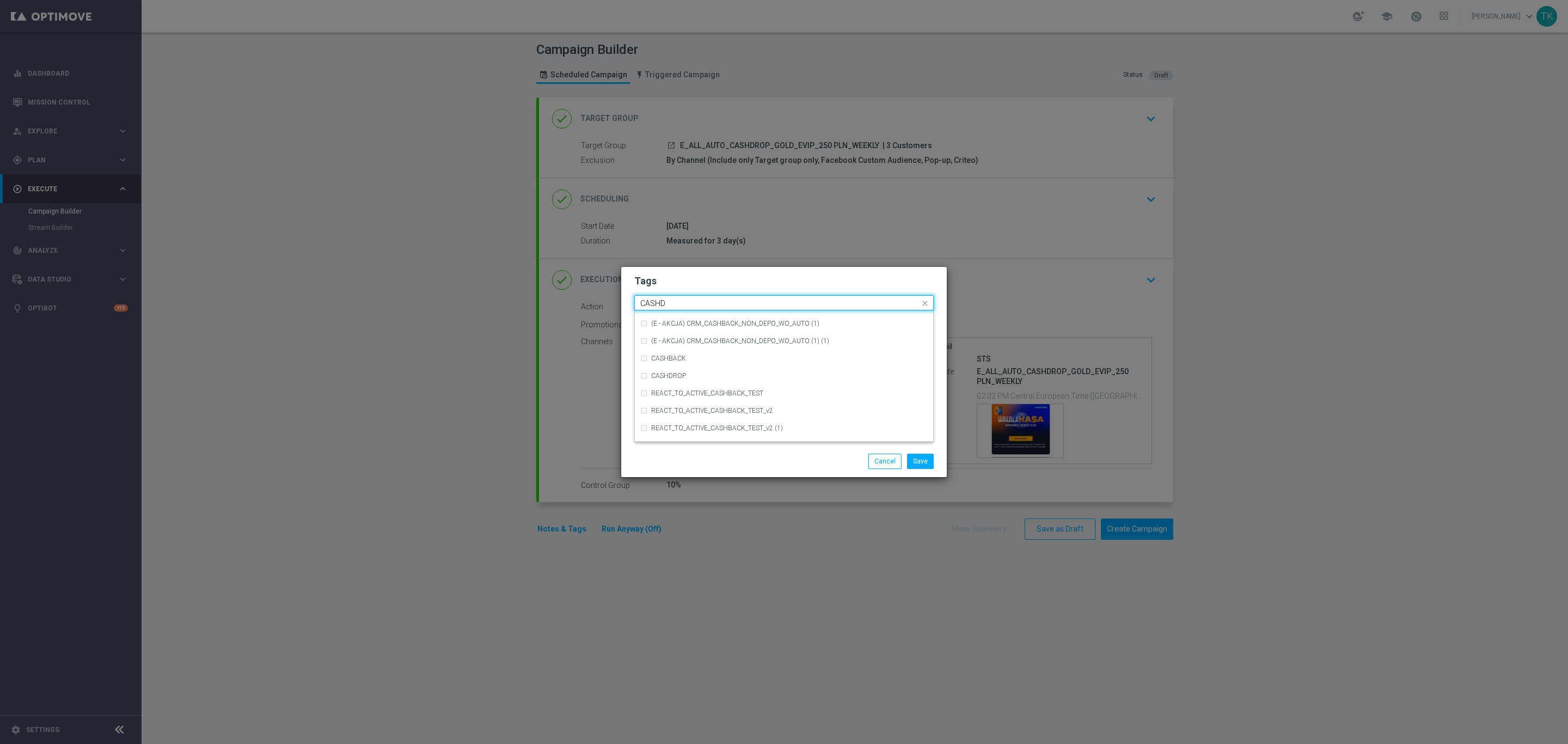
scroll to position [0, 0]
click at [668, 312] on div "CASHDROP" at bounding box center [784, 319] width 287 height 18
type input "CASHDROP"
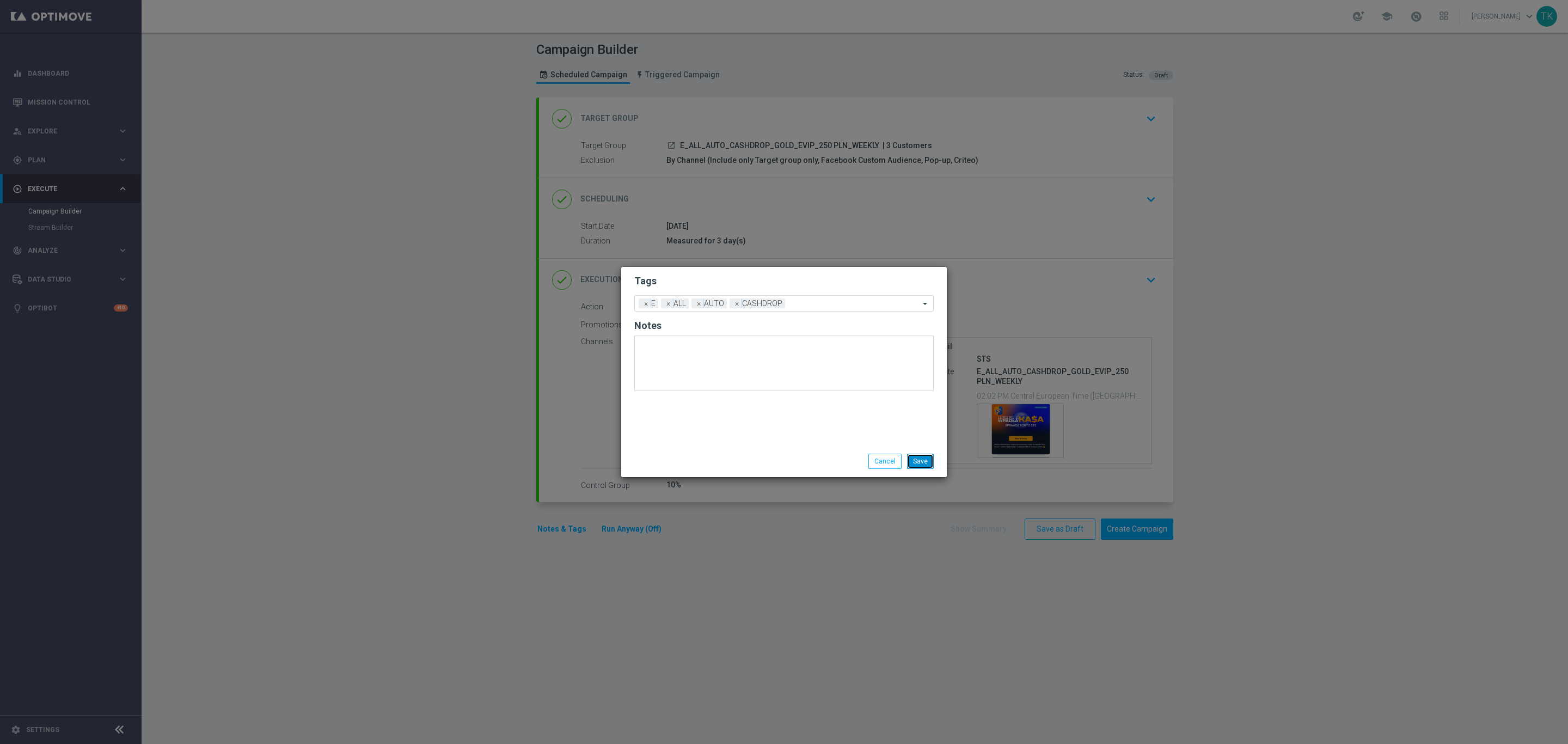
click at [928, 457] on button "Save" at bounding box center [920, 461] width 27 height 15
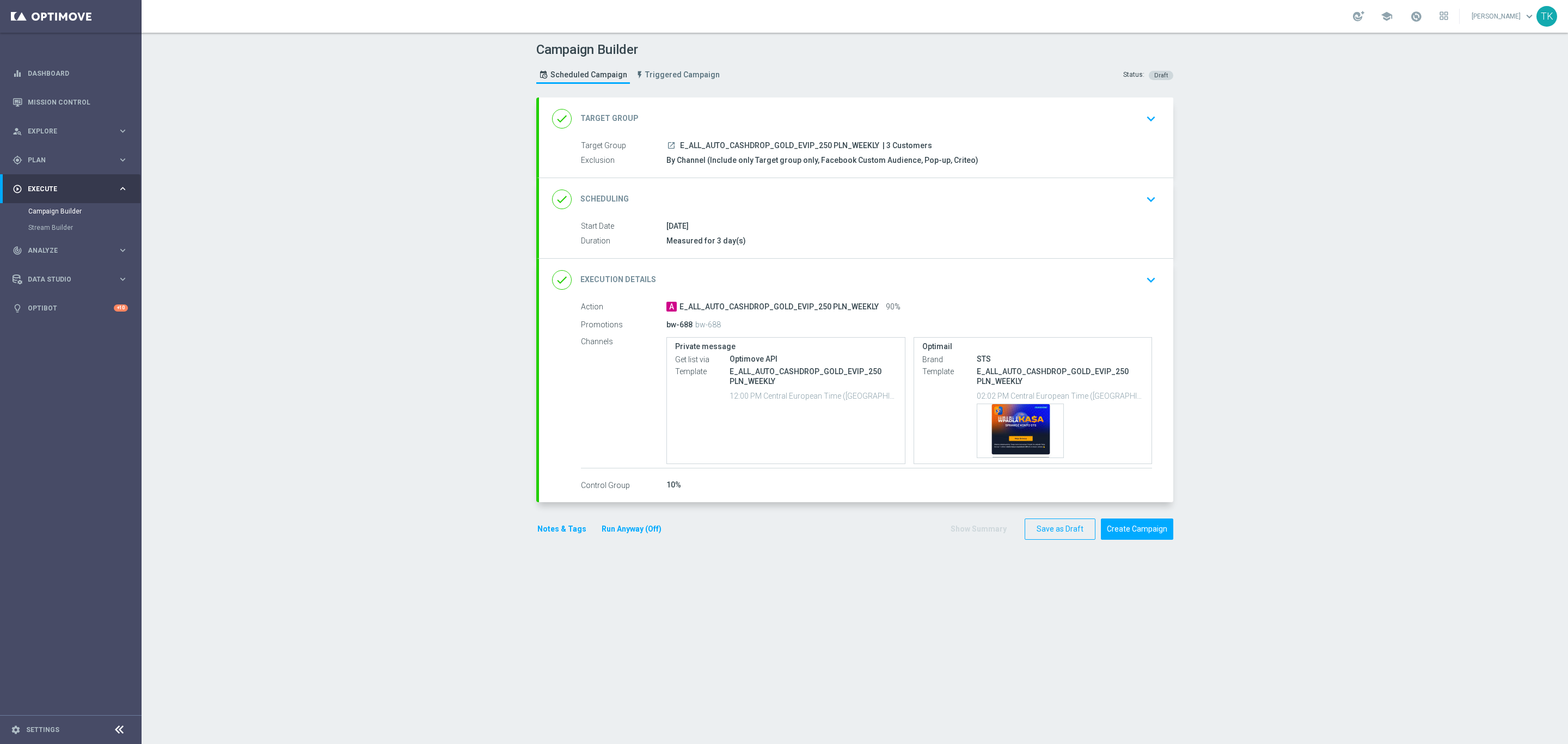
click at [544, 533] on button "Notes & Tags" at bounding box center [562, 529] width 51 height 13
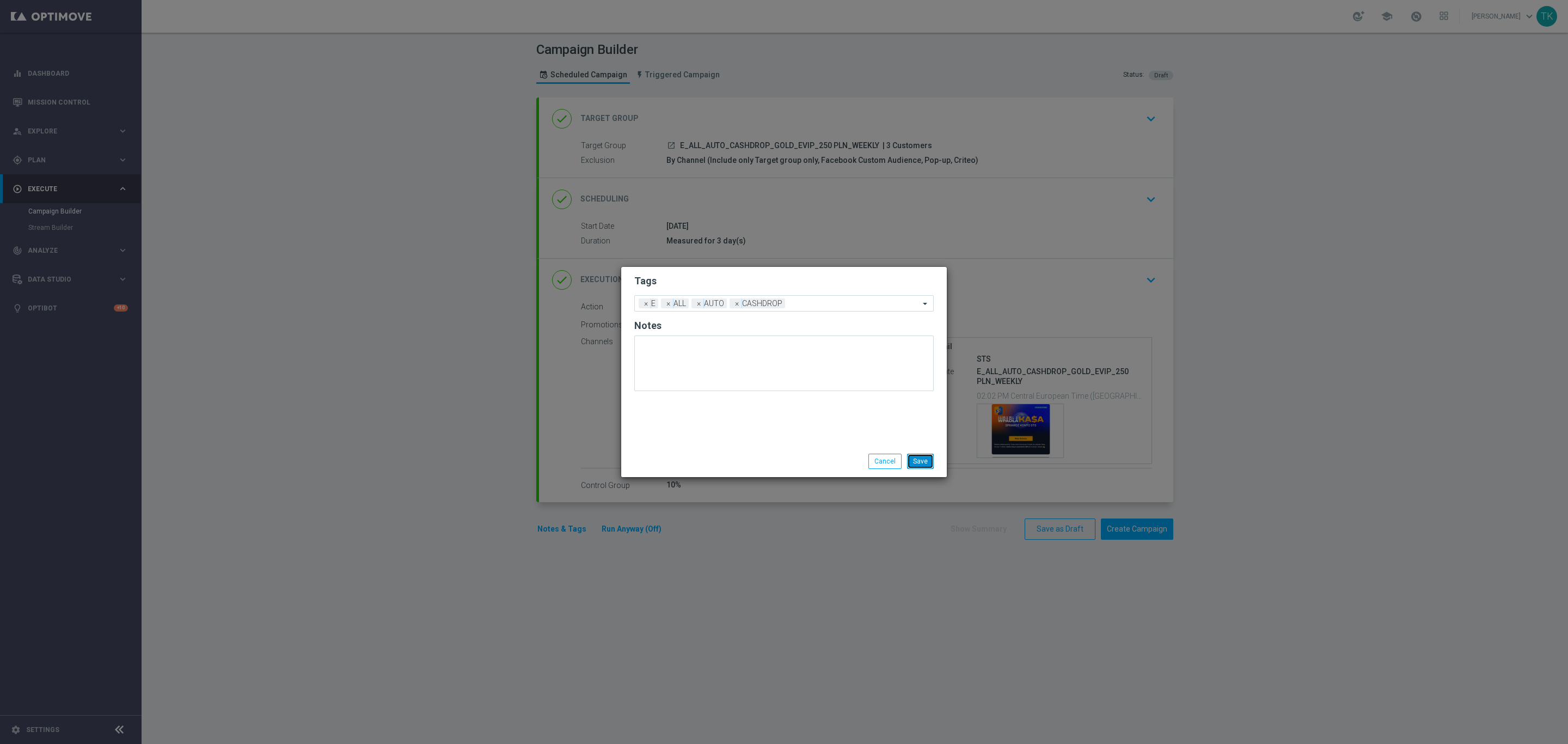
click at [920, 461] on button "Save" at bounding box center [920, 461] width 27 height 15
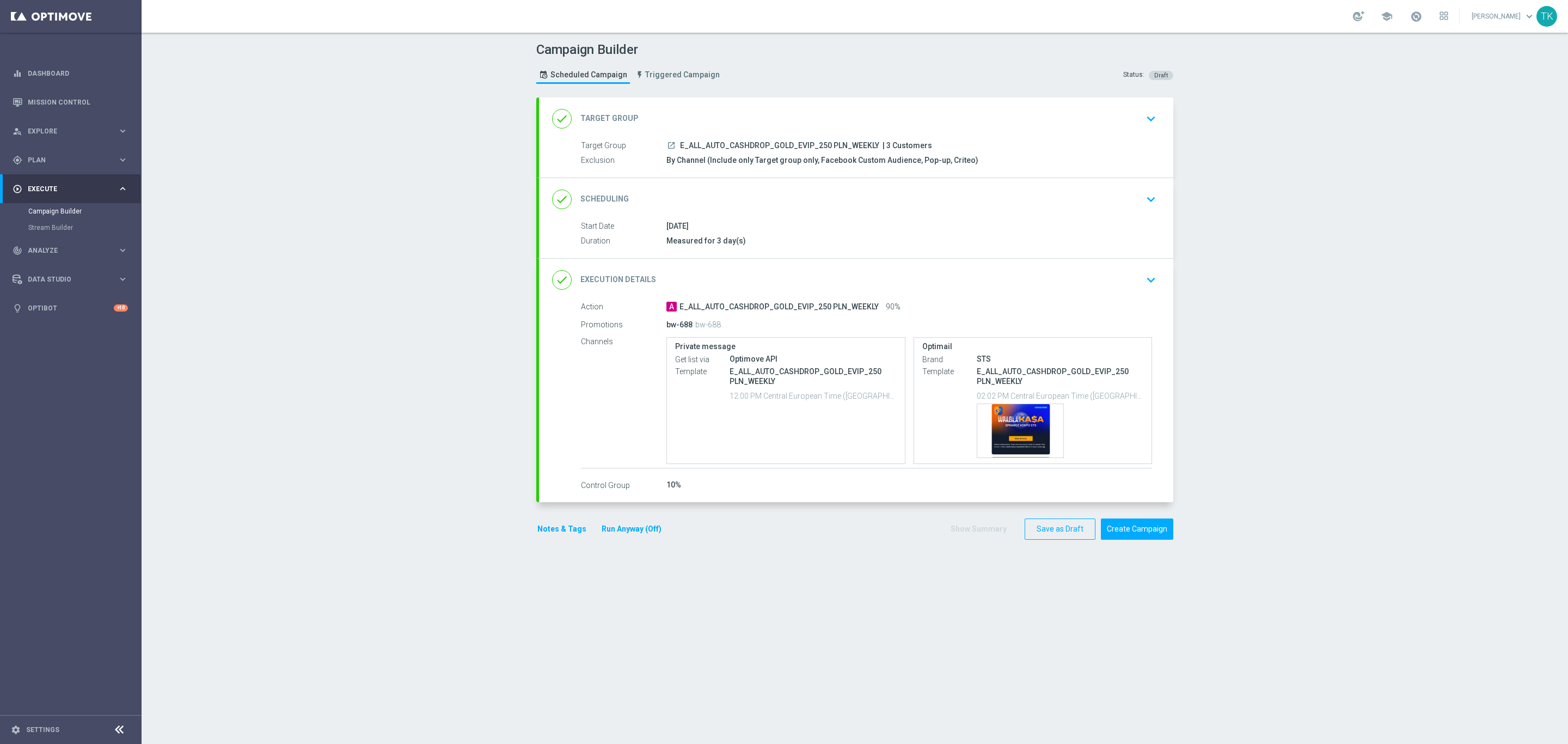
click at [1026, 287] on div "done Execution Details keyboard_arrow_down" at bounding box center [856, 280] width 608 height 21
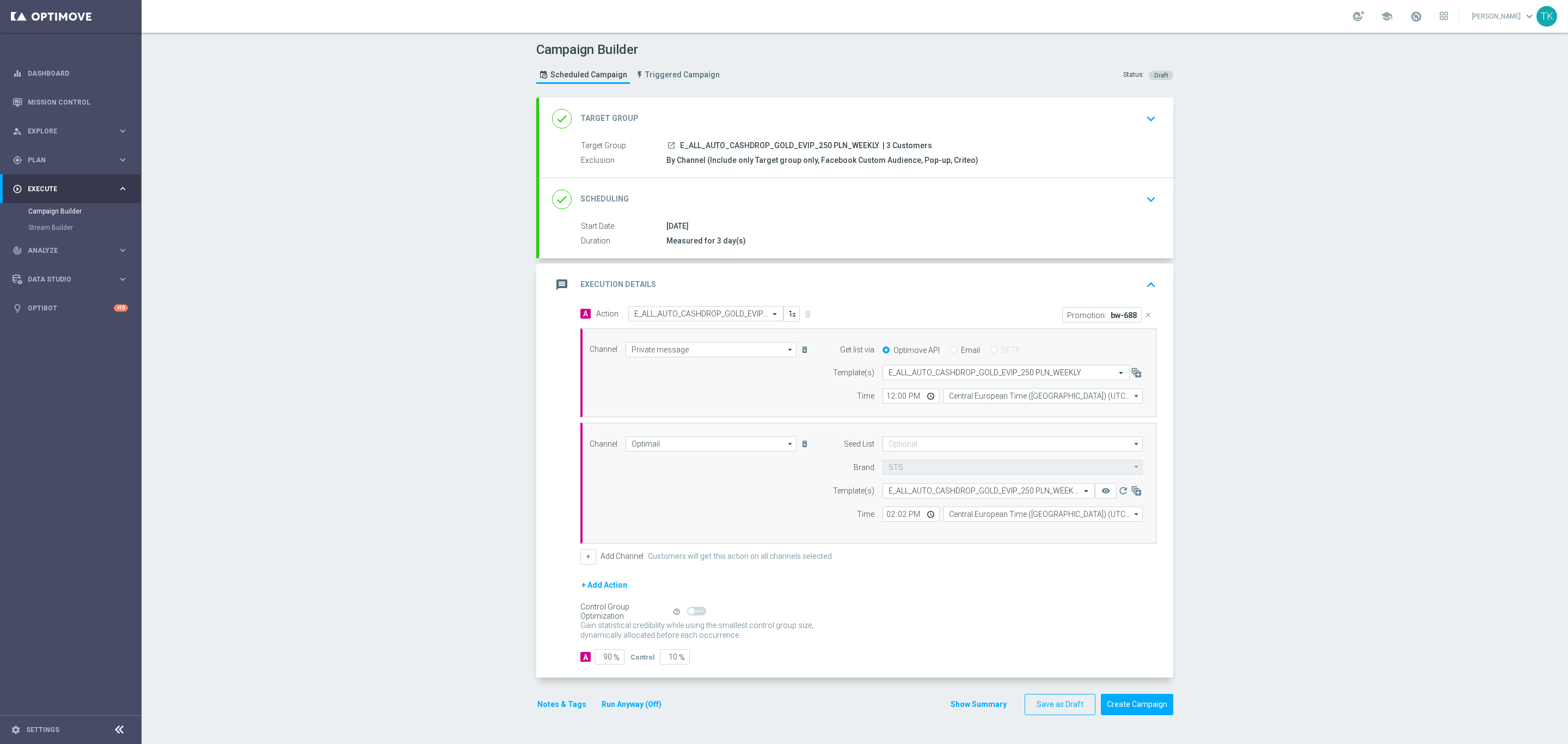
click at [1001, 290] on div "message Execution Details keyboard_arrow_up" at bounding box center [856, 285] width 608 height 21
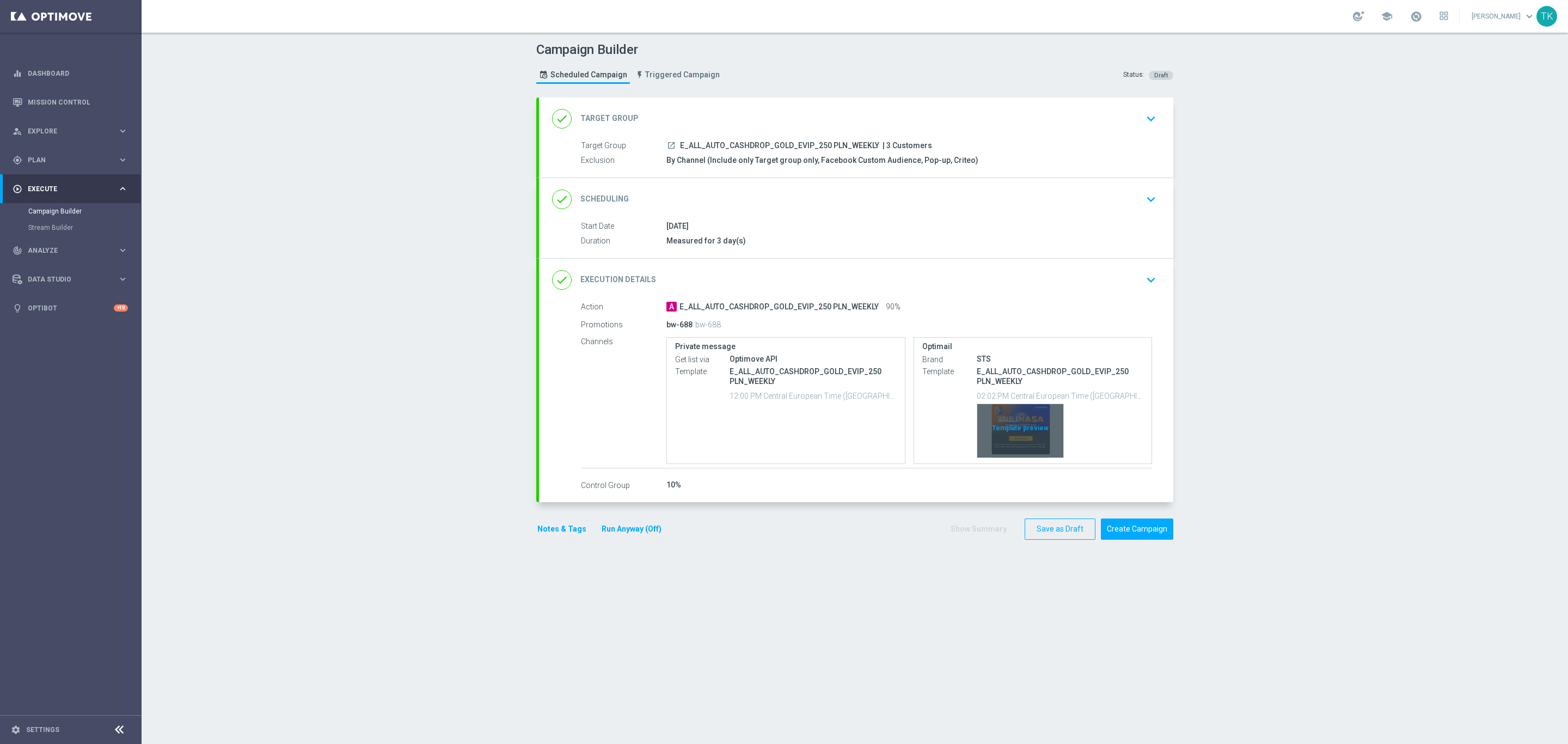
click at [1013, 413] on div "Template preview" at bounding box center [1020, 431] width 86 height 54
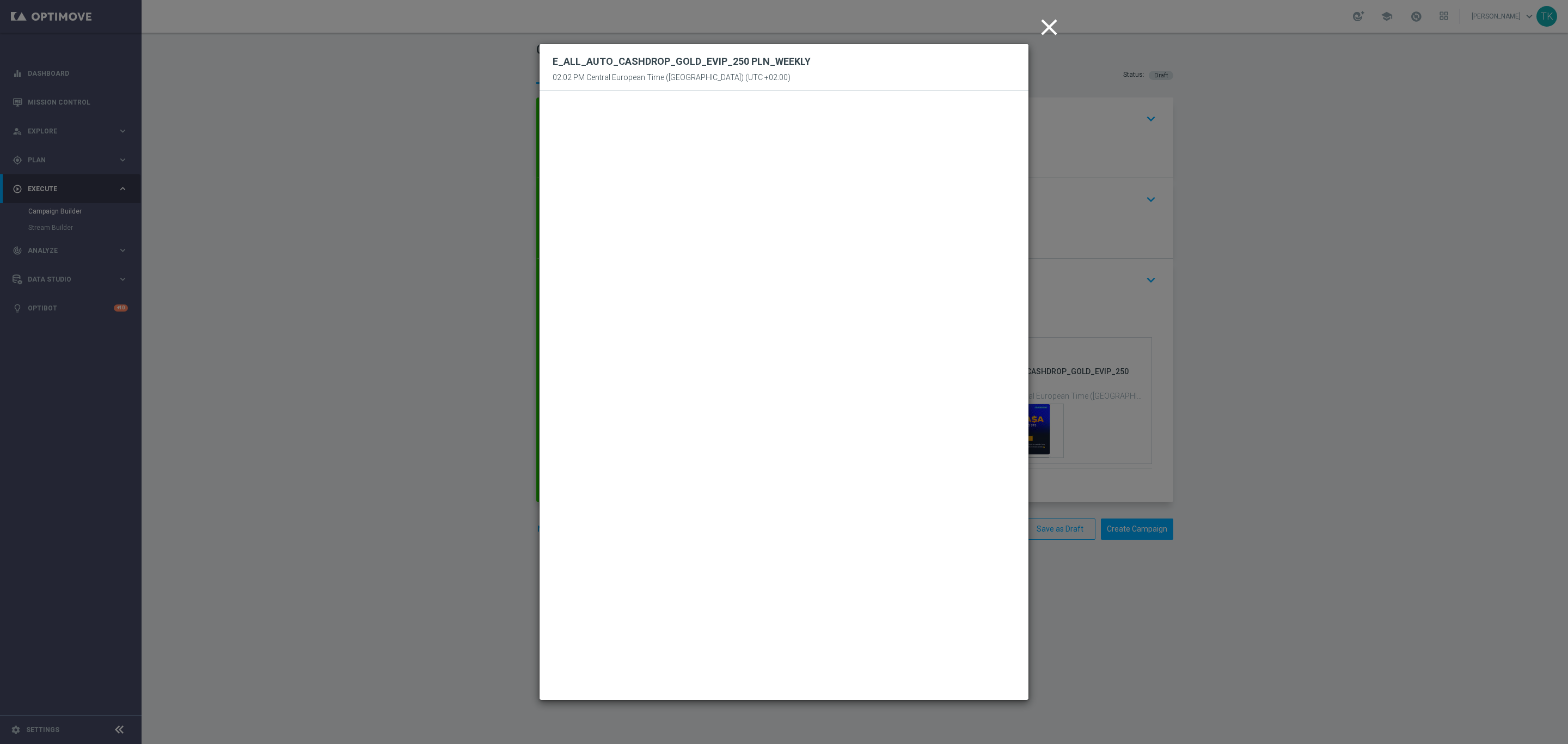
click at [1049, 29] on icon "close" at bounding box center [1049, 27] width 27 height 27
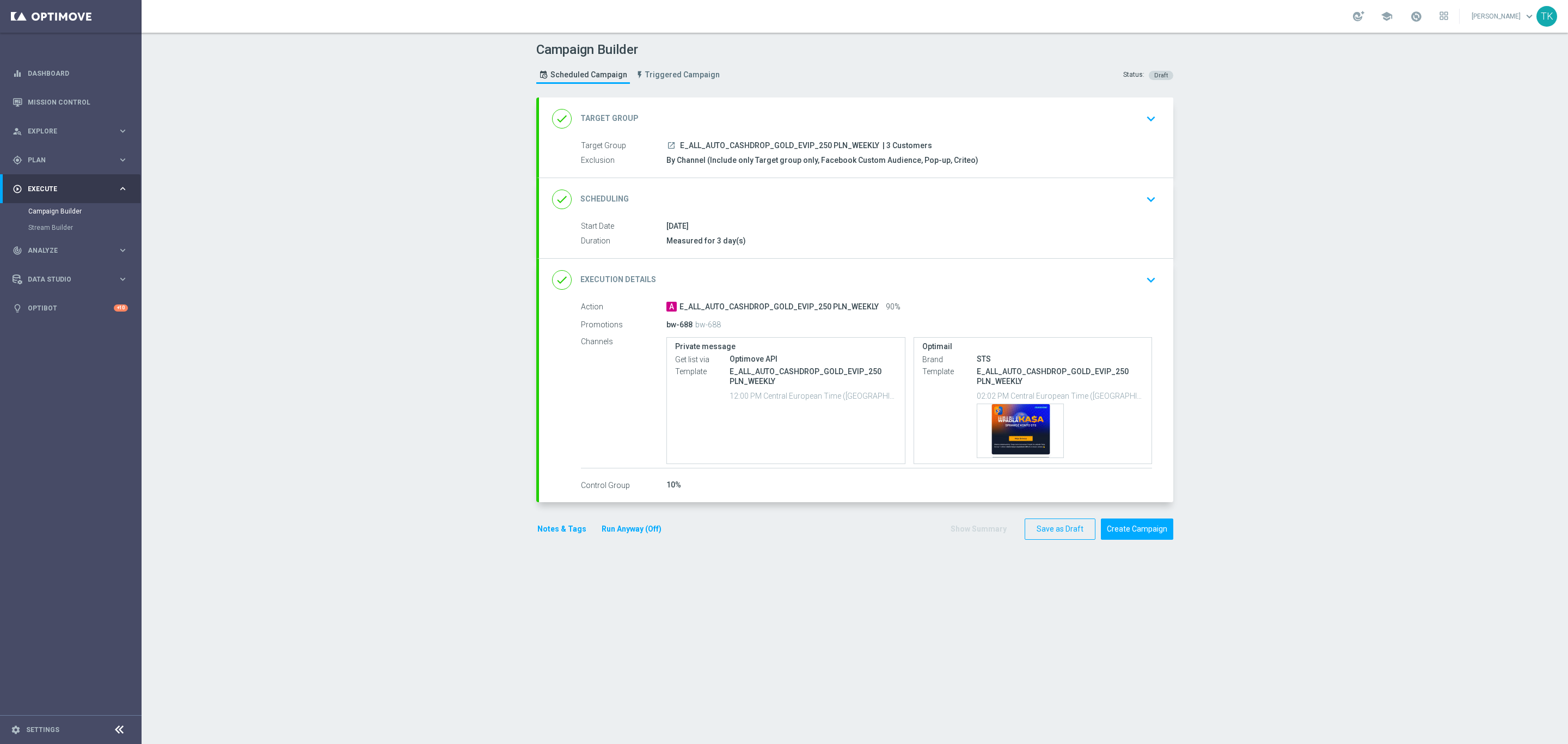
click at [776, 144] on span "E_ALL_AUTO_CASHDROP_GOLD_EVIP_250 PLN_WEEKLY" at bounding box center [779, 146] width 199 height 10
copy div "E_ALL_AUTO_CASHDROP_GOLD_EVIP_250 PLN_WEEKLY"
click at [1034, 278] on div "done Execution Details keyboard_arrow_down" at bounding box center [856, 280] width 608 height 21
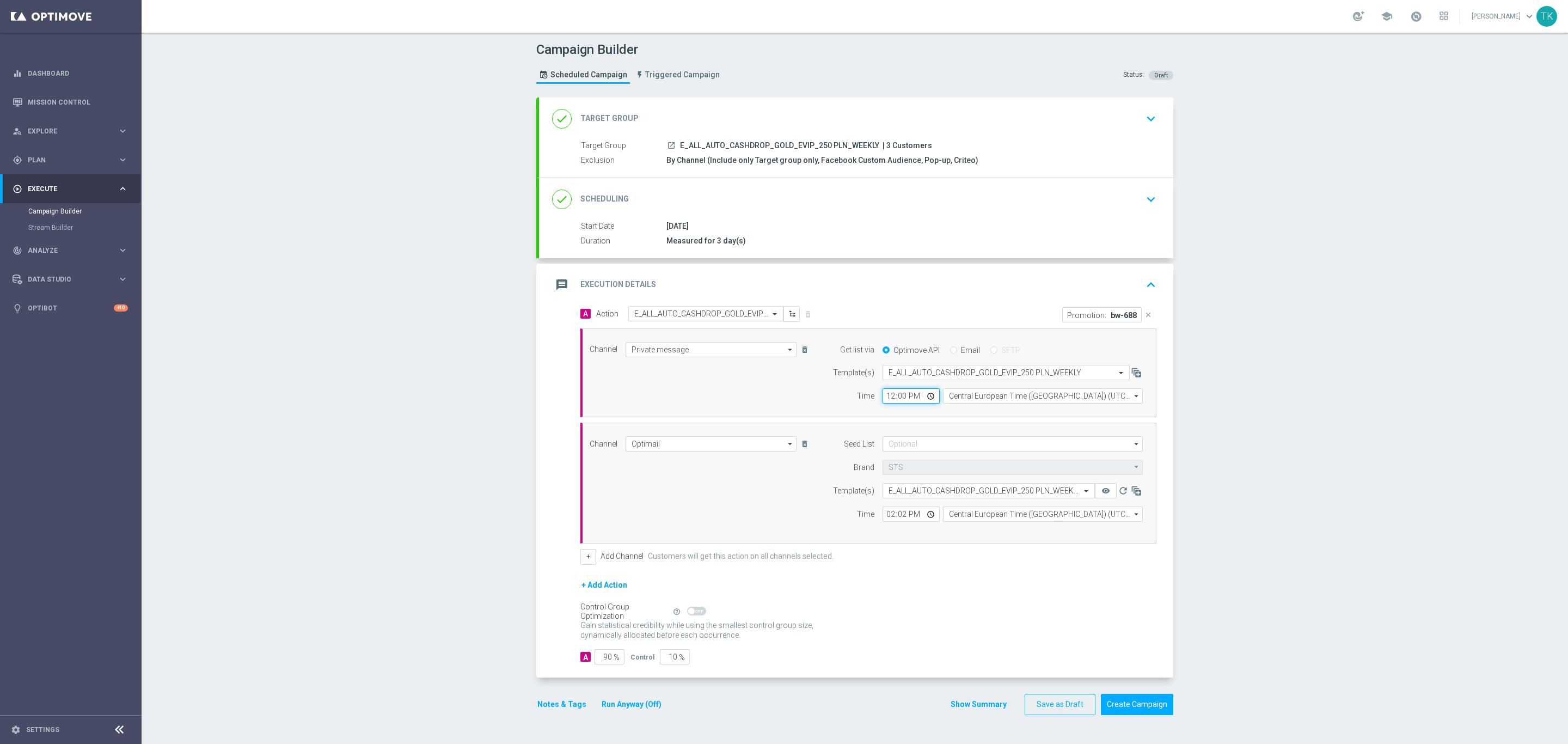
click at [883, 398] on input "12:00" at bounding box center [911, 396] width 57 height 15
type input "14:02"
click at [972, 711] on button "Show Summary" at bounding box center [979, 704] width 57 height 13
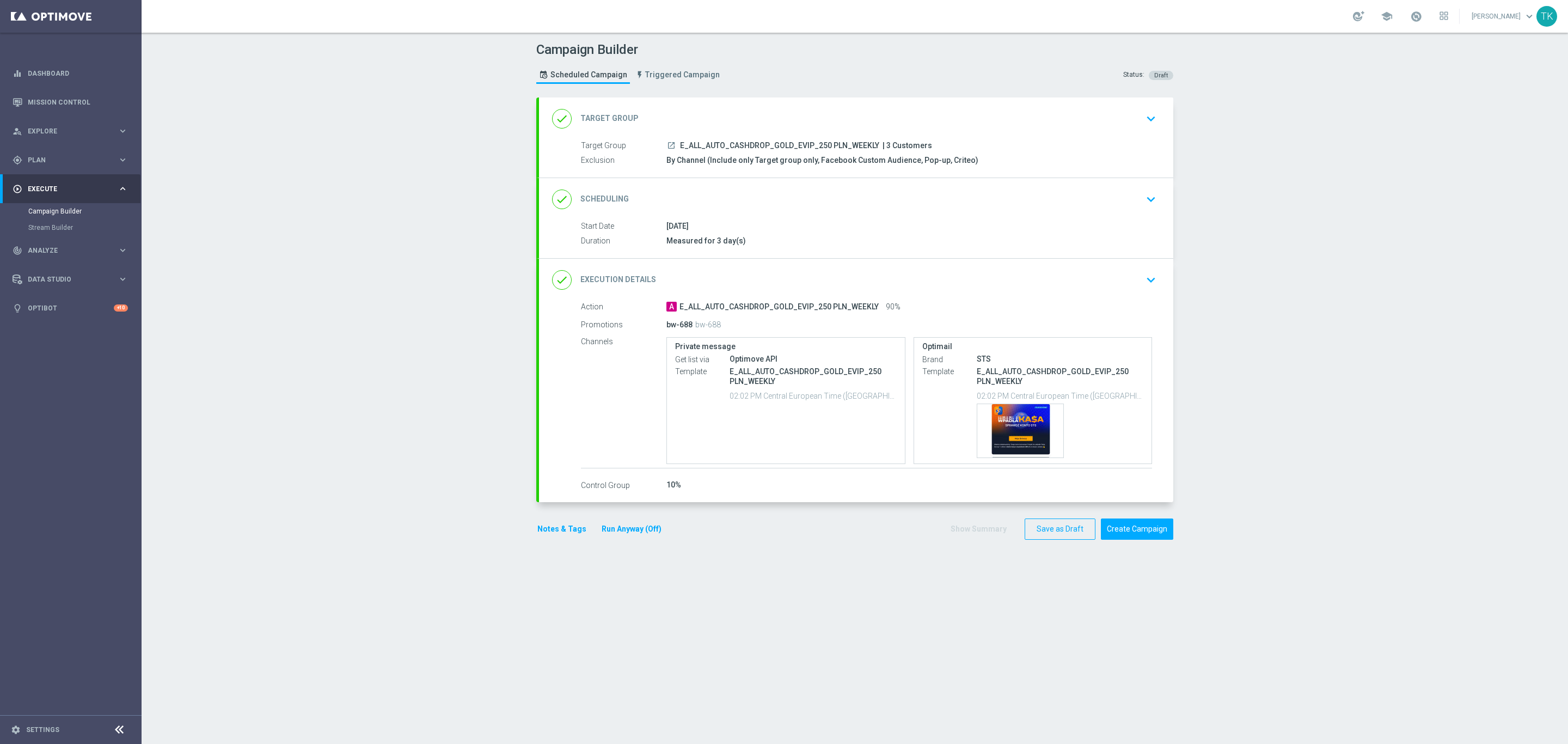
click at [752, 202] on div "done Scheduling keyboard_arrow_down" at bounding box center [856, 199] width 608 height 21
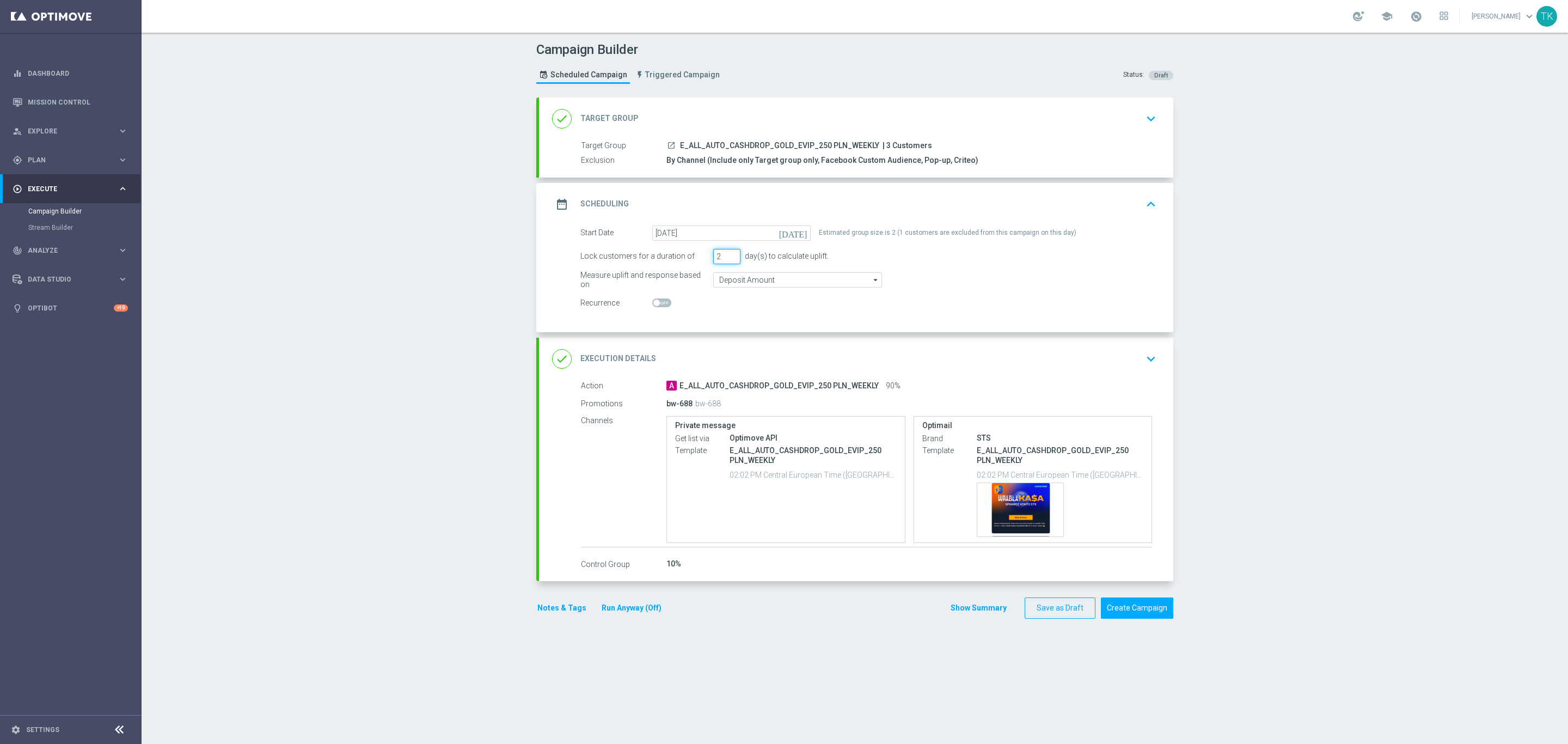
click at [725, 261] on input "2" at bounding box center [727, 256] width 27 height 15
type input "1"
click at [725, 261] on input "1" at bounding box center [727, 256] width 27 height 15
click at [562, 609] on button "Notes & Tags" at bounding box center [562, 608] width 51 height 13
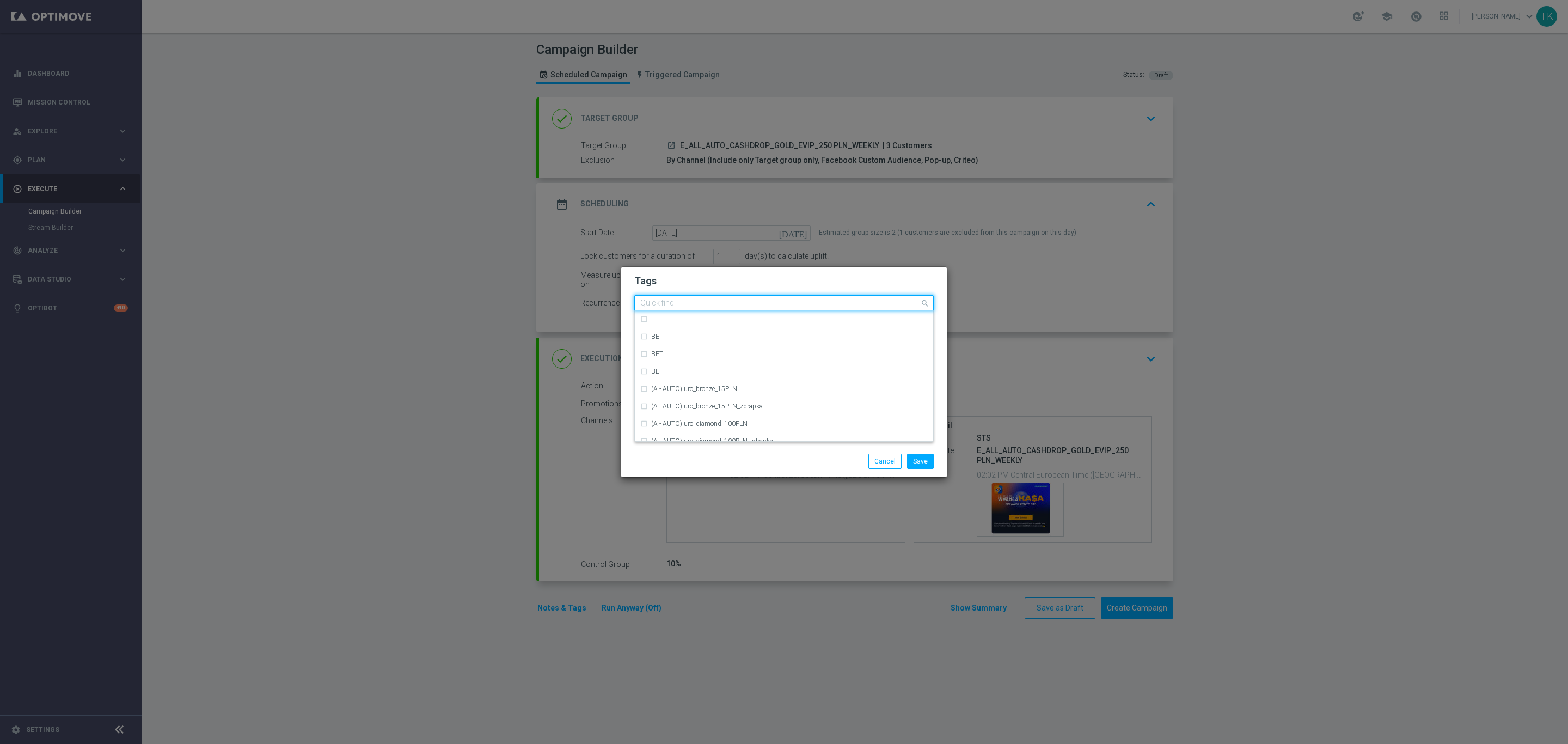
click at [811, 306] on input "text" at bounding box center [780, 303] width 279 height 9
click at [678, 373] on div "WEEKLY" at bounding box center [789, 375] width 276 height 7
type input "WEE"
click at [914, 459] on button "Save" at bounding box center [920, 461] width 27 height 15
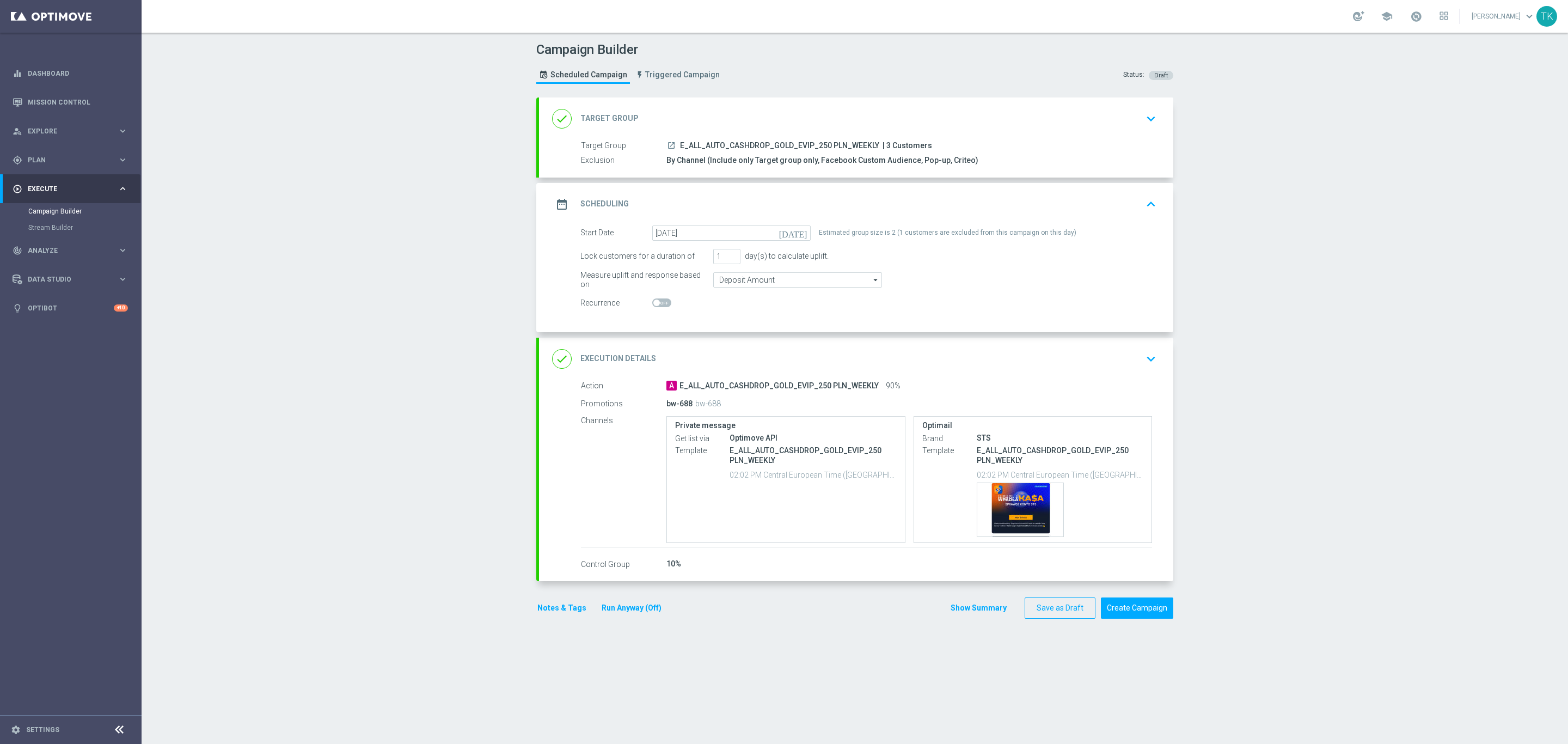
click at [965, 213] on div "date_range Scheduling keyboard_arrow_up" at bounding box center [856, 204] width 608 height 21
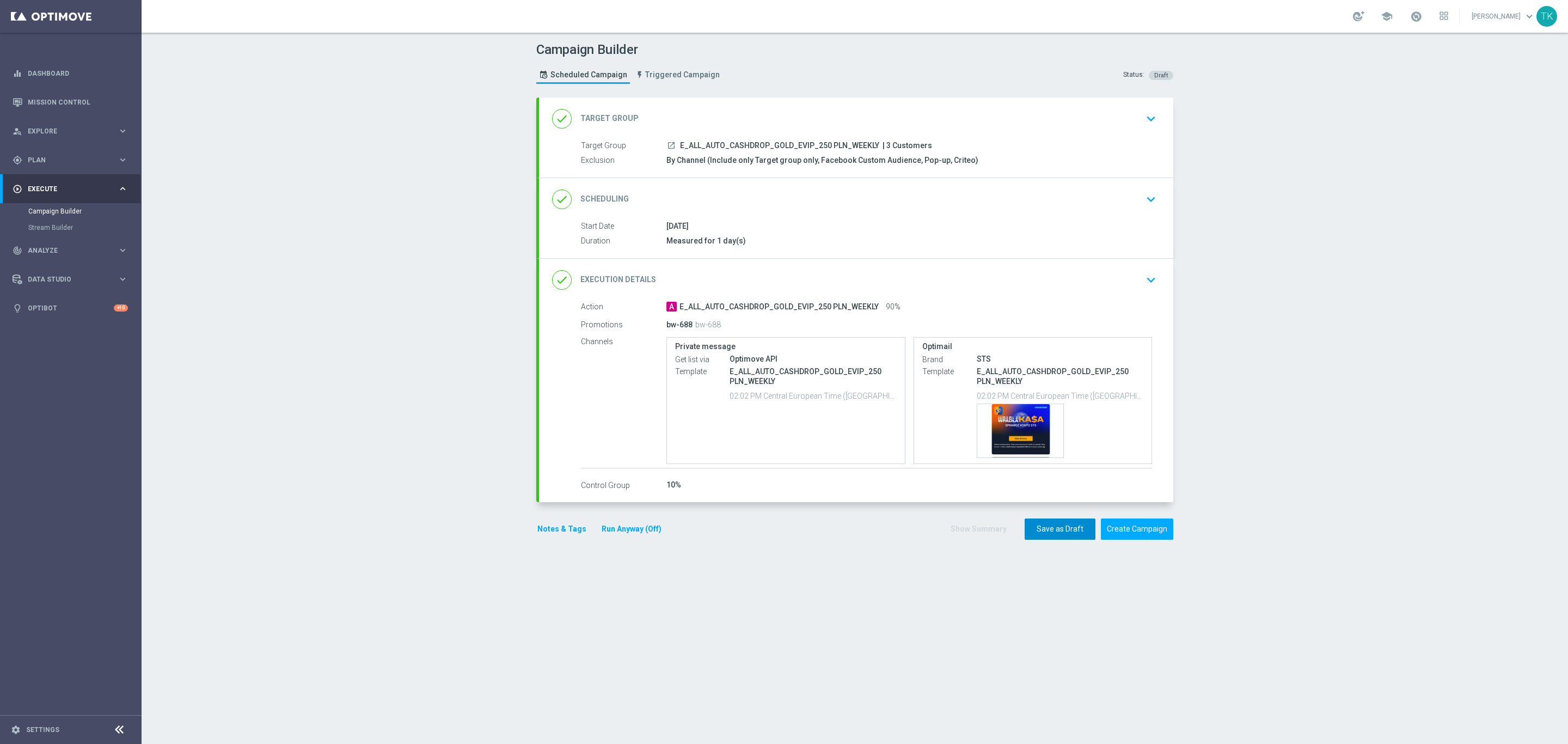
click at [1044, 527] on button "Save as Draft" at bounding box center [1060, 529] width 71 height 21
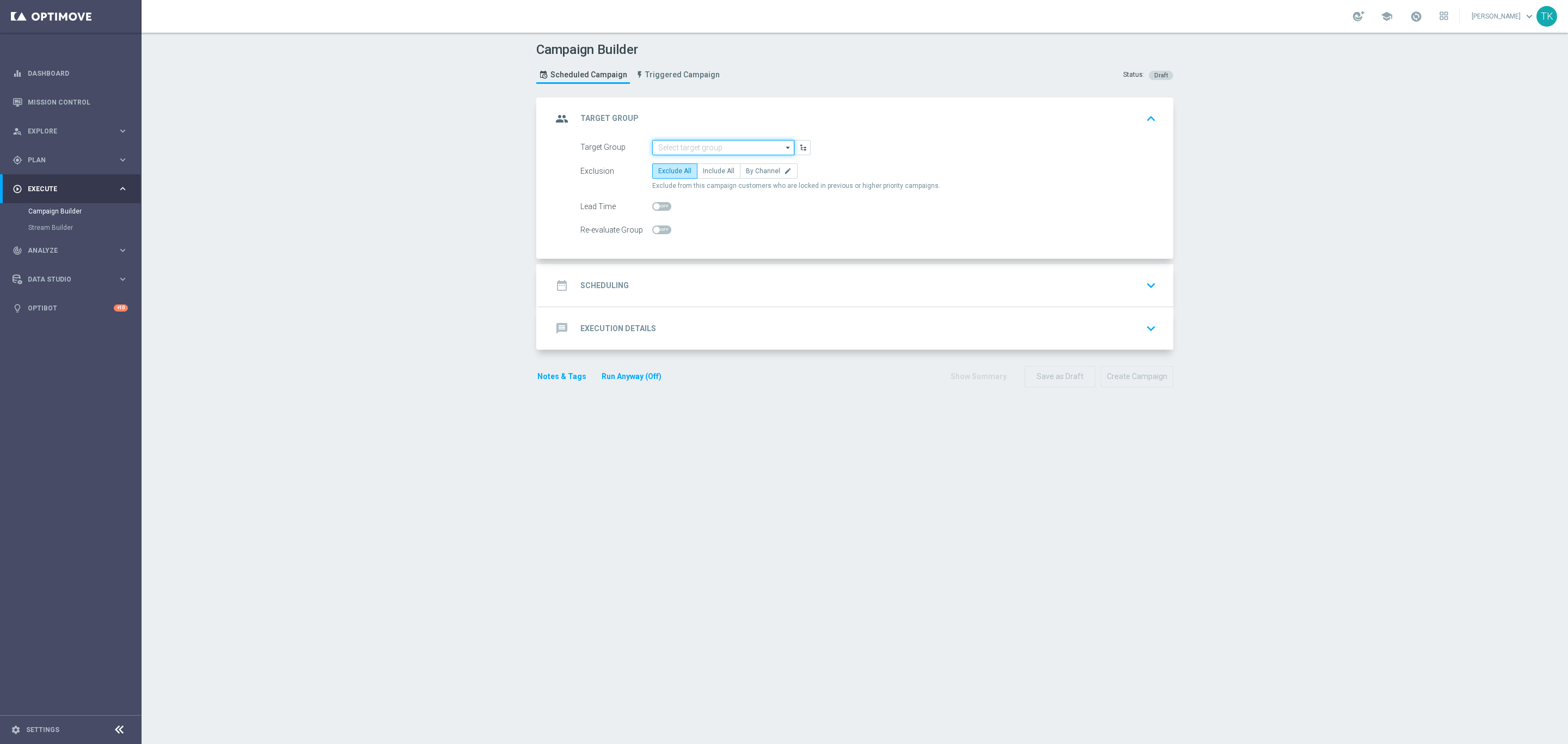
click at [665, 144] on input at bounding box center [723, 147] width 142 height 15
paste input "E_ALL_AUTO_CASHDROP_SILVER_EVIP_50 PLN_WEEKLY"
click at [684, 165] on div "E_ALL_AUTO_CASHDROP_SILVER_EVIP_50 PLN_WEEKLY" at bounding box center [723, 169] width 131 height 19
type input "E_ALL_AUTO_CASHDROP_SILVER_EVIP_50 PLN_WEEKLY"
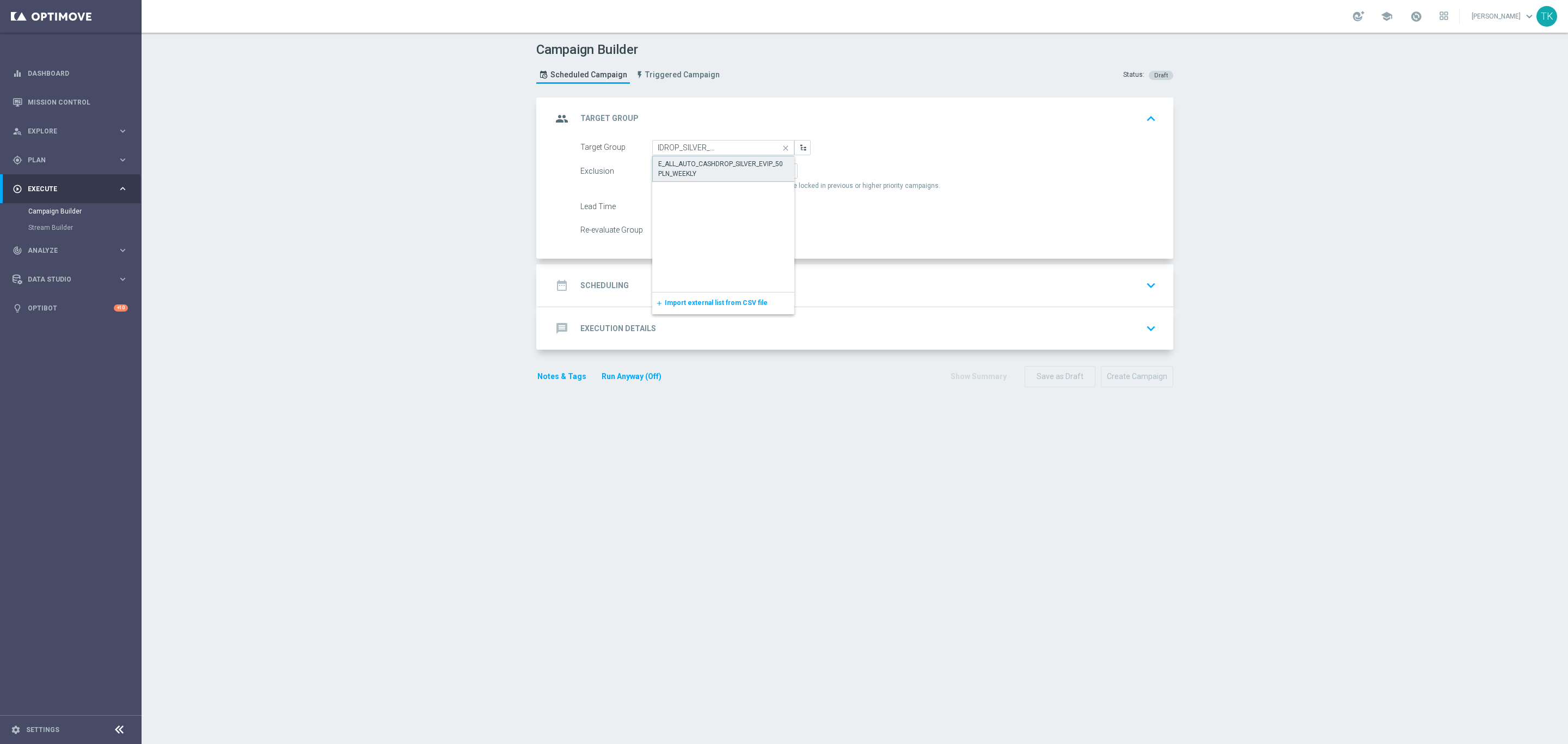
scroll to position [0, 0]
click at [760, 174] on span "By Channel" at bounding box center [763, 171] width 34 height 8
click at [753, 174] on input "By Channel edit" at bounding box center [749, 173] width 7 height 7
radio input "true"
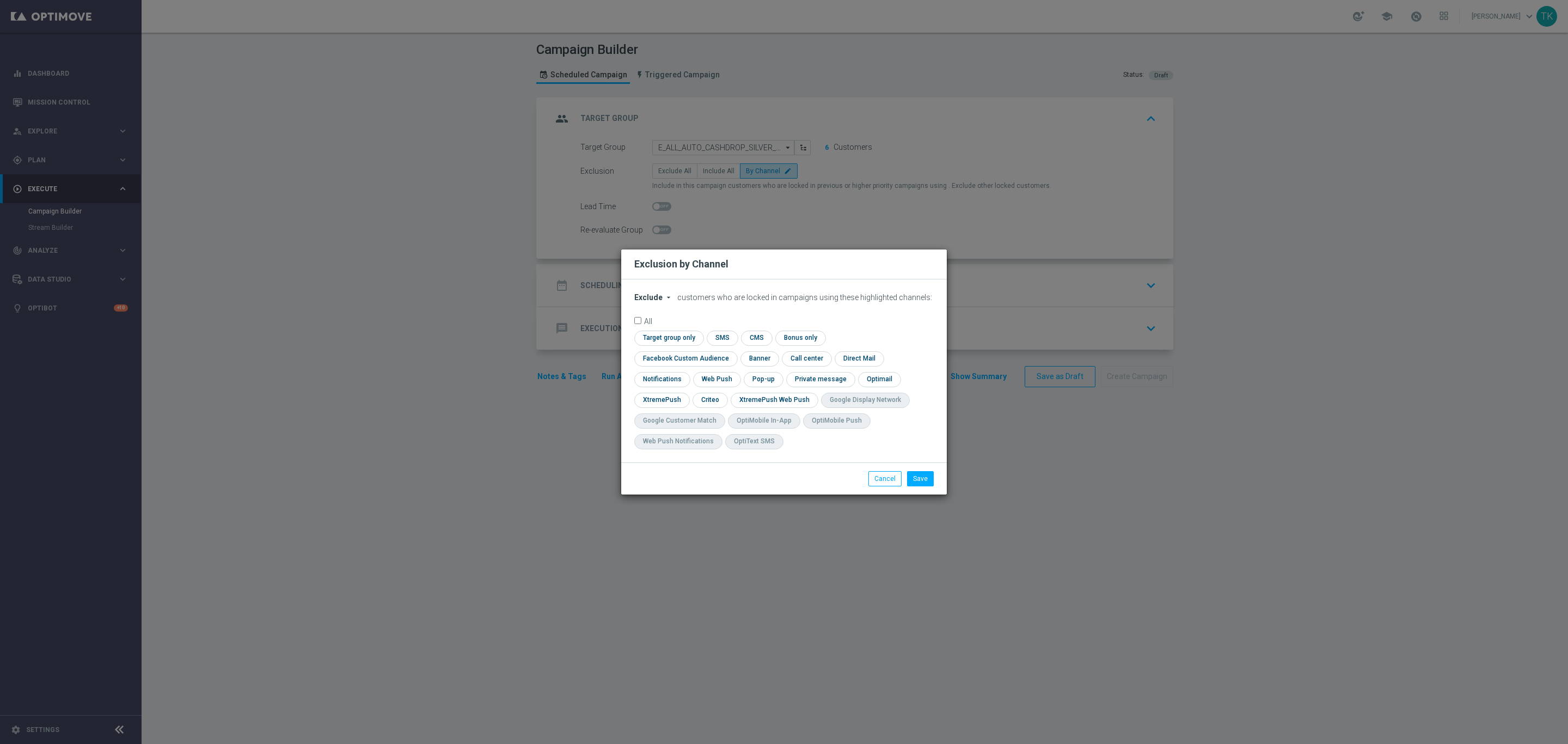
click at [650, 302] on span "Exclude" at bounding box center [648, 297] width 29 height 9
click at [0, 0] on span "Include" at bounding box center [0, 0] width 0 height 0
click at [670, 356] on div "check Target group only check SMS check CMS check Bonus only check Facebook Cus…" at bounding box center [784, 393] width 299 height 124
click at [670, 345] on input "checkbox" at bounding box center [667, 338] width 66 height 15
checkbox input "true"
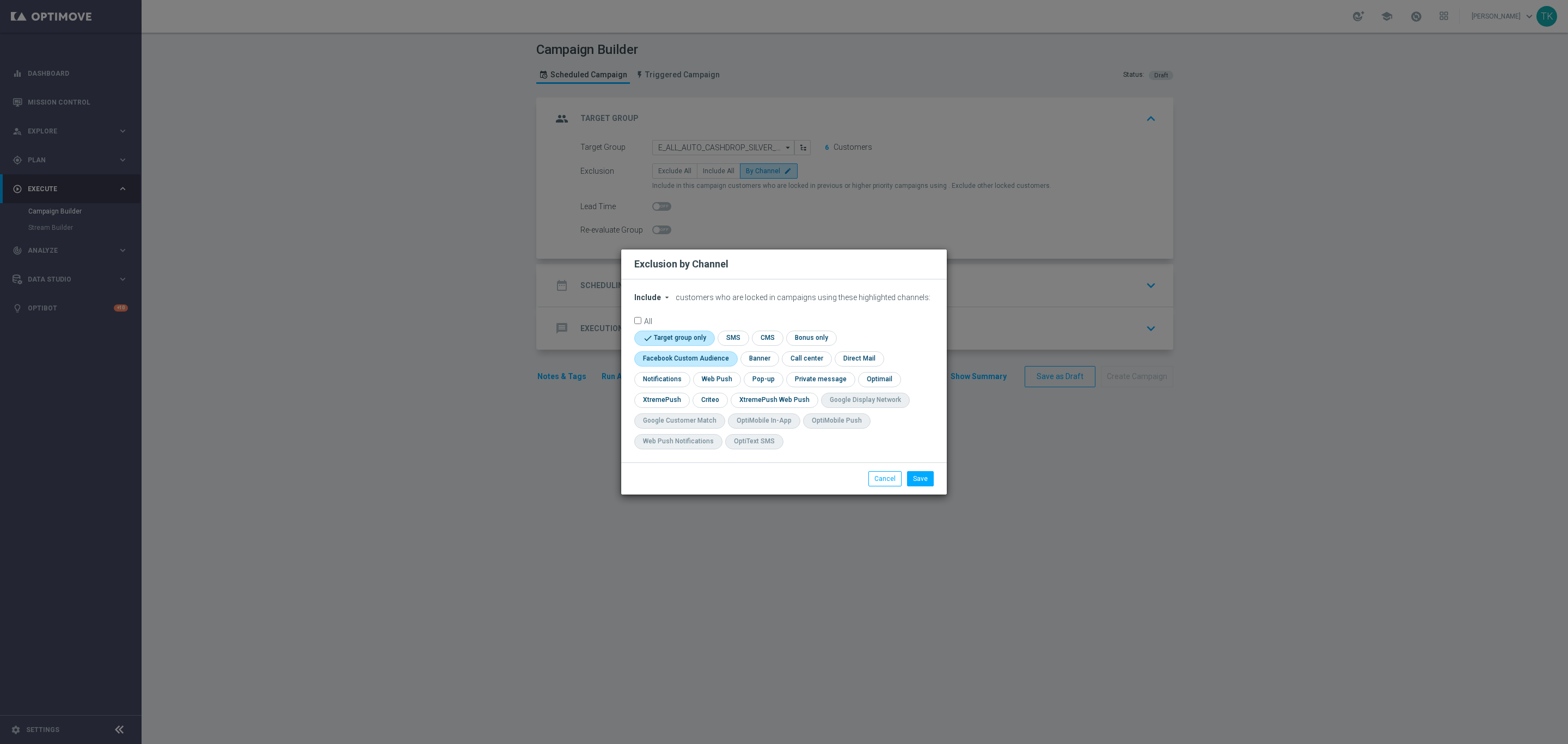
click at [698, 361] on input "checkbox" at bounding box center [684, 359] width 99 height 15
checkbox input "true"
click at [704, 398] on input "checkbox" at bounding box center [709, 400] width 33 height 15
checkbox input "true"
click at [769, 382] on input "checkbox" at bounding box center [763, 379] width 38 height 15
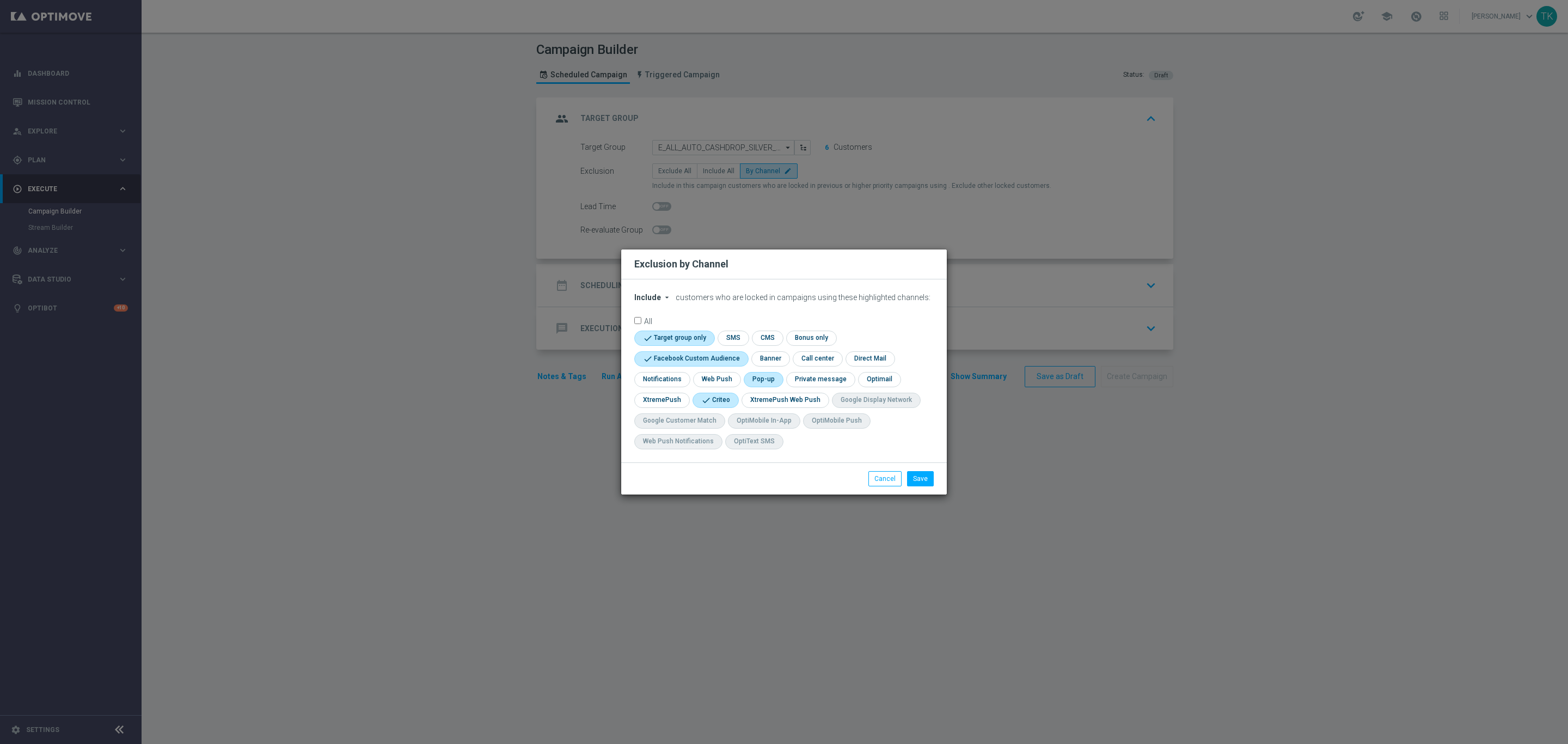
checkbox input "true"
click at [920, 480] on button "Save" at bounding box center [920, 479] width 27 height 15
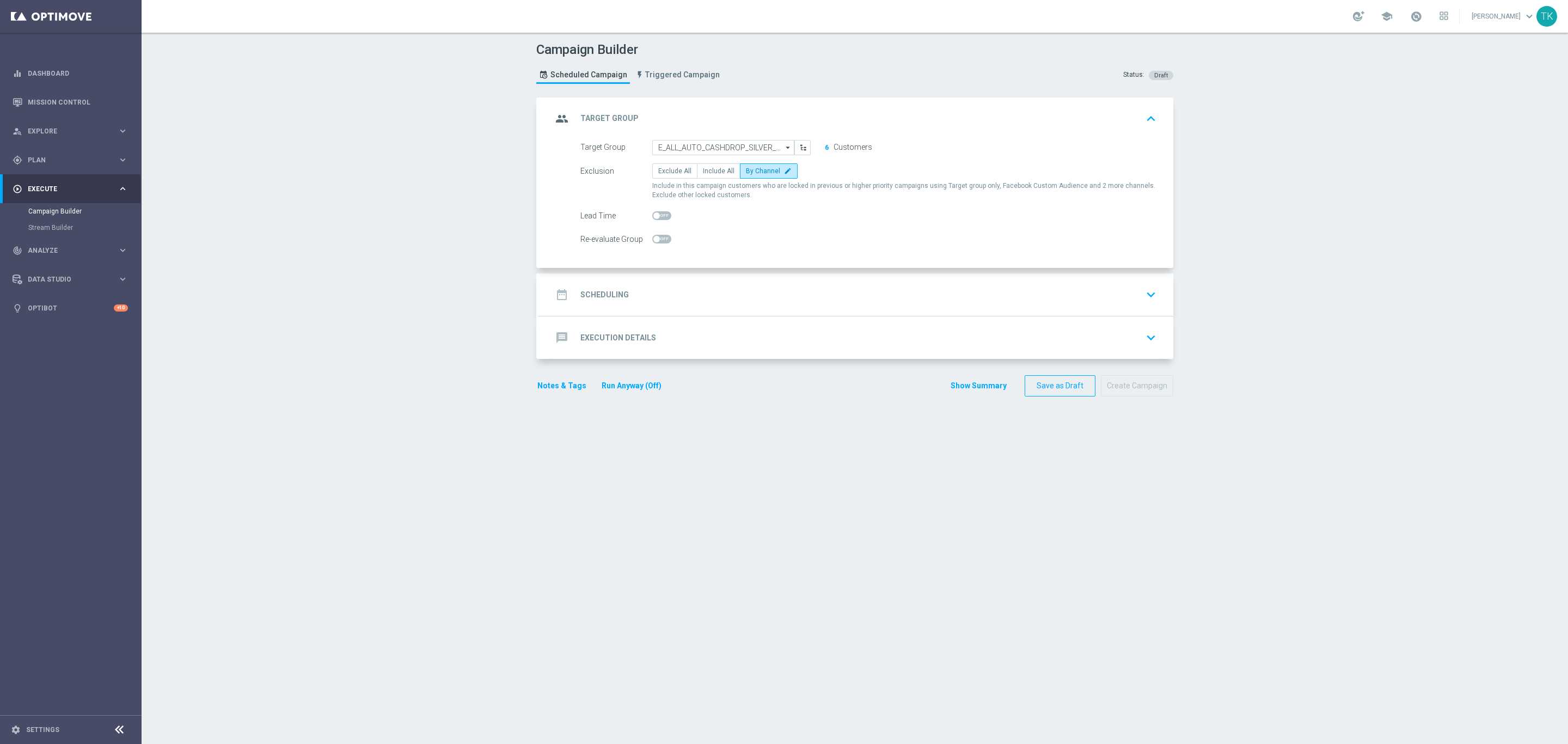
click at [655, 283] on div "date_range Scheduling keyboard_arrow_down" at bounding box center [856, 295] width 634 height 43
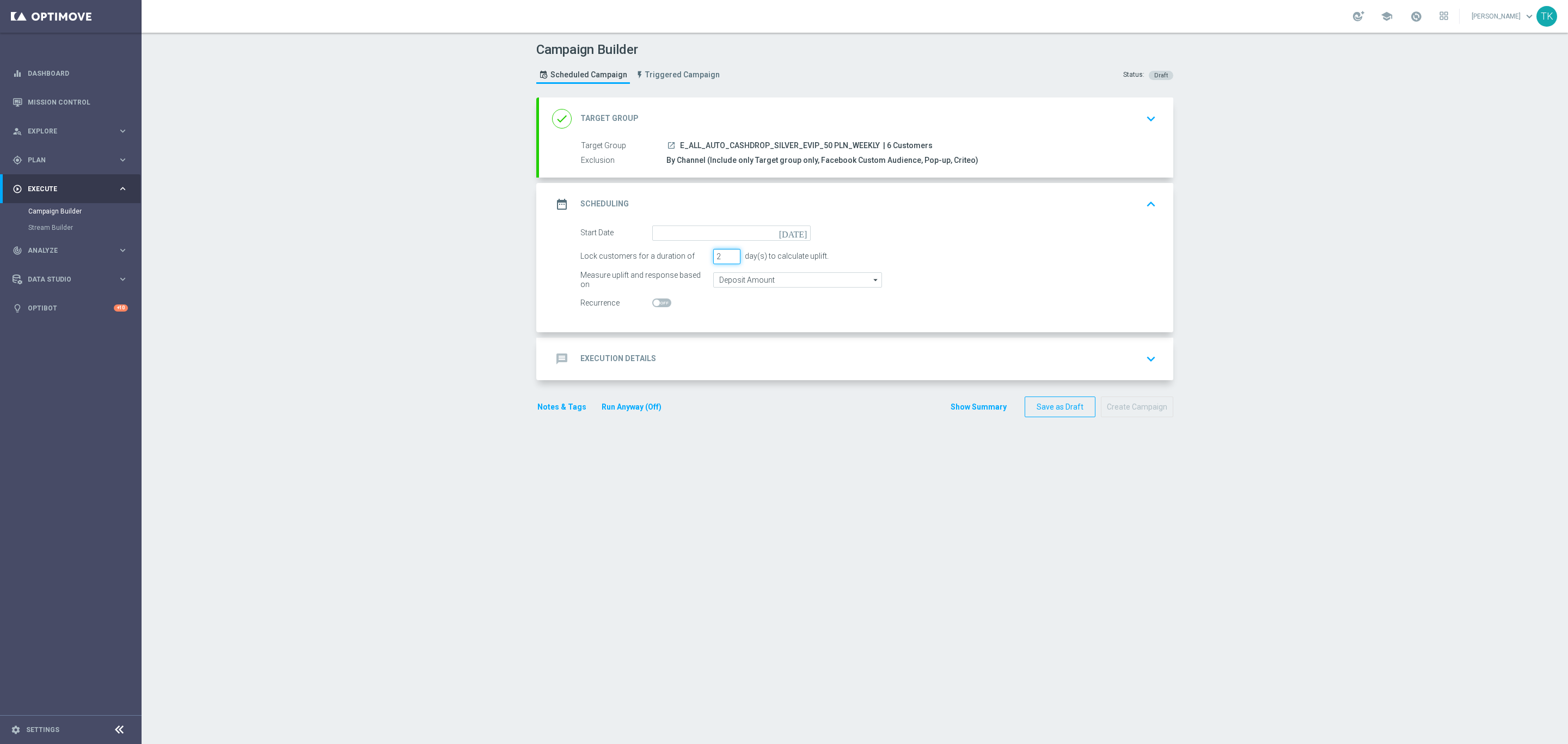
click at [726, 261] on input "2" at bounding box center [727, 256] width 27 height 15
type input "1"
click at [725, 260] on input "1" at bounding box center [727, 256] width 27 height 15
click at [698, 242] on form "Start Date today Lock customers for a duration of 1 day(s) to calculate uplift.…" at bounding box center [868, 268] width 576 height 85
click at [695, 237] on input at bounding box center [732, 233] width 158 height 15
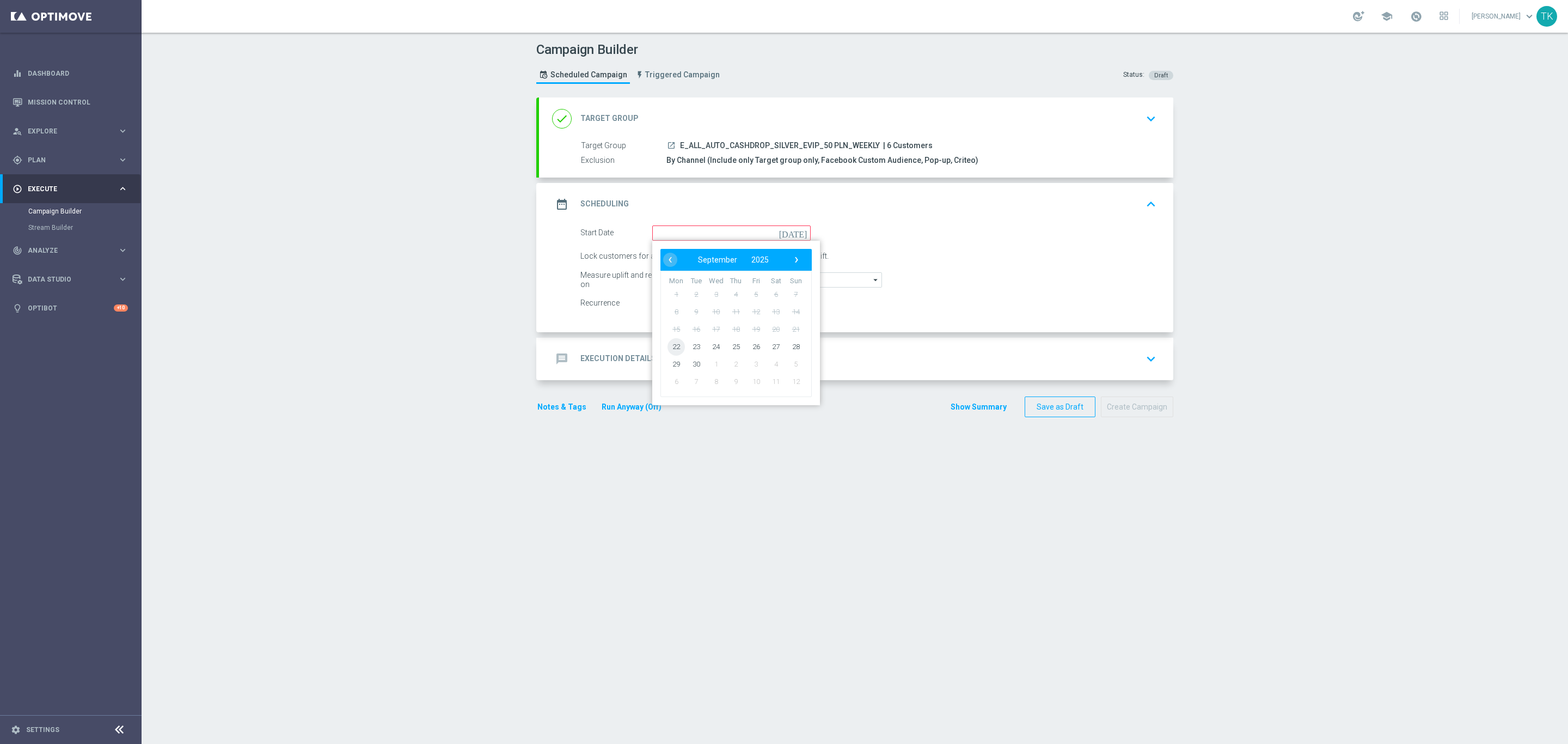
click at [672, 345] on span "22" at bounding box center [676, 346] width 18 height 18
type input "22 Sep 2025"
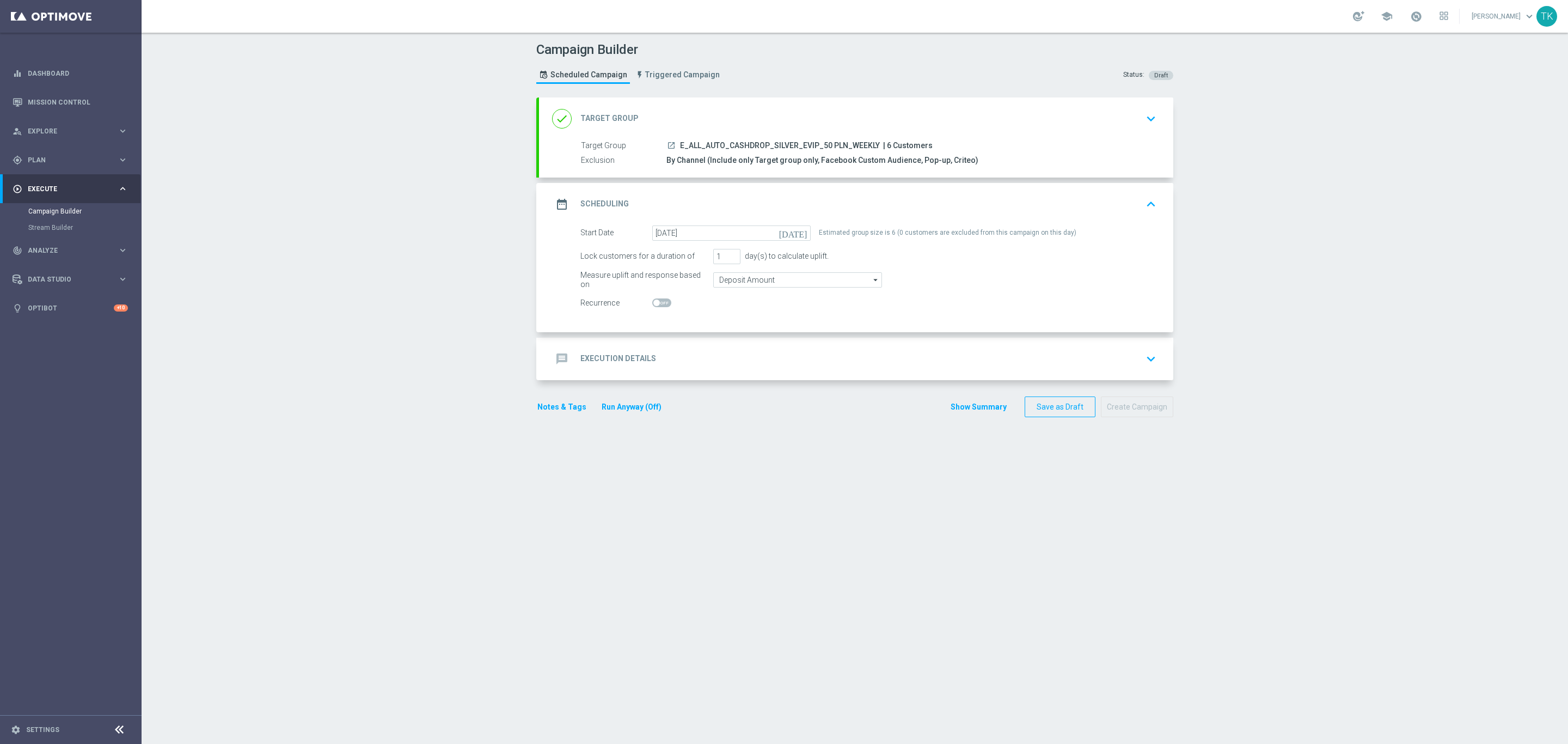
click at [628, 356] on h2 "Execution Details" at bounding box center [618, 358] width 75 height 10
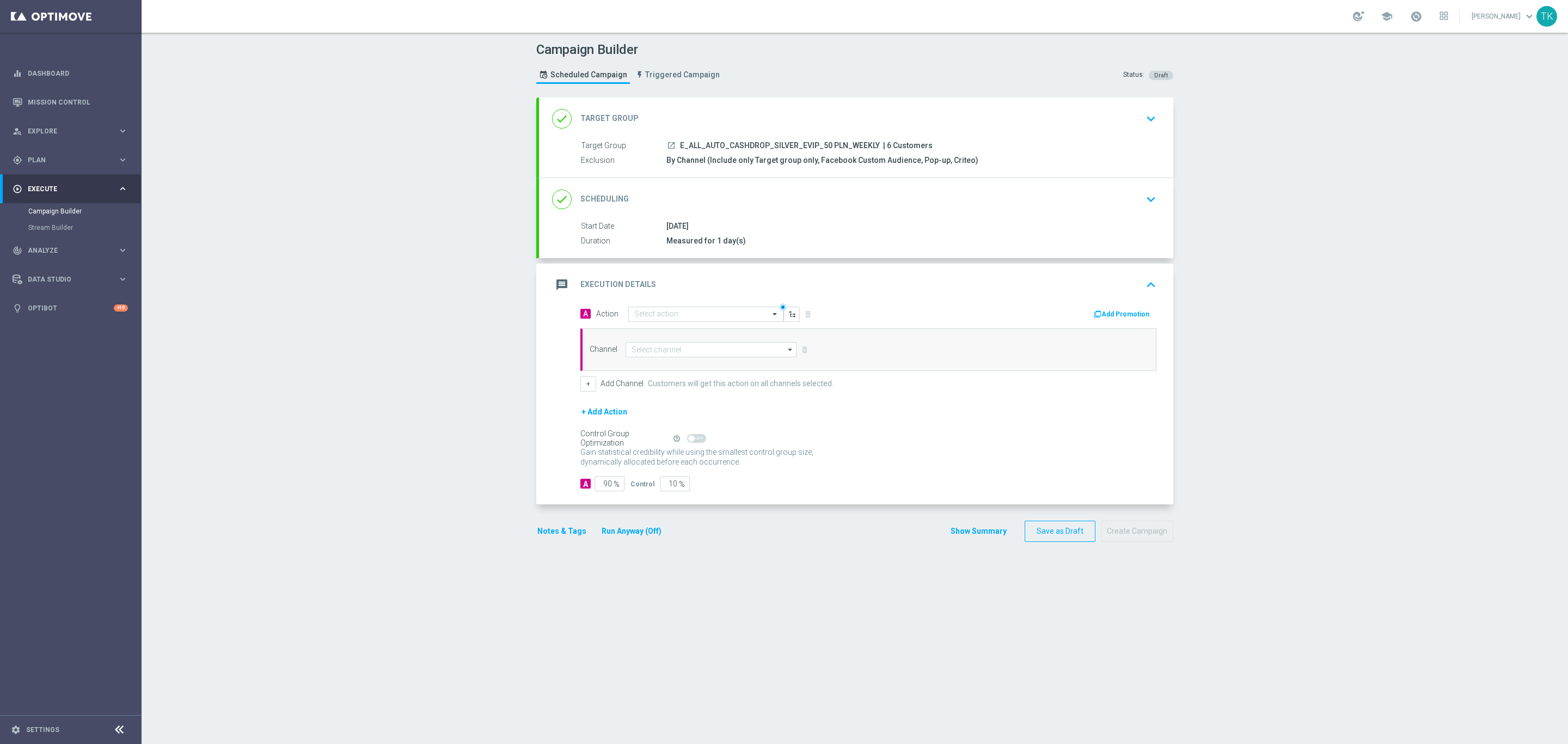
click at [758, 147] on span "E_ALL_AUTO_CASHDROP_SILVER_EVIP_50 PLN_WEEKLY" at bounding box center [780, 146] width 200 height 10
copy div "E_ALL_AUTO_CASHDROP_SILVER_EVIP_50 PLN_WEEKLY"
click at [639, 318] on input "text" at bounding box center [695, 314] width 121 height 9
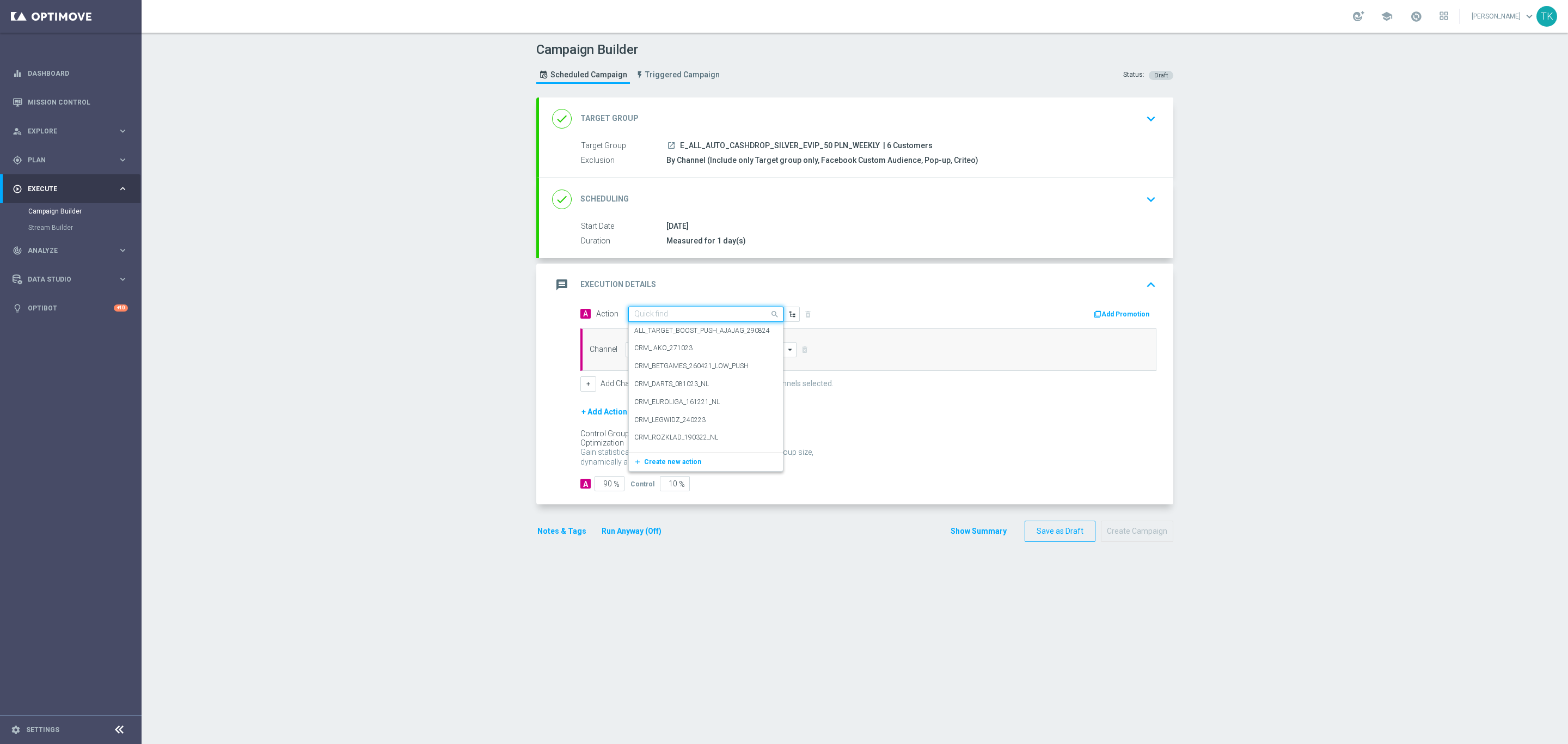
paste input "E_ALL_AUTO_CASHDROP_SILVER_EVIP_50 PLN_WEEKLY"
type input "E_ALL_AUTO_CASHDROP_SILVER_EVIP_50 PLN_WEEKLY"
click at [656, 345] on span "Create new action" at bounding box center [673, 348] width 57 height 8
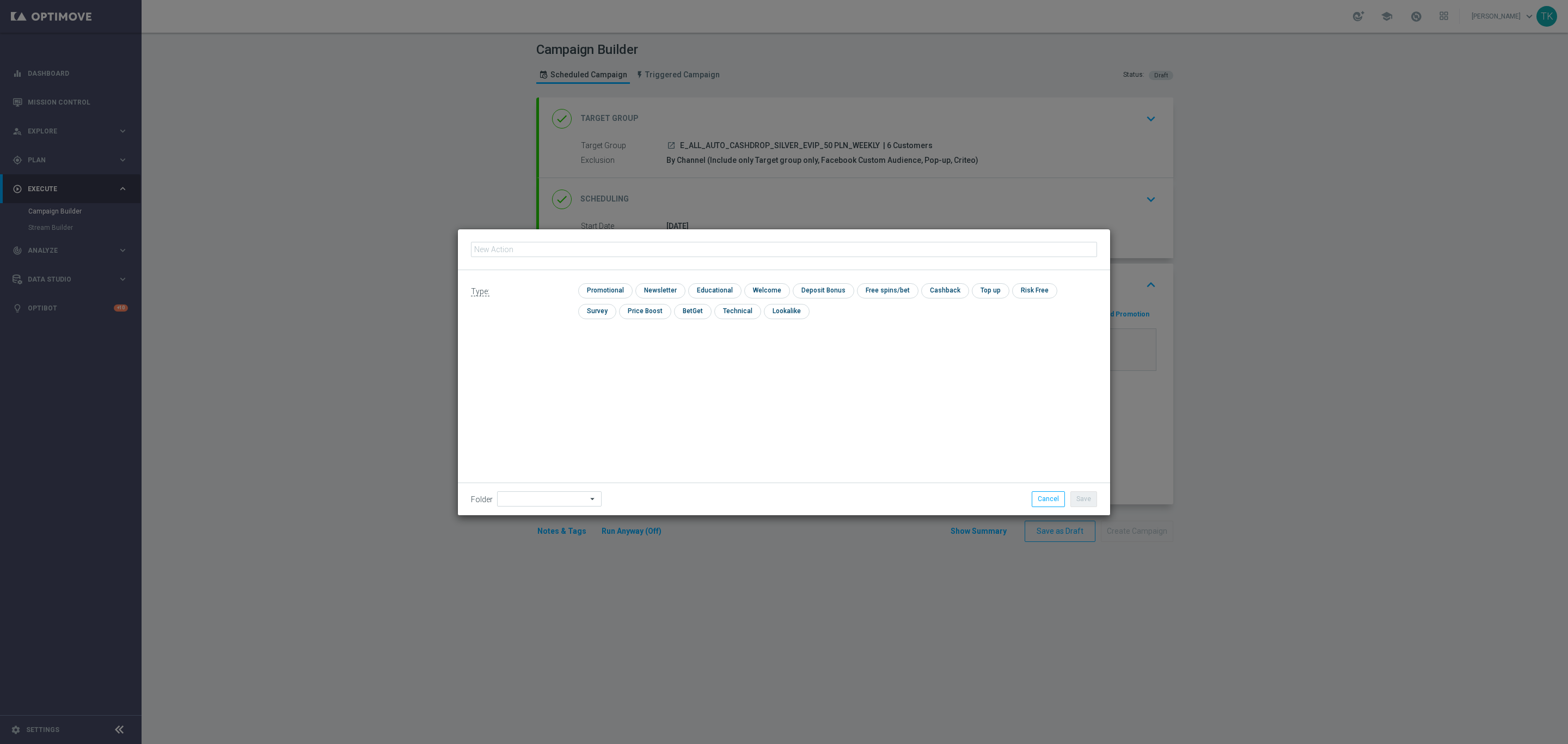
click at [487, 247] on input "text" at bounding box center [784, 249] width 626 height 15
type input "E_ALL_AUTO_CASHDROP_SILVER_EVIP_50 PLN_WEEKLY"
click at [610, 290] on input "checkbox" at bounding box center [604, 290] width 52 height 15
checkbox input "true"
click at [1082, 505] on button "Save" at bounding box center [1083, 499] width 27 height 15
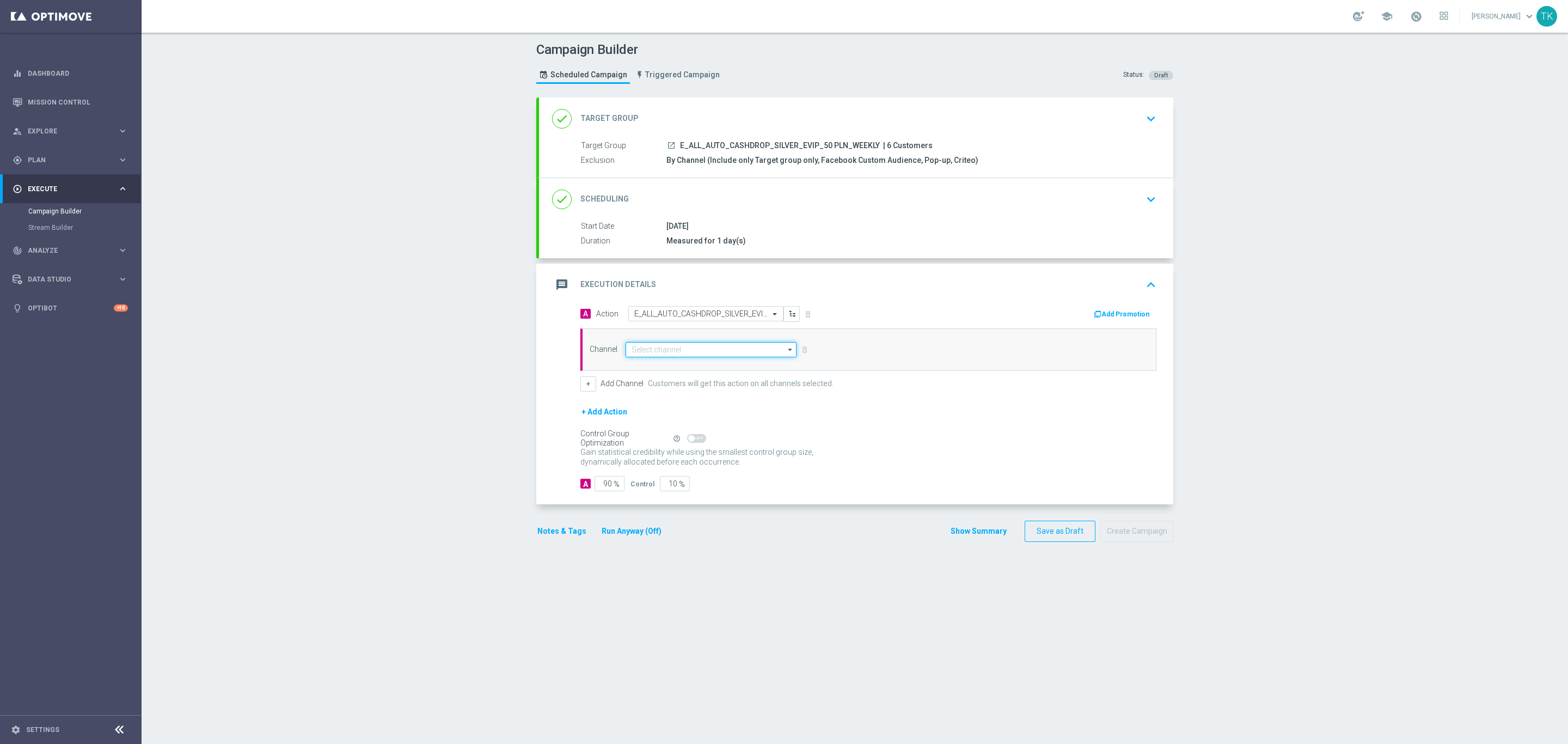
click at [647, 352] on input at bounding box center [711, 349] width 171 height 15
click at [659, 359] on div "Private message" at bounding box center [711, 366] width 171 height 16
type input "Private message"
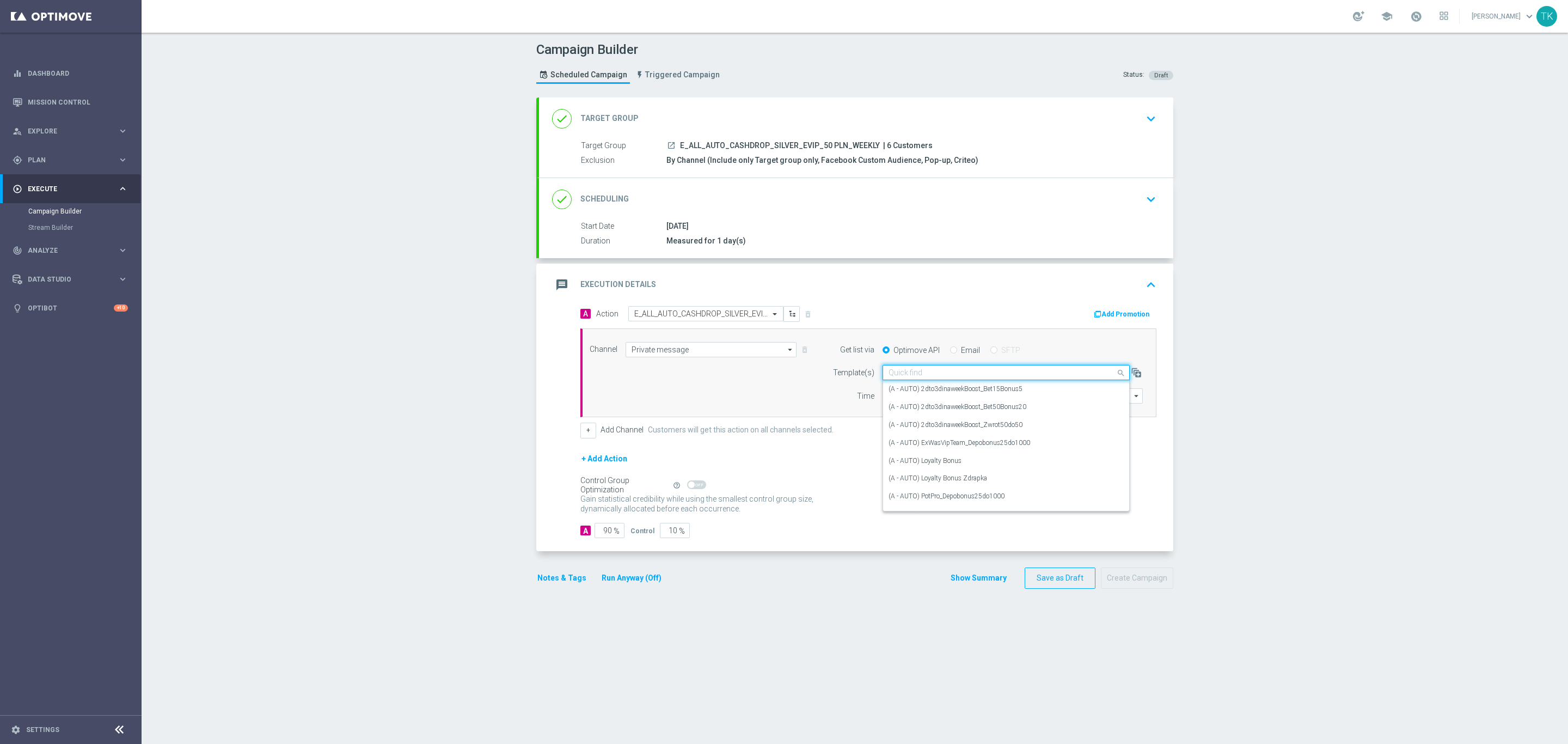
click at [900, 377] on input "text" at bounding box center [995, 373] width 214 height 9
paste input "E_ALL_AUTO_CASHDROP_SILVER_EVIP_50 PLN_WEEKLY"
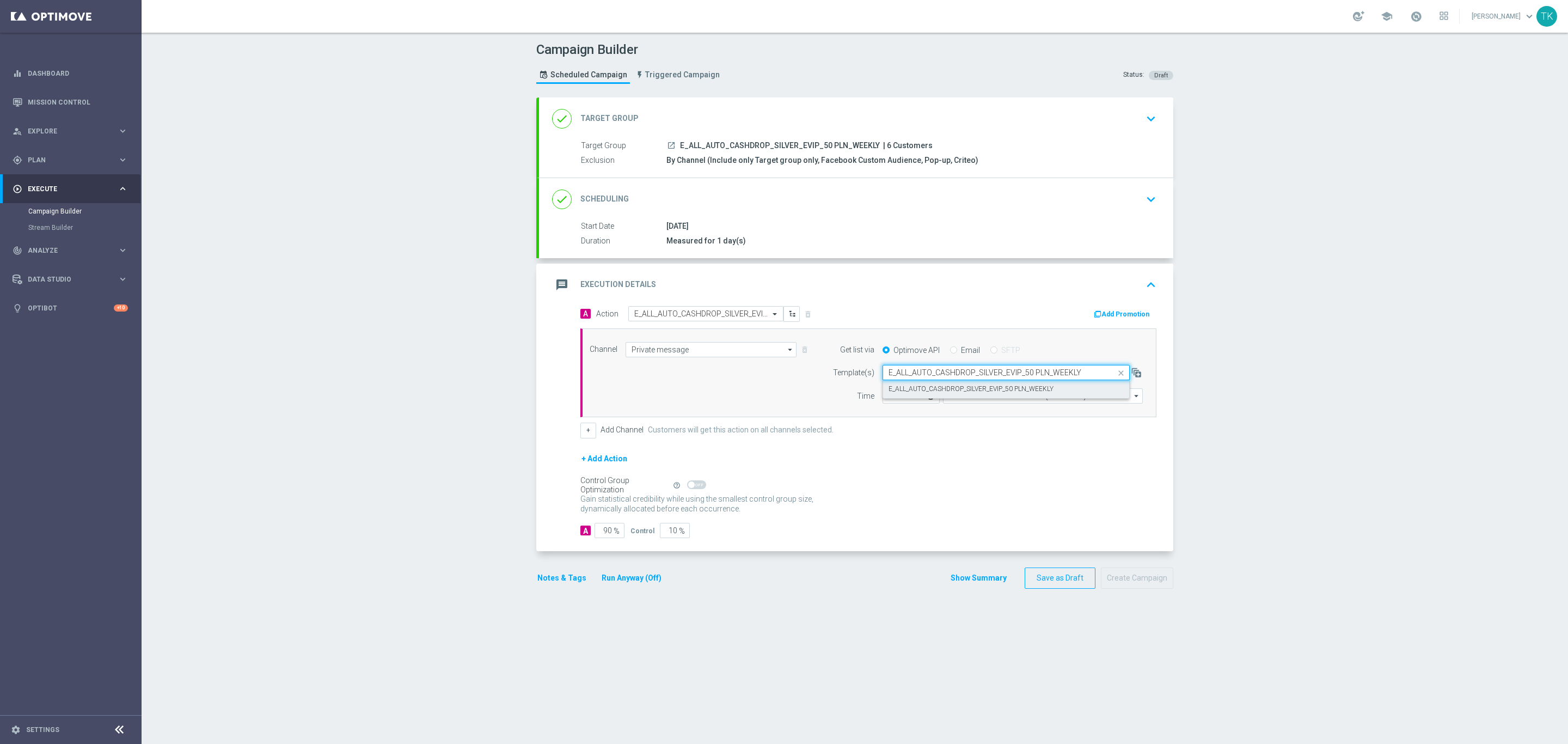
click at [900, 385] on div "E_ALL_AUTO_CASHDROP_SILVER_EVIP_50 PLN_WEEKLY" at bounding box center [1006, 389] width 235 height 18
type input "E_ALL_AUTO_CASHDROP_SILVER_EVIP_50 PLN_WEEKLY"
click at [887, 394] on input "12:00" at bounding box center [911, 396] width 57 height 15
type input "14:02"
click at [949, 398] on input "Coordinated Universal Time (UTC 00:00)" at bounding box center [1043, 396] width 200 height 15
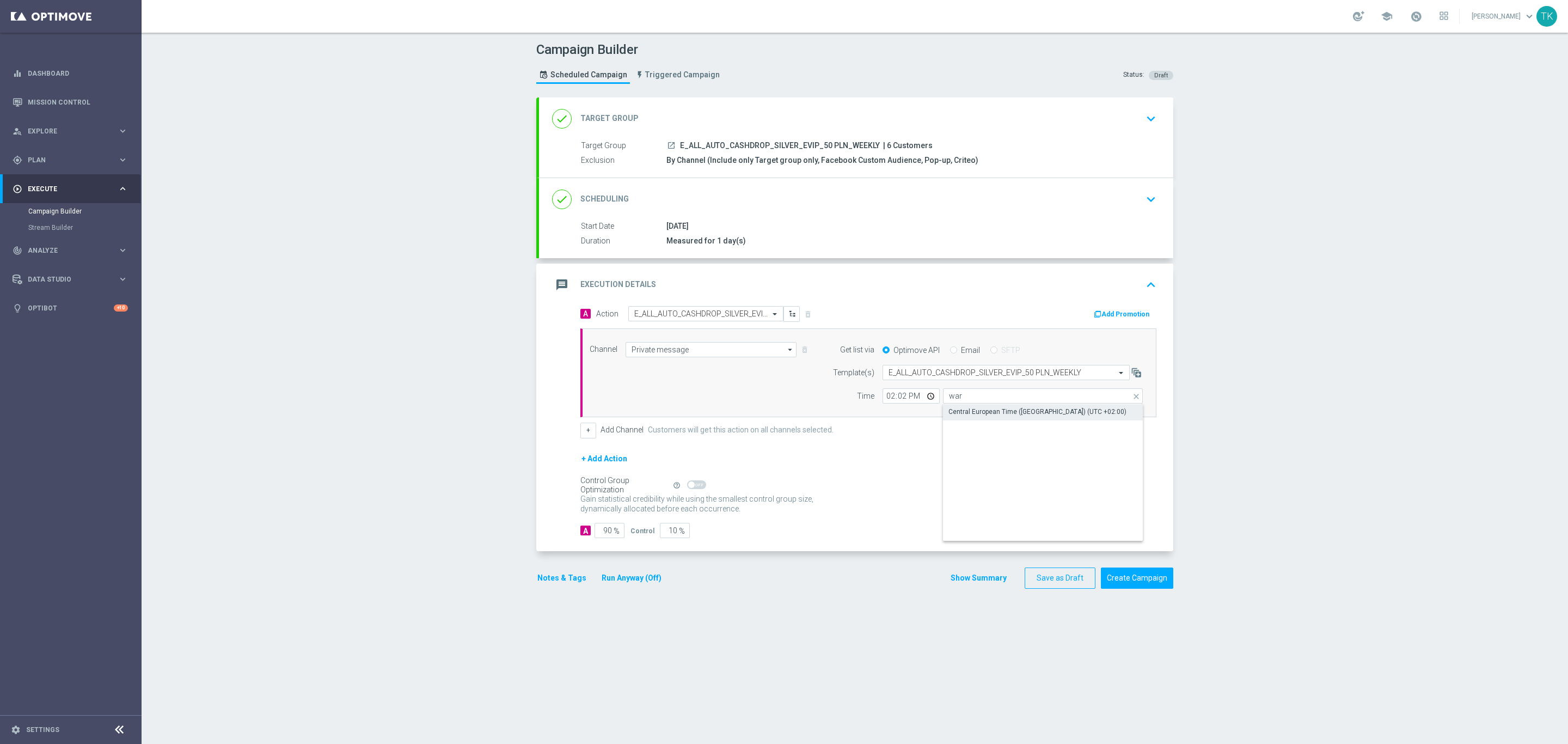
click at [961, 415] on div "Central European Time (Warsaw) (UTC +02:00)" at bounding box center [1037, 412] width 178 height 10
type input "Central European Time (Warsaw) (UTC +02:00)"
click at [580, 435] on button "+" at bounding box center [588, 430] width 16 height 15
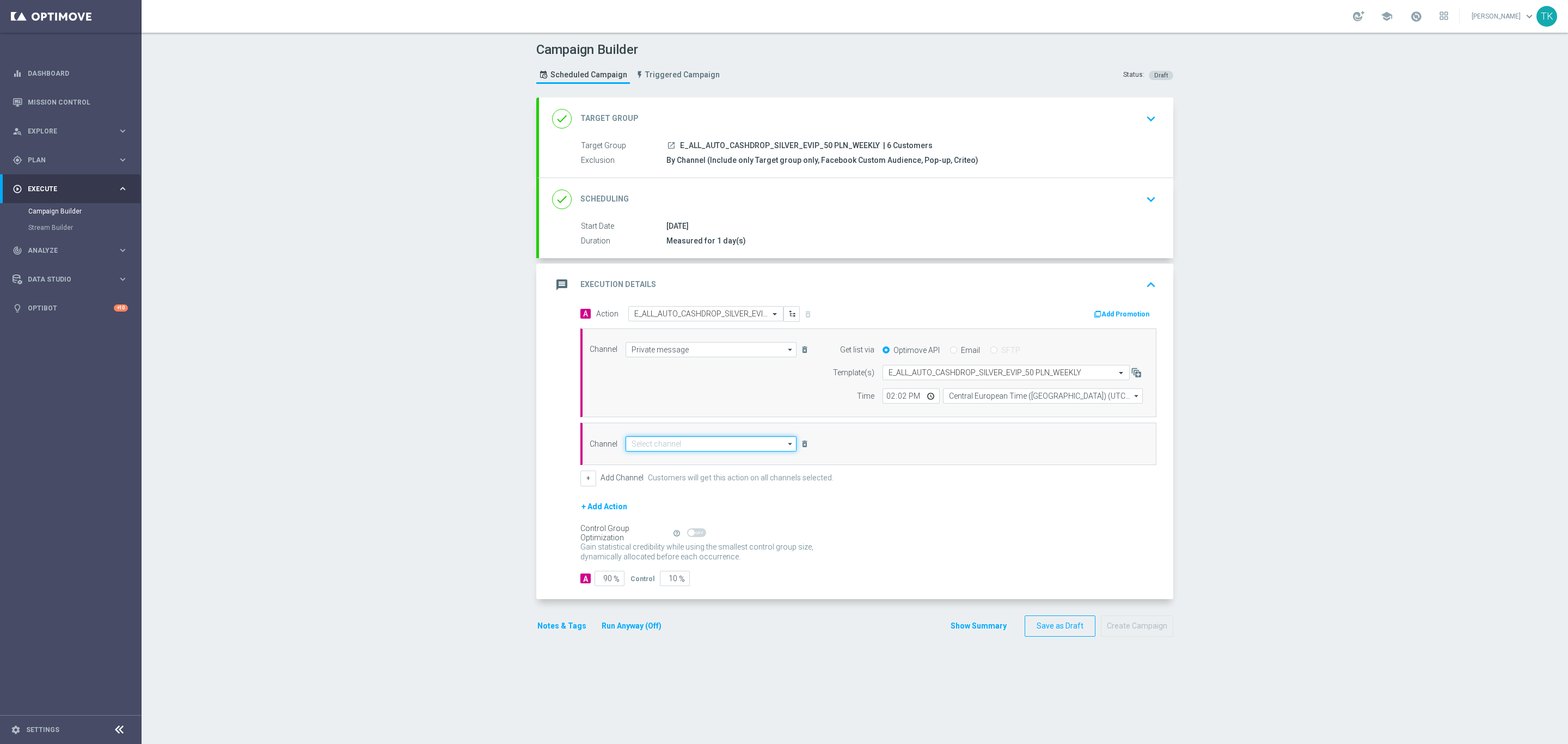
click at [655, 446] on input at bounding box center [711, 443] width 171 height 15
click at [660, 451] on input "opt" at bounding box center [711, 443] width 171 height 15
click at [646, 459] on div "Optimail" at bounding box center [643, 460] width 25 height 10
type input "Optimail"
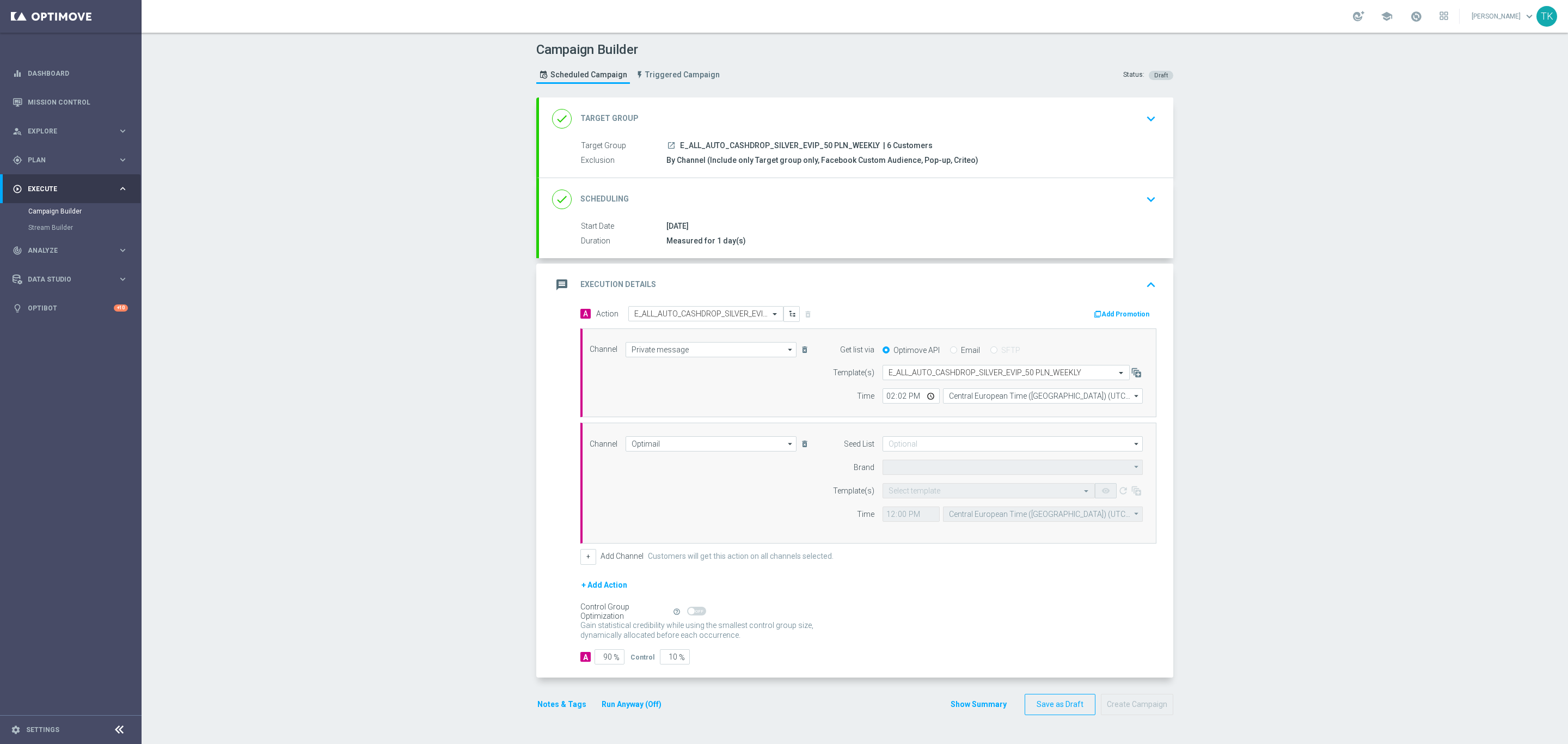
type input "STS"
click at [889, 488] on div "Quick find" at bounding box center [989, 490] width 212 height 15
paste input "E_ALL_AUTO_CASHDROP_SILVER_EVIP_50 PLN_WEEKLY"
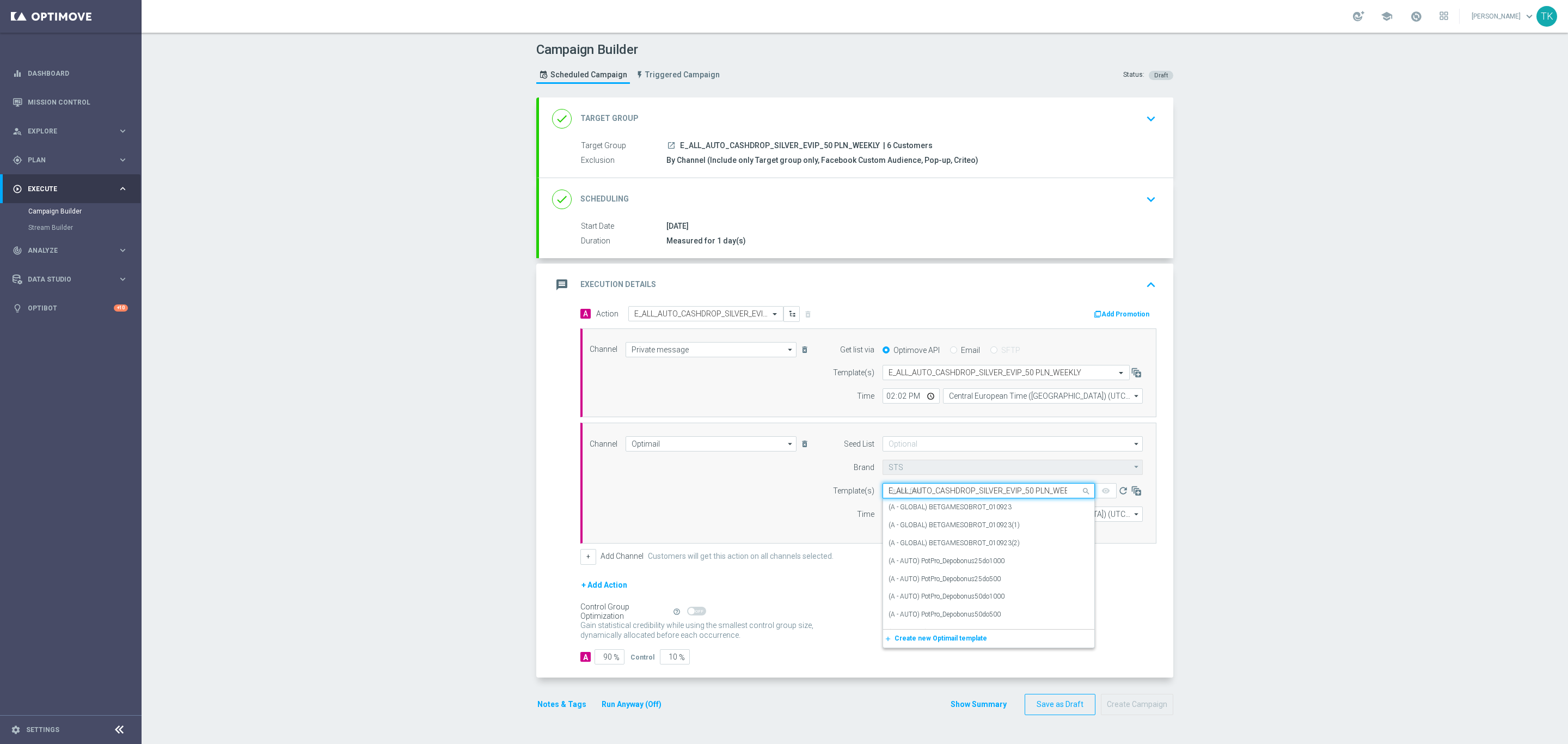
scroll to position [0, 13]
click at [901, 508] on label "E_ALL_AUTO_CASHDROP_SILVER_EVIP_50 PLN_WEEKLY" at bounding box center [971, 507] width 165 height 9
type input "E_ALL_AUTO_CASHDROP_SILVER_EVIP_50 PLN_WEEKLY"
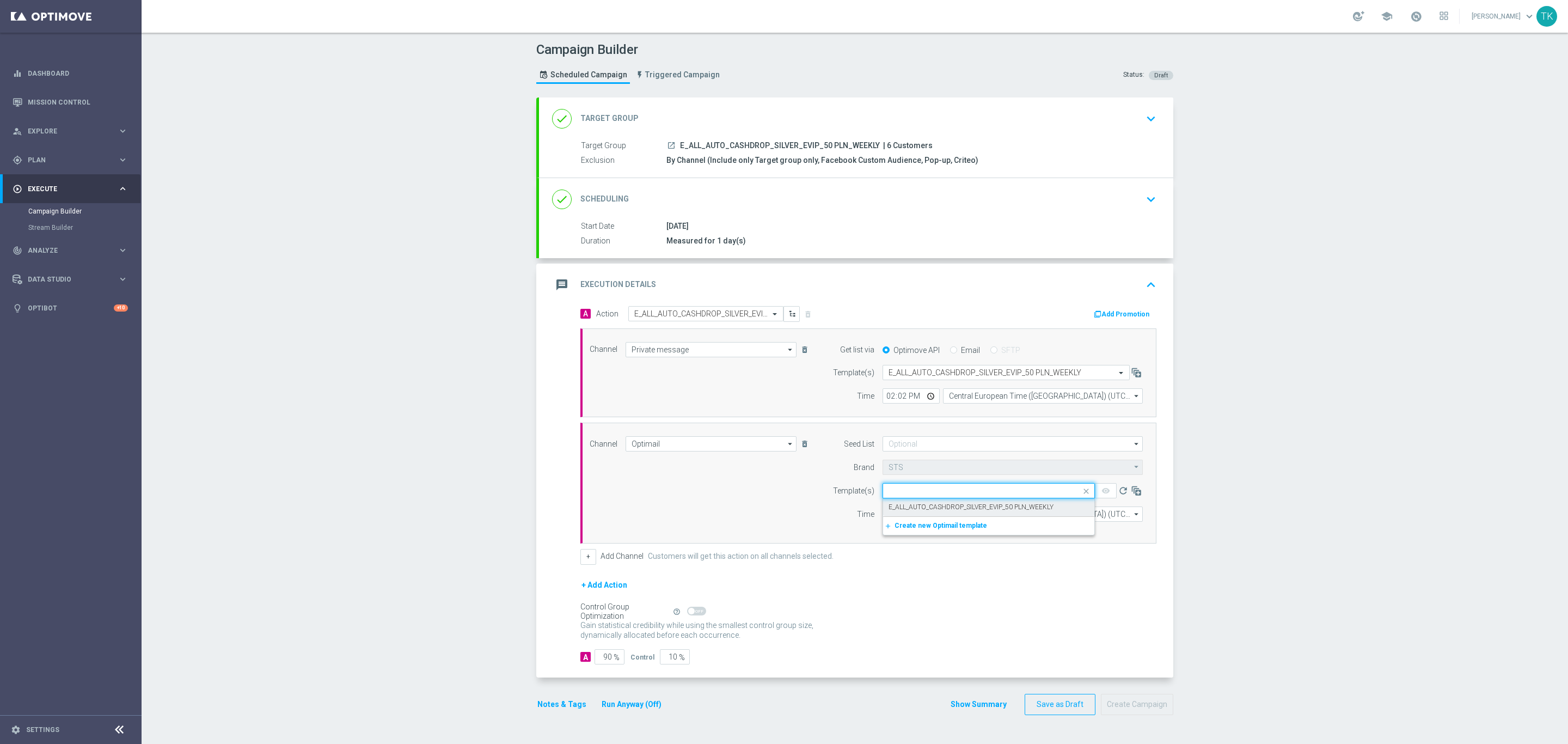
scroll to position [0, 0]
click at [883, 516] on input "12:00" at bounding box center [911, 514] width 57 height 15
type input "14:02"
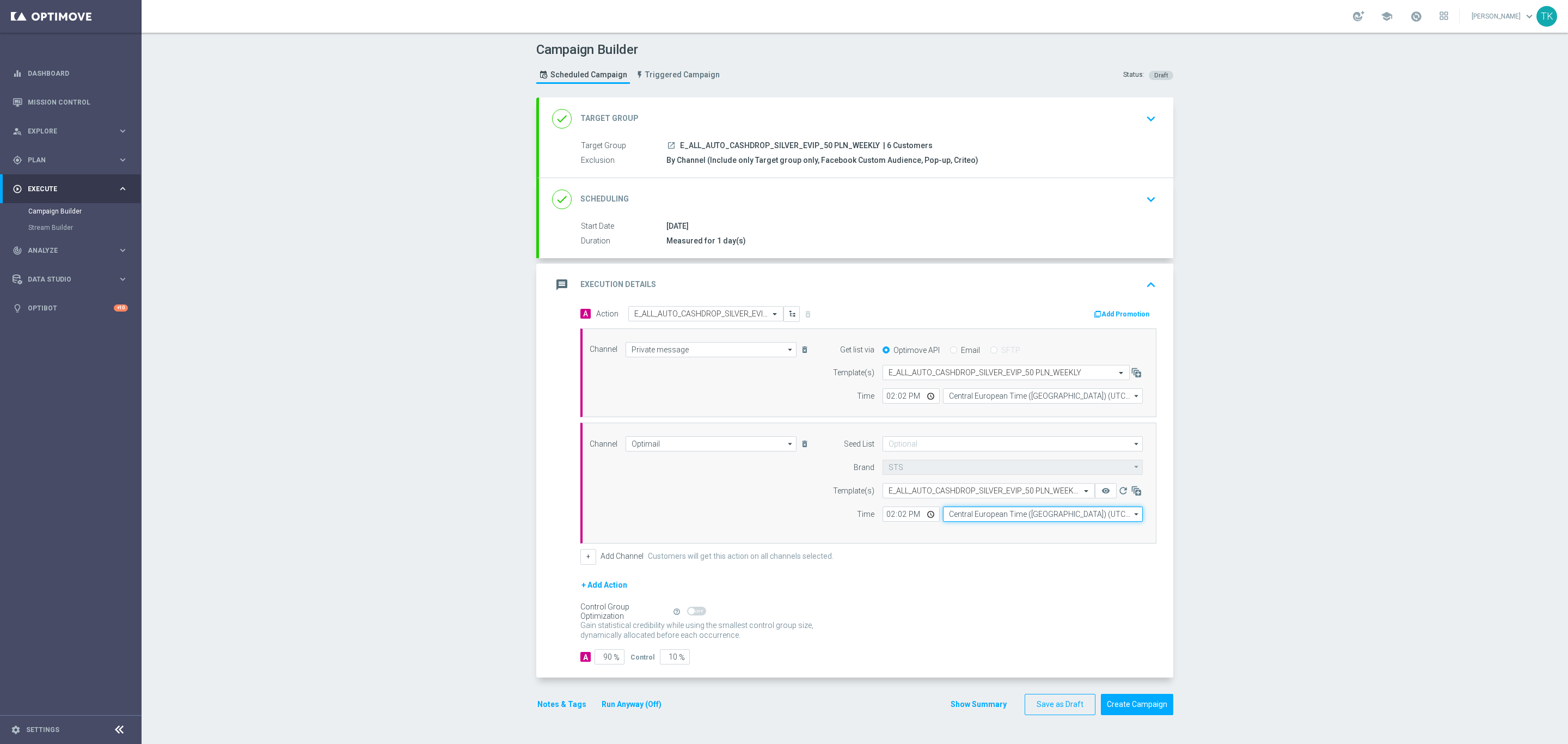
click at [964, 521] on input "Central European Time (Warsaw) (UTC +02:00)" at bounding box center [1043, 514] width 200 height 15
click at [968, 528] on div "Central European Time (Warsaw) (UTC +02:00)" at bounding box center [1043, 530] width 200 height 15
type input "Central European Time (Warsaw) (UTC +02:00)"
click at [1109, 312] on button "Add Promotion" at bounding box center [1122, 314] width 60 height 12
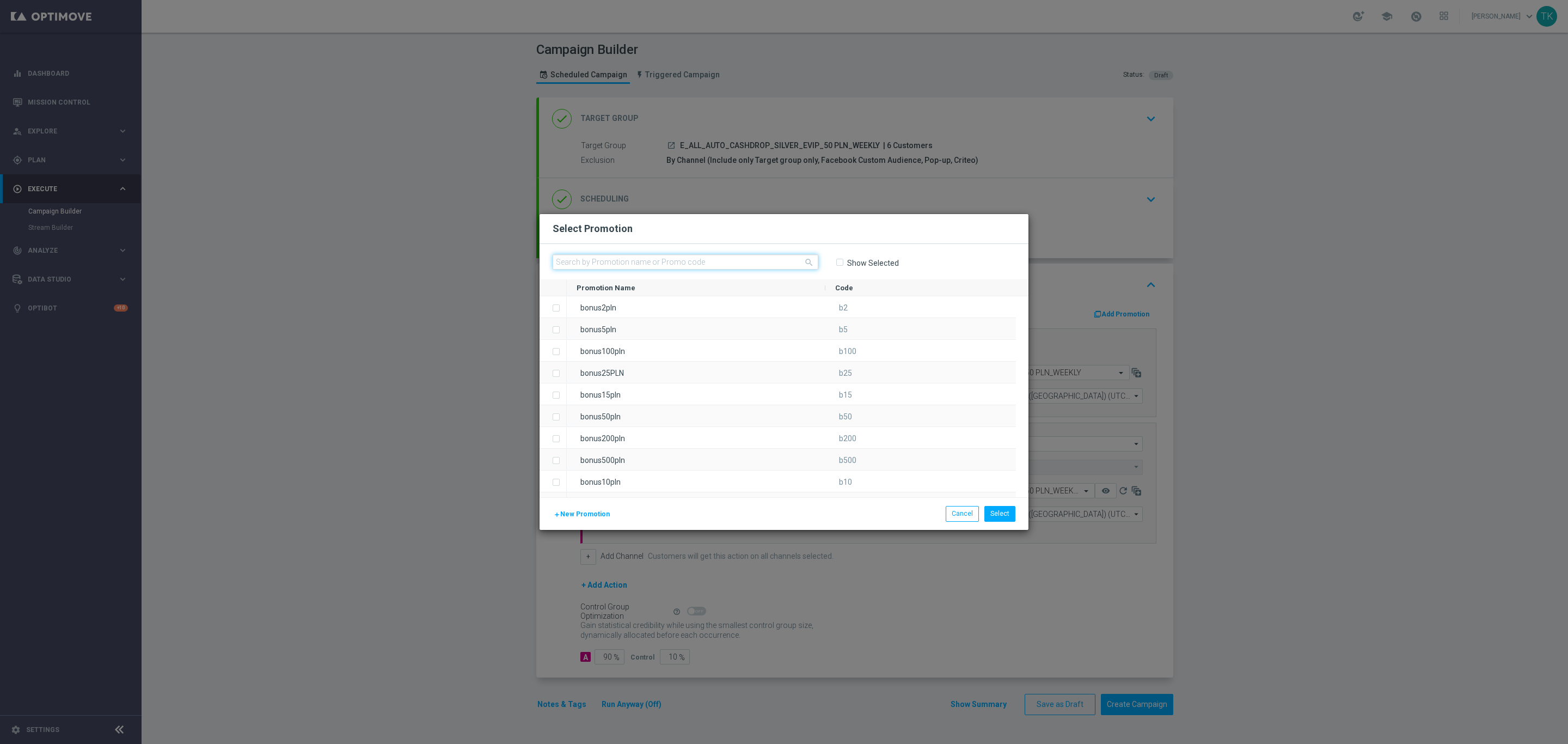
click at [583, 265] on input "text" at bounding box center [685, 262] width 265 height 15
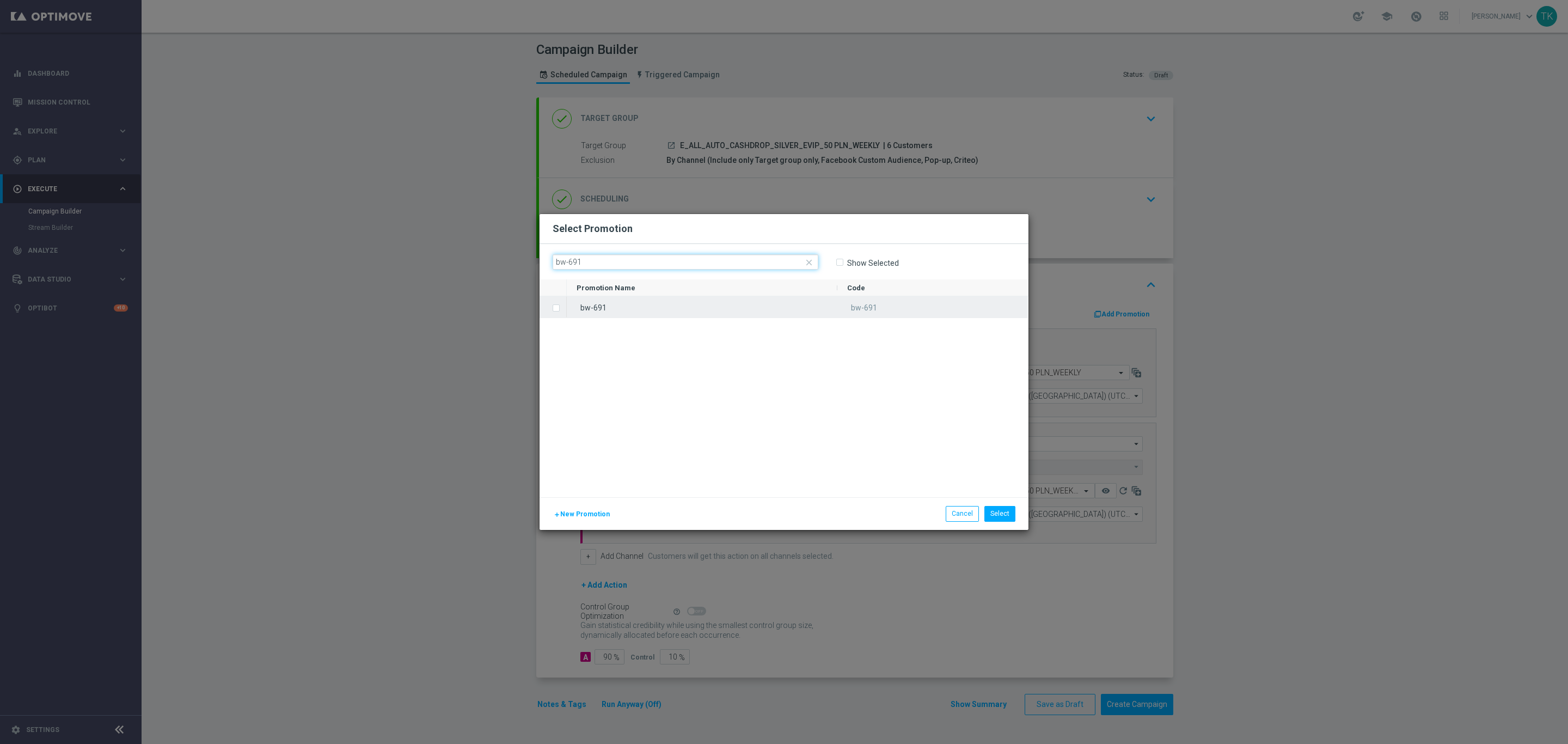
type input "bw-691"
click at [624, 299] on div "bw-691" at bounding box center [702, 307] width 271 height 21
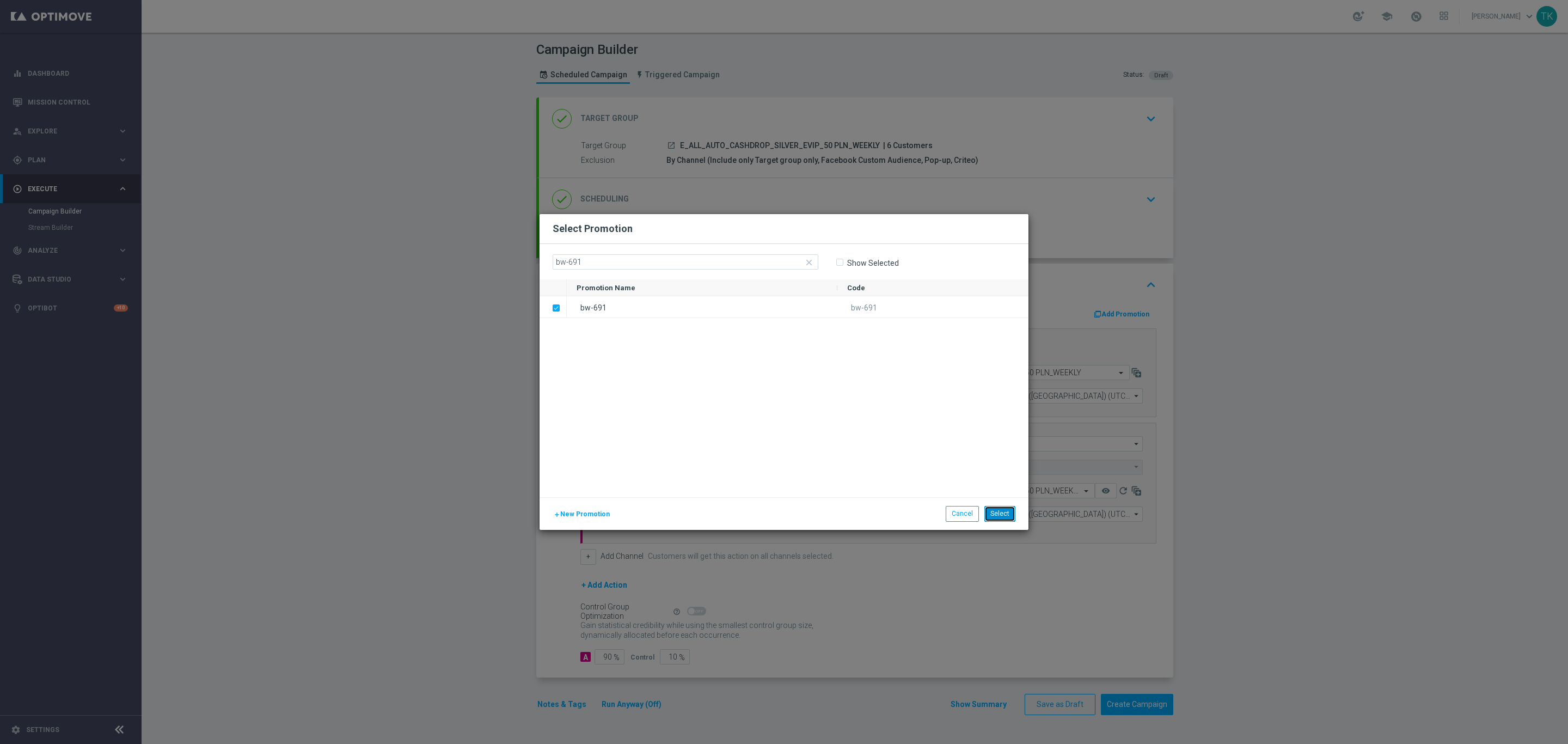
click at [1002, 517] on button "Select" at bounding box center [999, 513] width 31 height 15
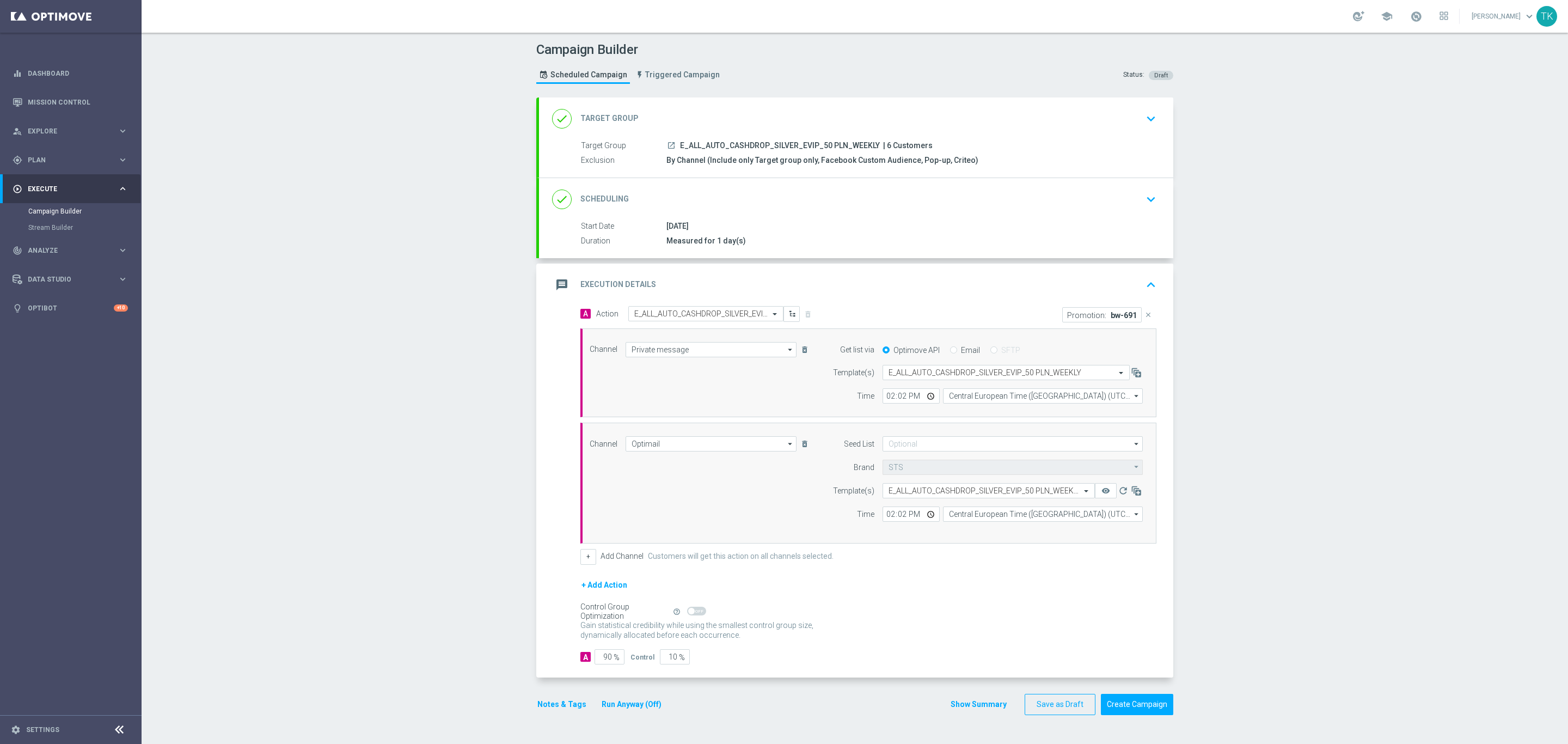
click at [537, 706] on button "Notes & Tags" at bounding box center [562, 704] width 51 height 13
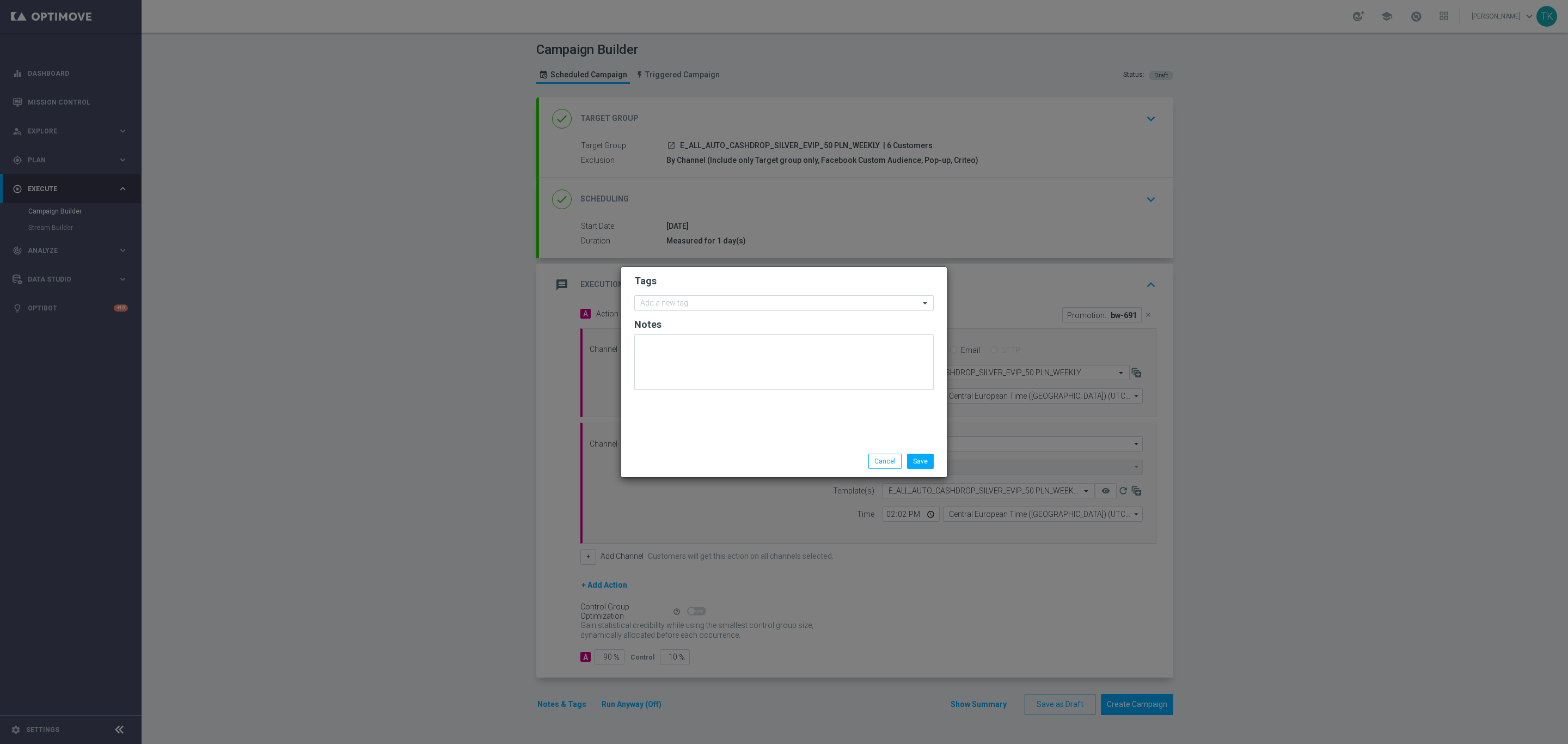
click at [676, 300] on input "text" at bounding box center [780, 303] width 279 height 9
type input "e"
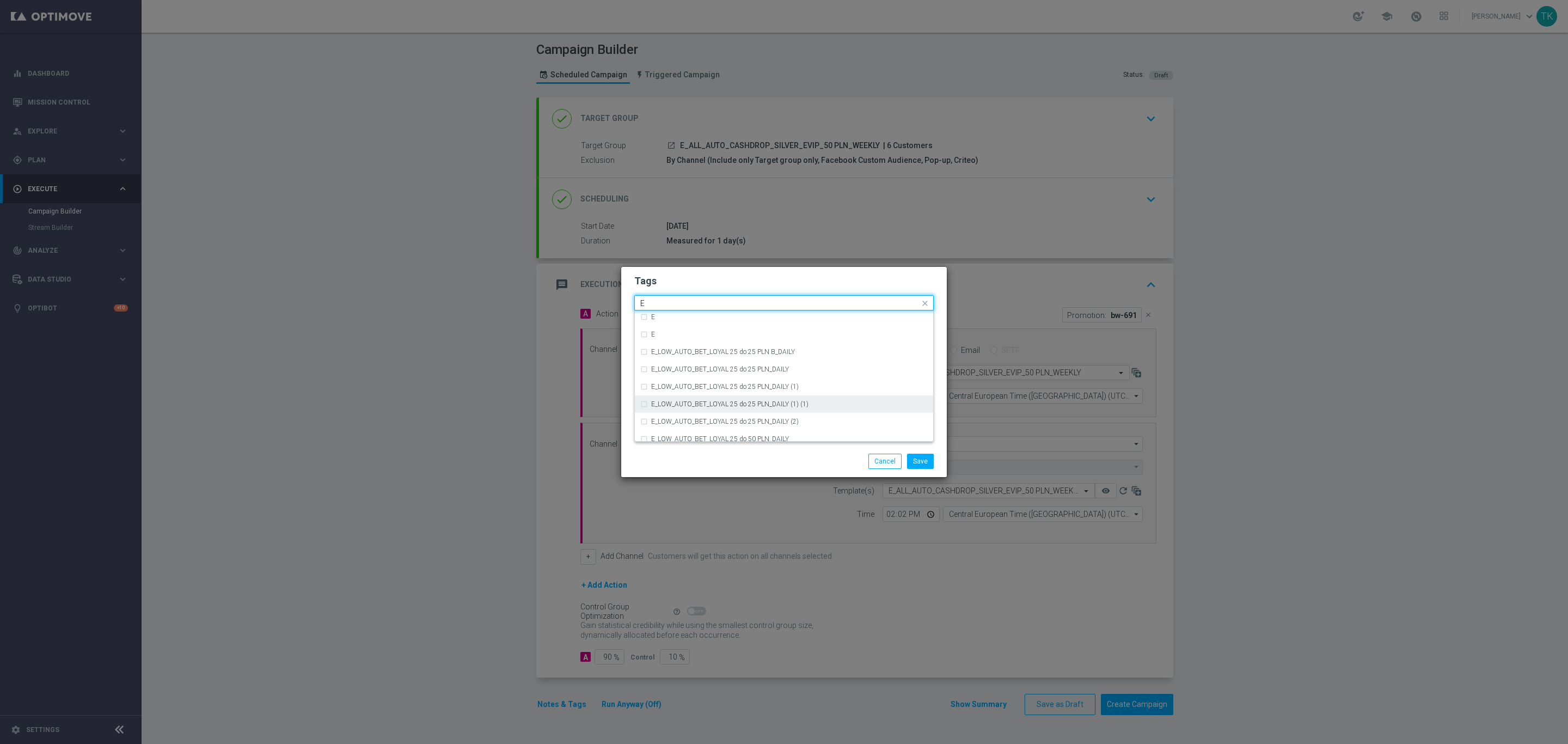
scroll to position [1552, 0]
click at [675, 333] on div "E" at bounding box center [789, 335] width 276 height 7
click at [658, 304] on input "E" at bounding box center [780, 303] width 279 height 9
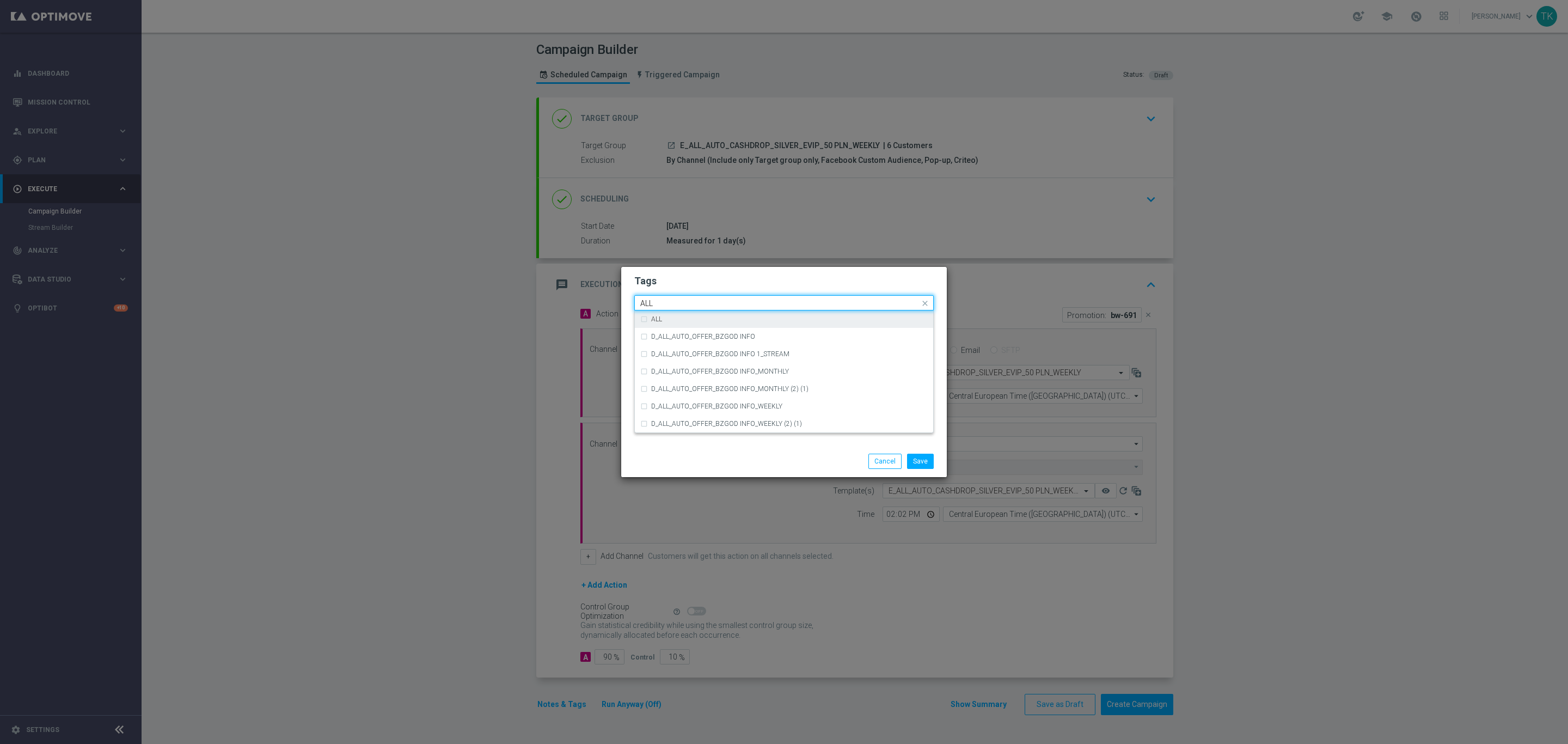
click at [653, 320] on label "ALL" at bounding box center [657, 319] width 11 height 7
click at [659, 300] on input "ALL" at bounding box center [780, 303] width 279 height 9
click at [662, 433] on label "AUTO" at bounding box center [660, 435] width 18 height 7
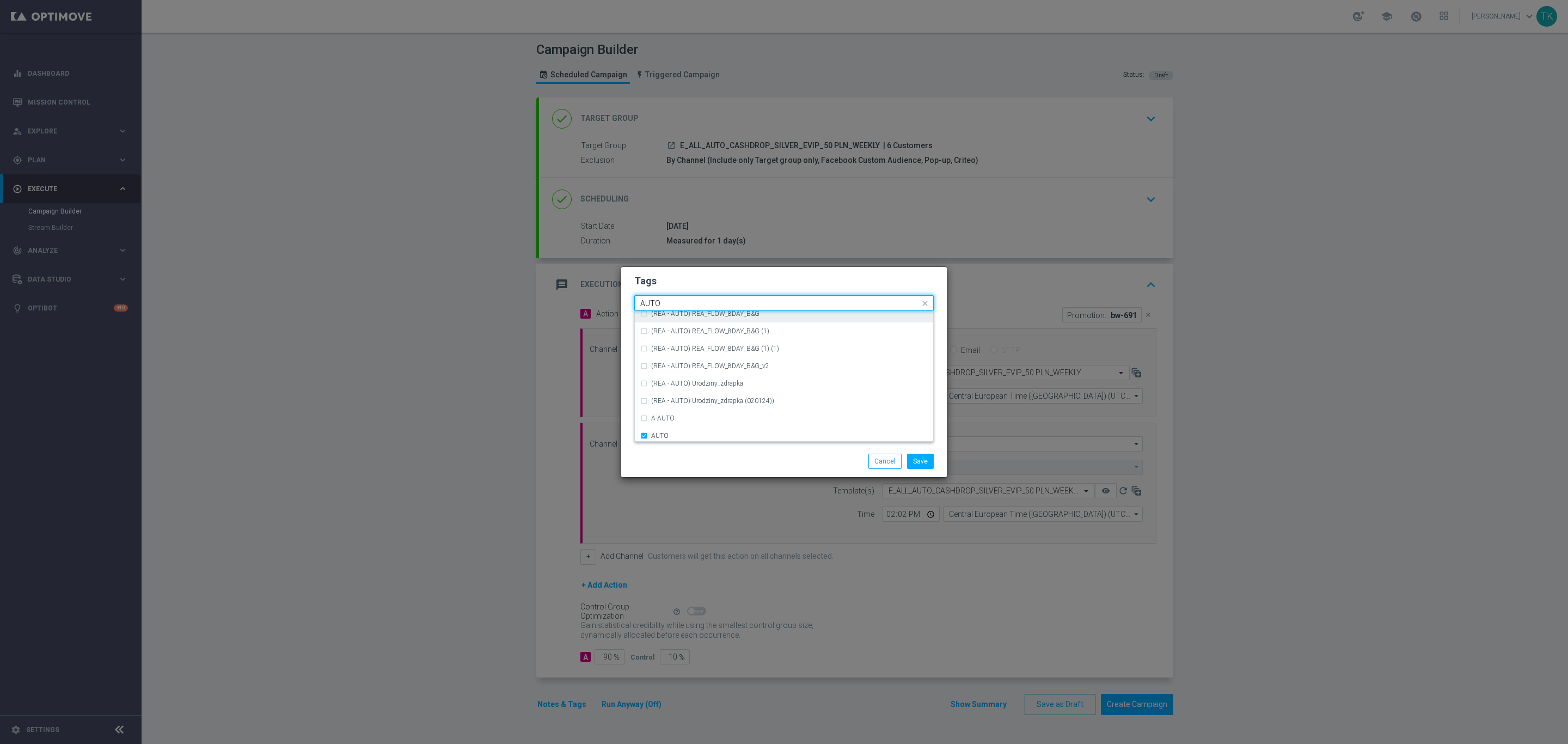
click at [659, 301] on input "AUTO" at bounding box center [780, 303] width 279 height 9
click at [691, 314] on div "CASHDROP" at bounding box center [784, 319] width 287 height 18
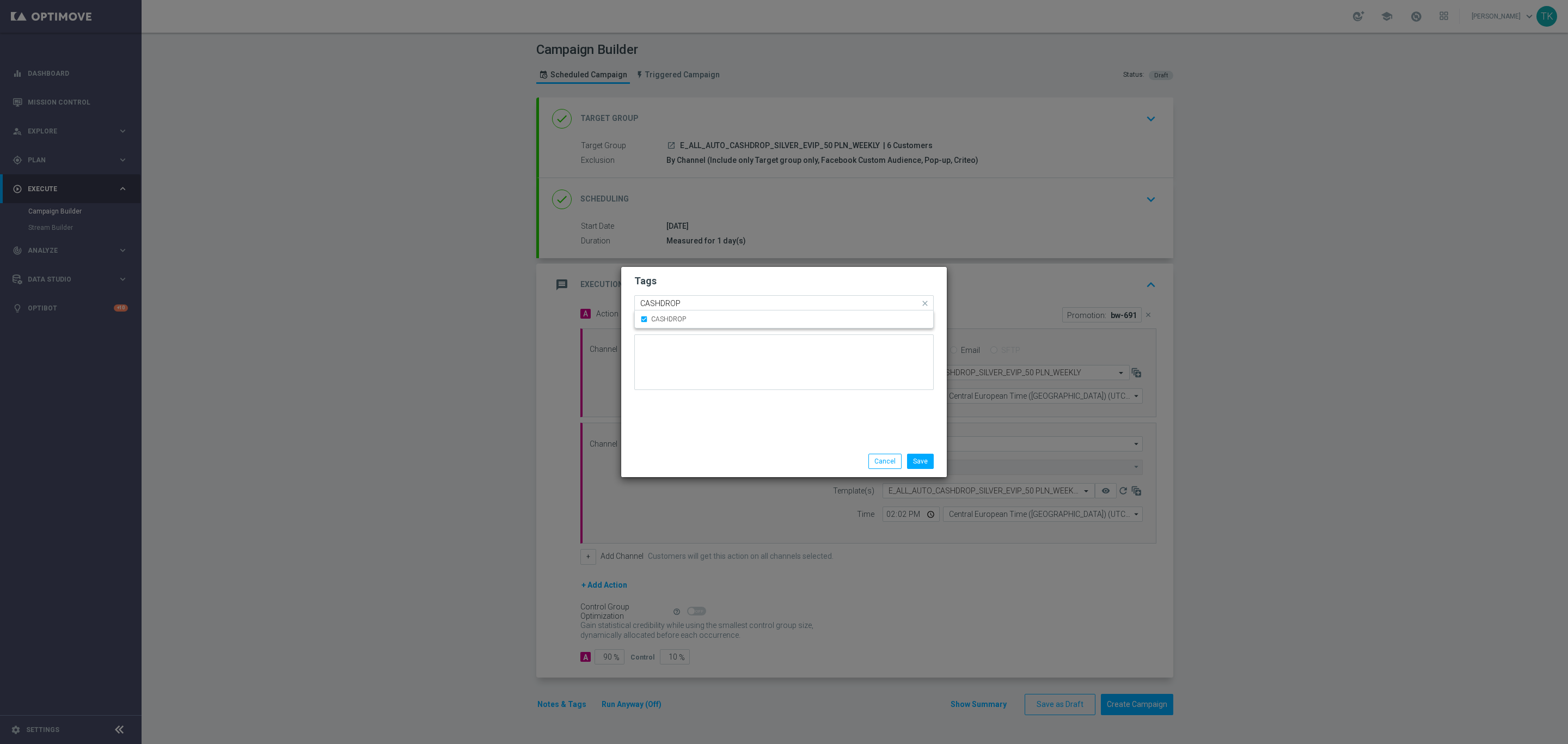
click at [673, 299] on input "CASHDROP" at bounding box center [780, 303] width 279 height 9
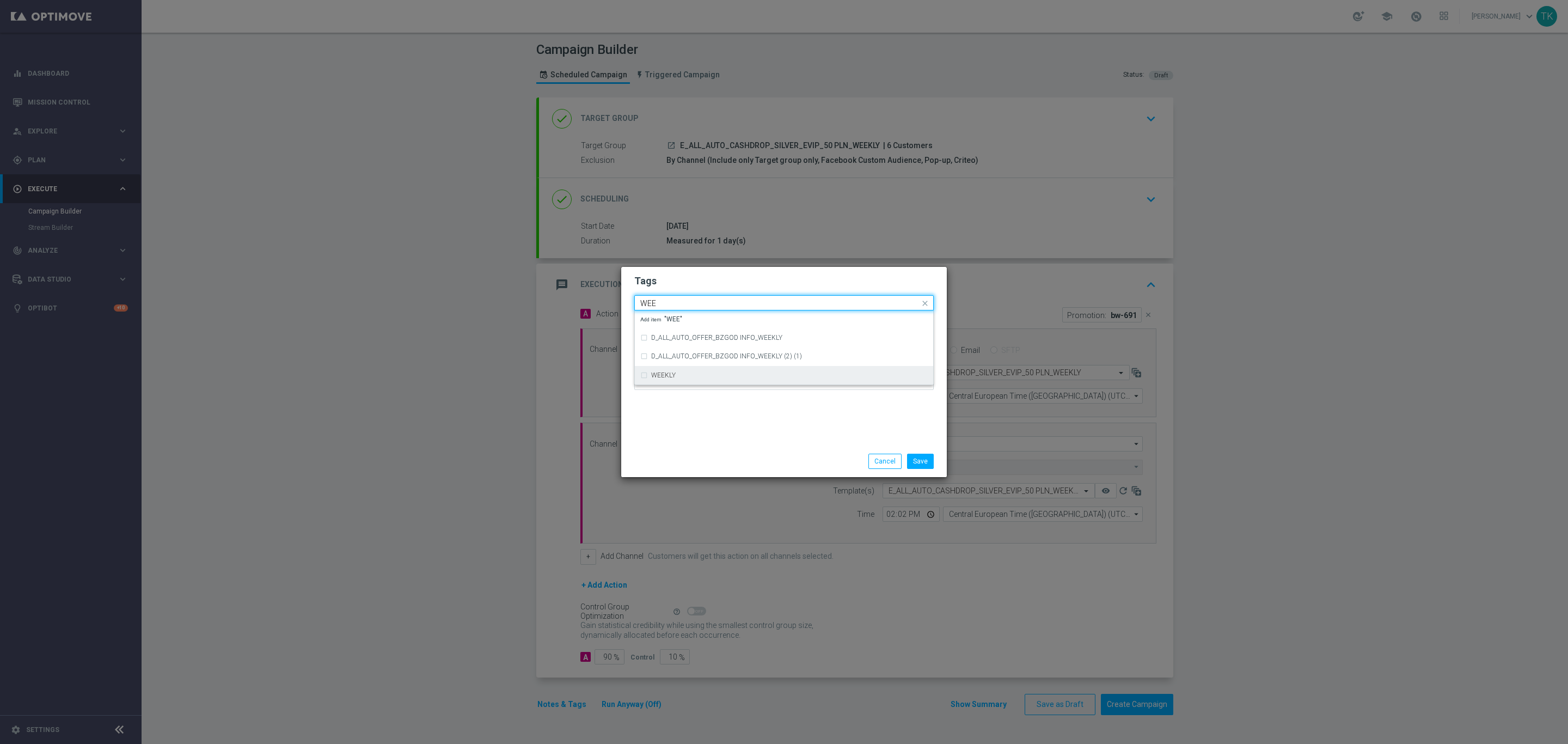
click at [668, 376] on label "WEEKLY" at bounding box center [663, 375] width 24 height 7
type input "WEE"
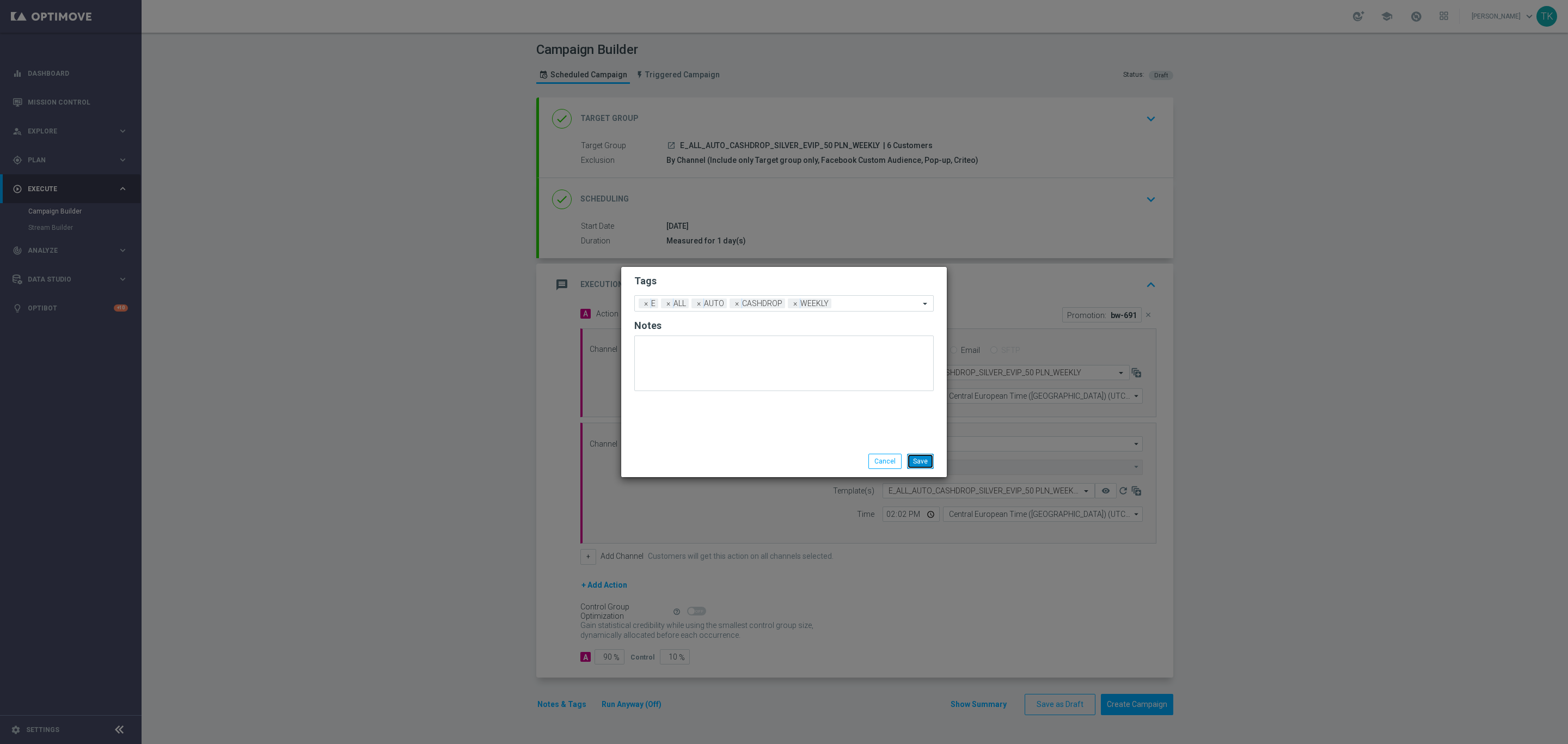
click at [916, 458] on button "Save" at bounding box center [920, 461] width 27 height 15
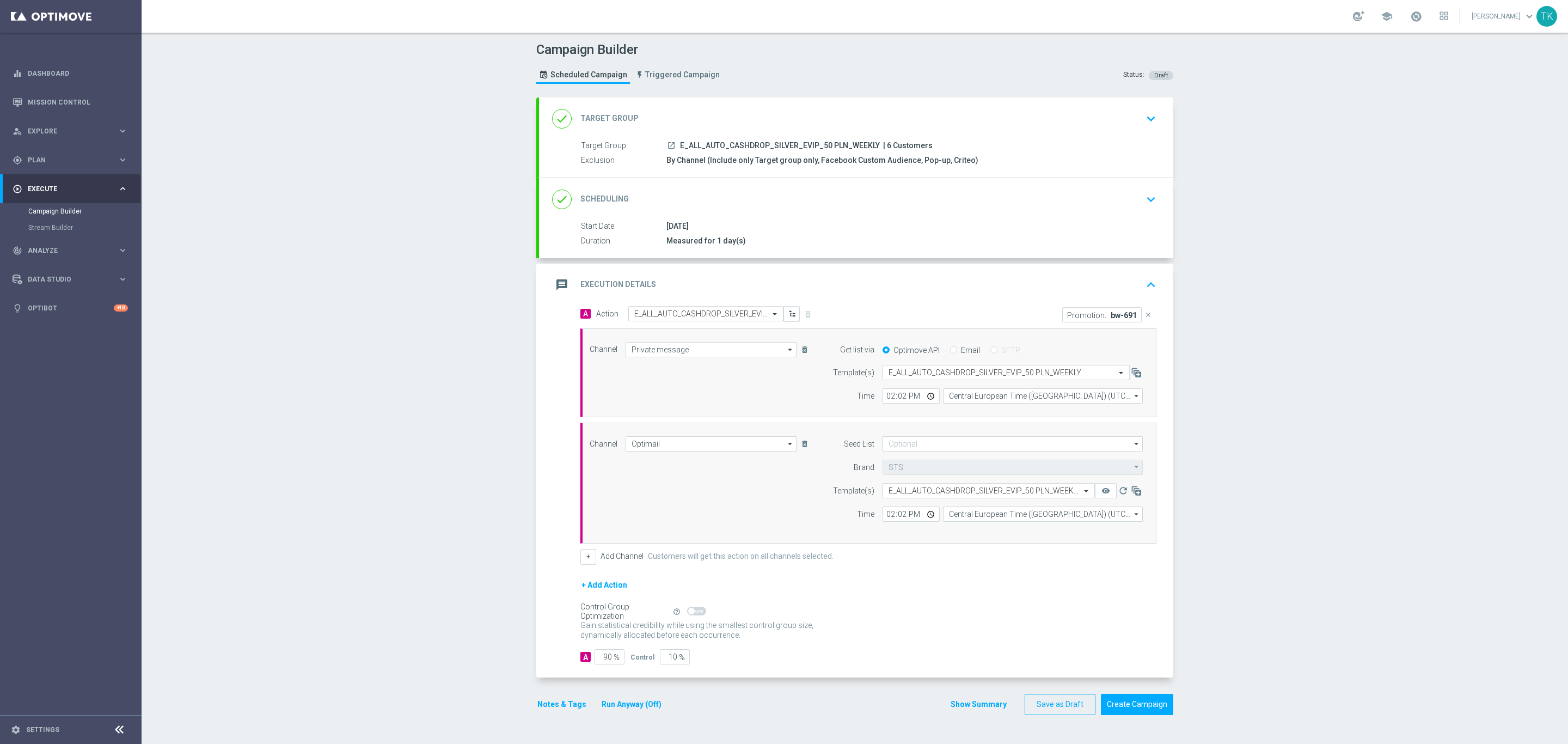
click at [974, 703] on button "Show Summary" at bounding box center [979, 704] width 57 height 13
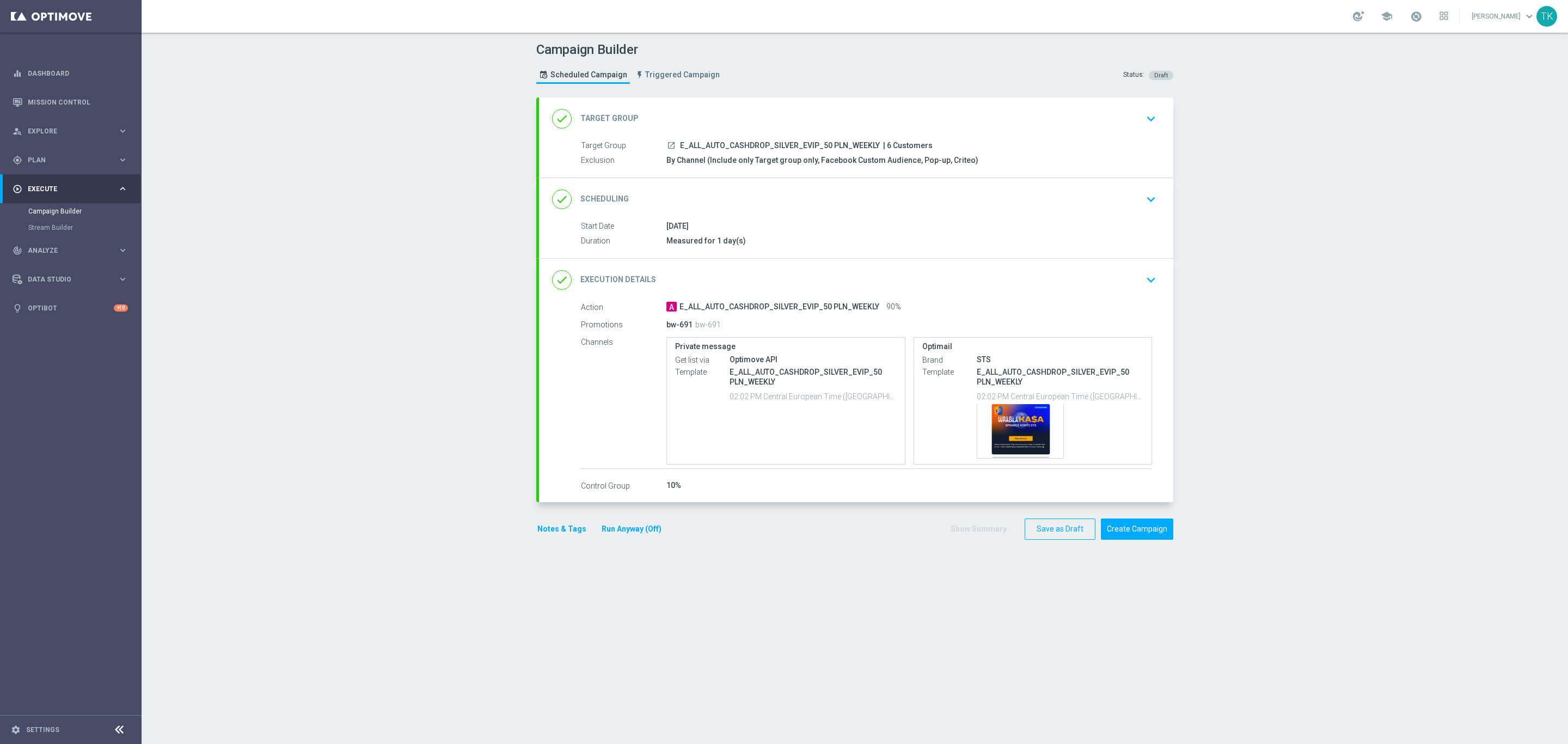
click at [765, 139] on div "done Target Group keyboard_arrow_down" at bounding box center [856, 119] width 634 height 43
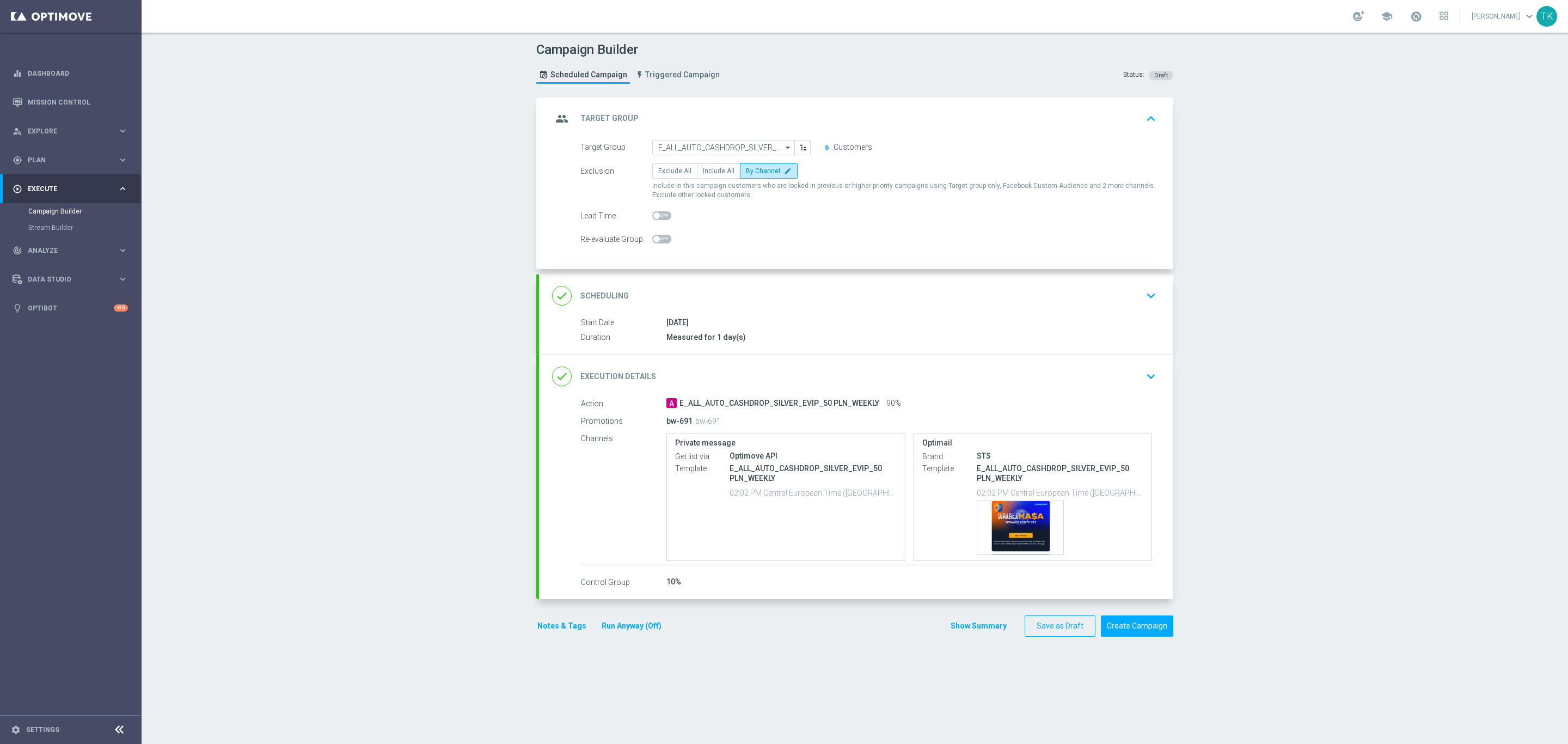
click at [760, 120] on div "group Target Group keyboard_arrow_up Target Group launch E_ALL_AUTO_CASHDROP_SI…" at bounding box center [856, 183] width 634 height 172
click at [738, 123] on div "group Target Group keyboard_arrow_up" at bounding box center [856, 119] width 608 height 21
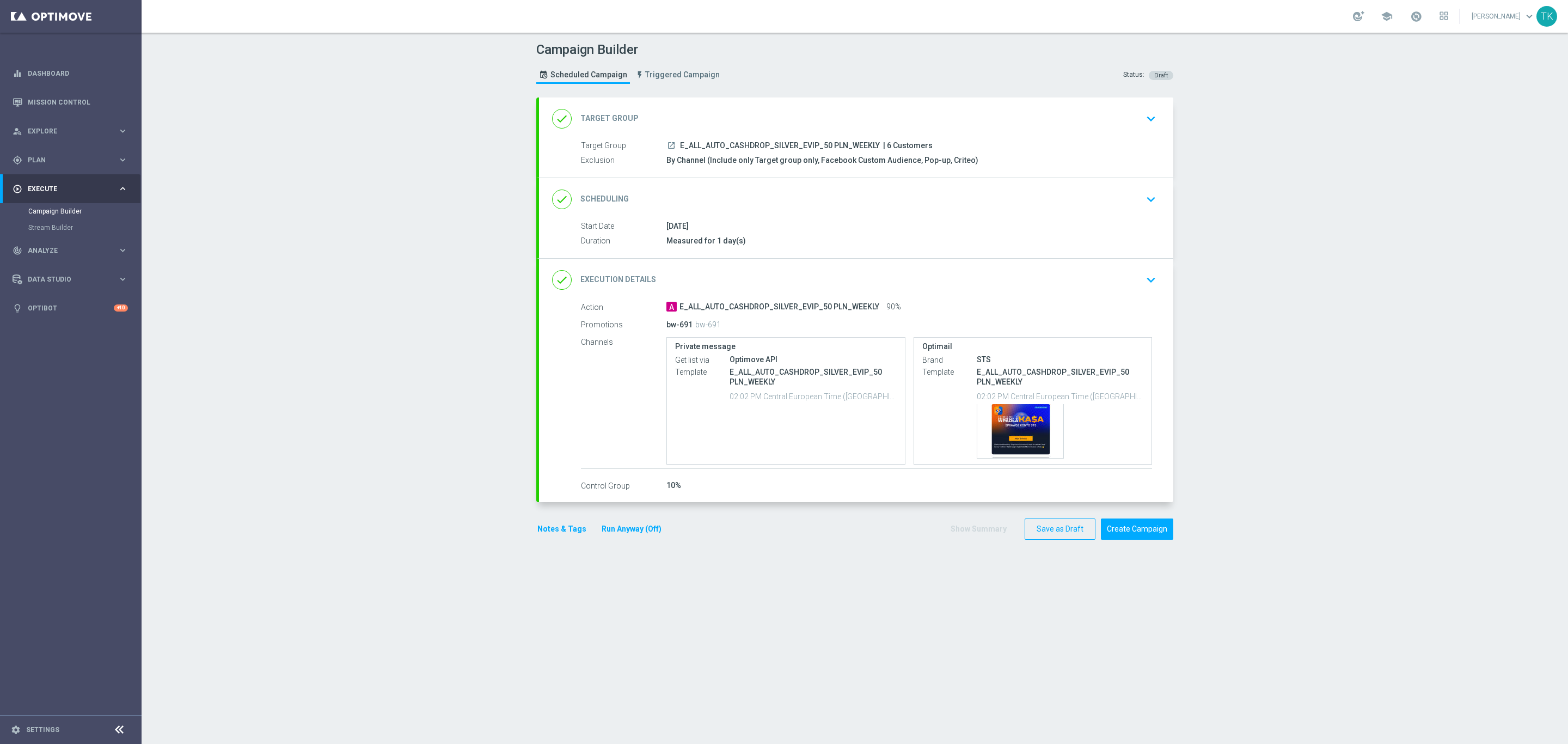
click at [709, 147] on span "E_ALL_AUTO_CASHDROP_SILVER_EVIP_50 PLN_WEEKLY" at bounding box center [780, 146] width 200 height 10
click at [704, 144] on span "E_ALL_AUTO_CASHDROP_SILVER_EVIP_50 PLN_WEEKLY" at bounding box center [780, 146] width 200 height 10
copy div "E_ALL_AUTO_CASHDROP_SILVER_EVIP_50 PLN_WEEKLY"
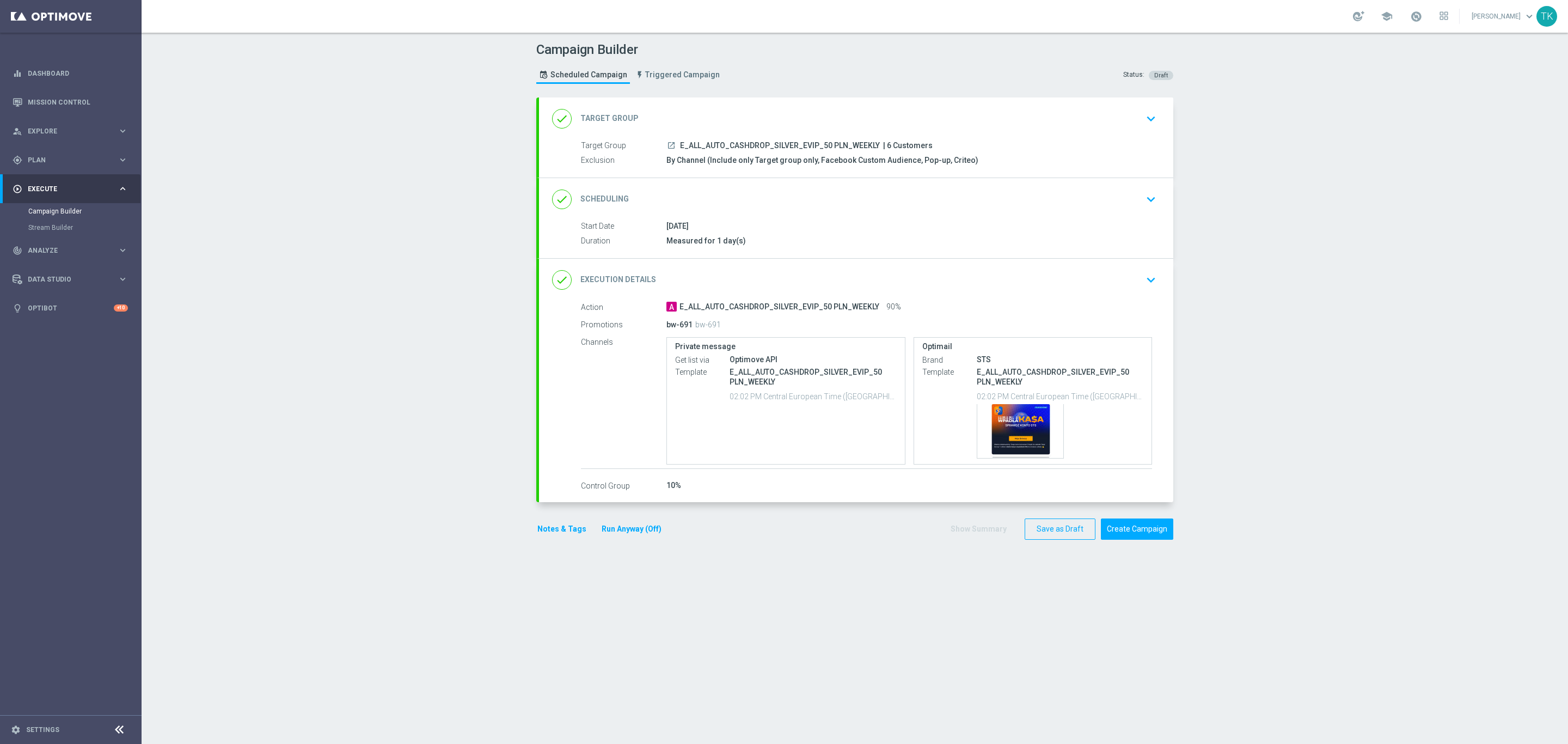
click at [779, 79] on div "Campaign Builder Scheduled Campaign Triggered Campaign Status: Draft" at bounding box center [855, 64] width 653 height 50
click at [1016, 424] on div "Template preview" at bounding box center [1020, 431] width 86 height 54
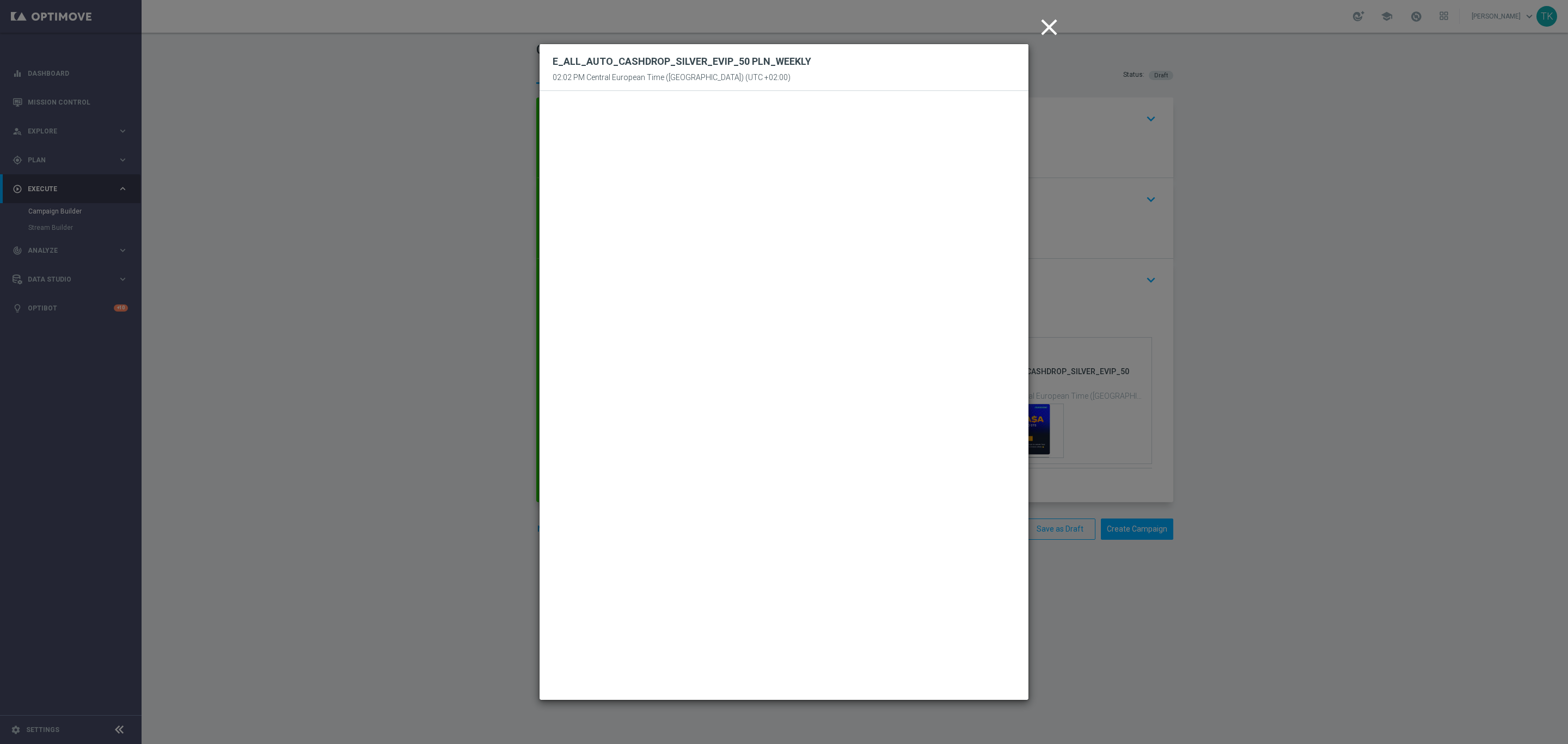
click at [1050, 29] on icon "close" at bounding box center [1049, 27] width 27 height 27
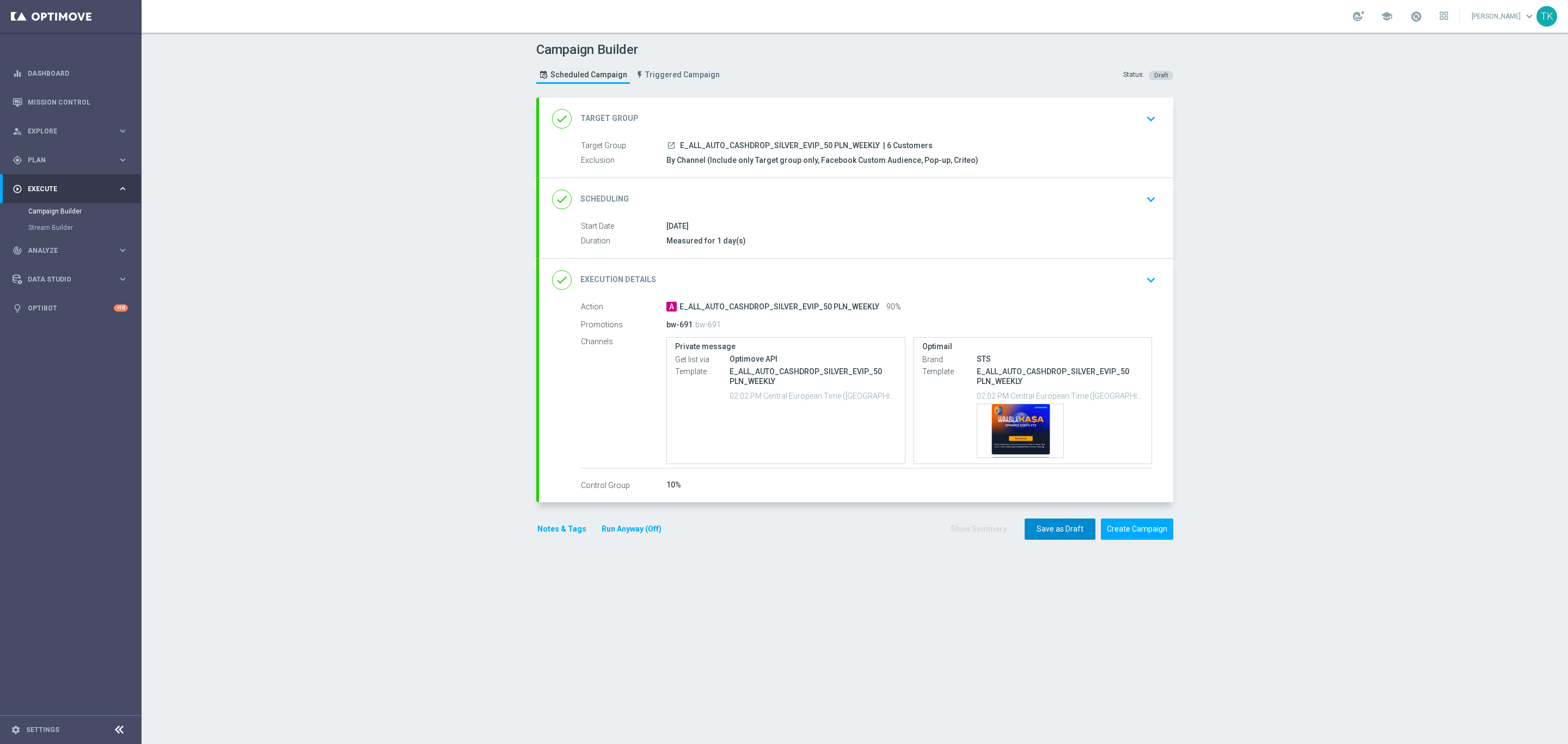
click at [1042, 530] on button "Save as Draft" at bounding box center [1060, 529] width 71 height 21
